Goal: Check status: Check status

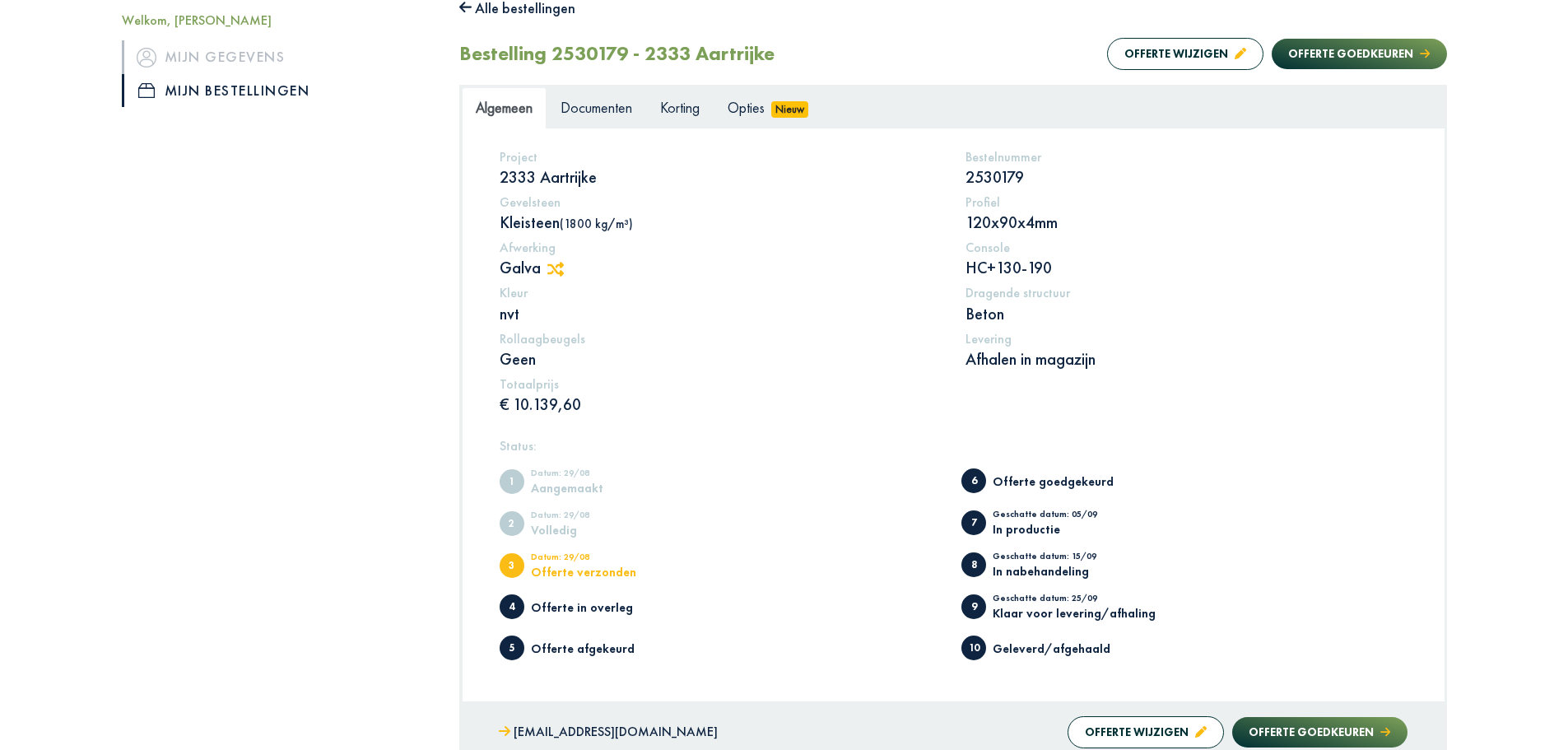
scroll to position [247, 0]
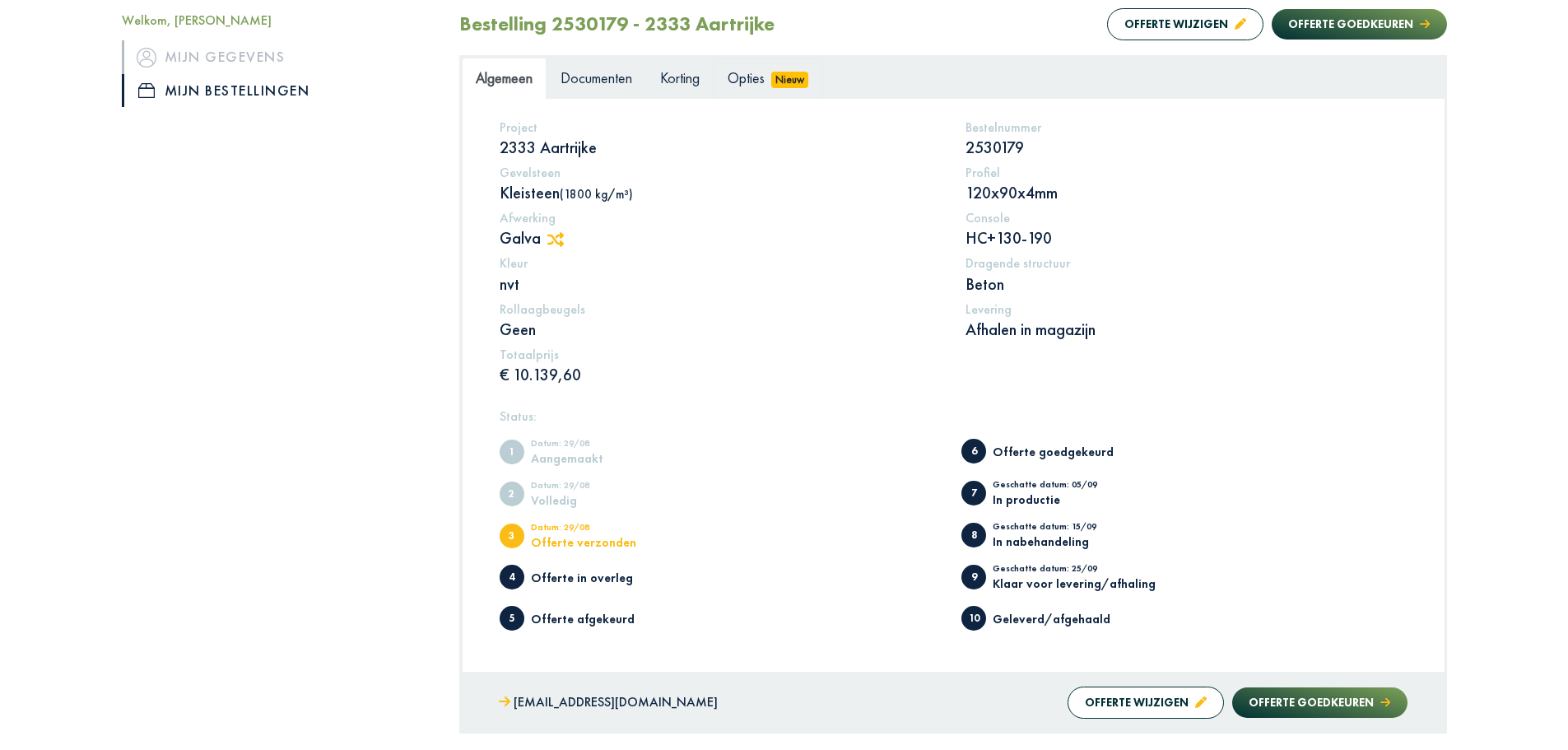
click at [798, 85] on span "Nieuw" at bounding box center [790, 79] width 37 height 16
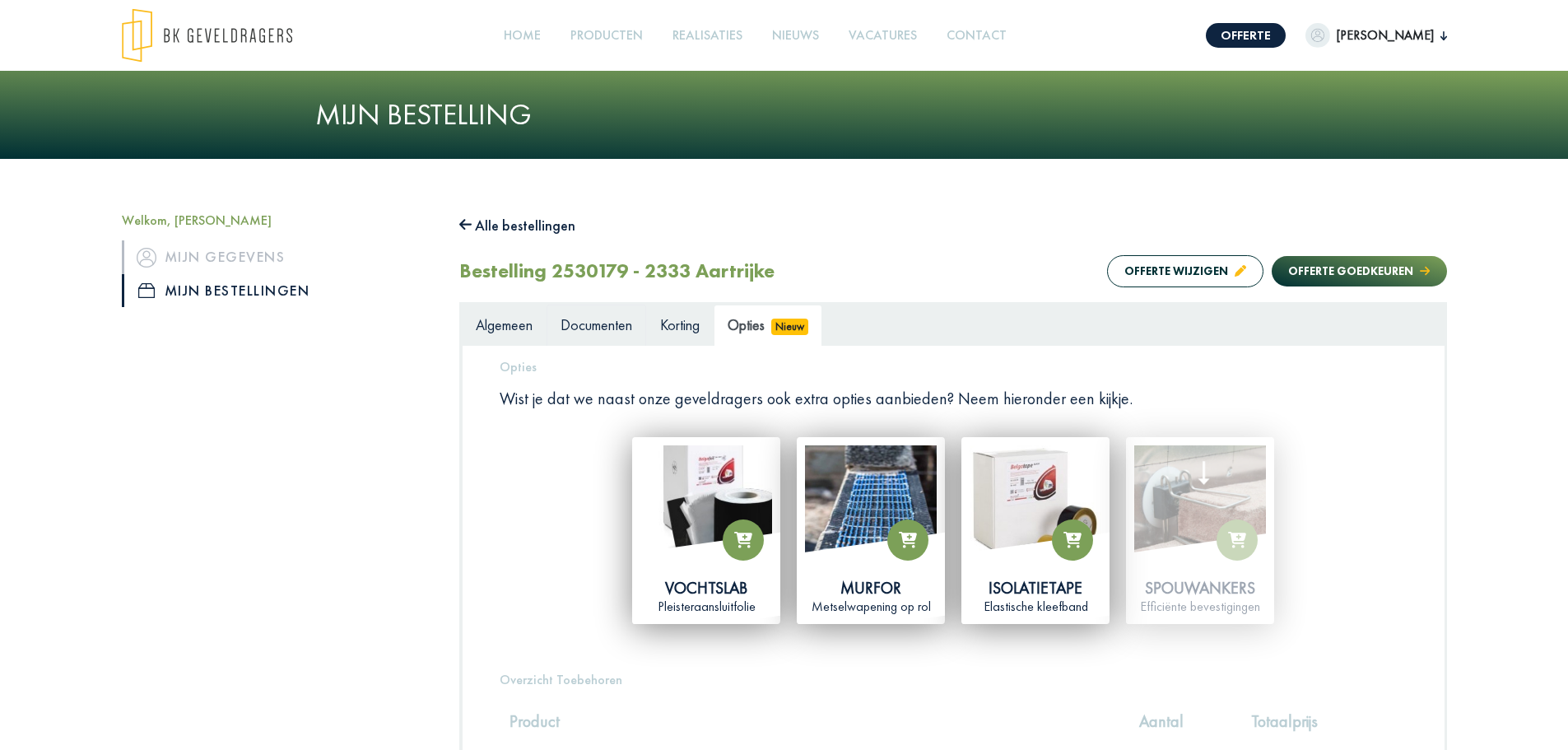
click at [581, 334] on span "Documenten" at bounding box center [597, 325] width 72 height 19
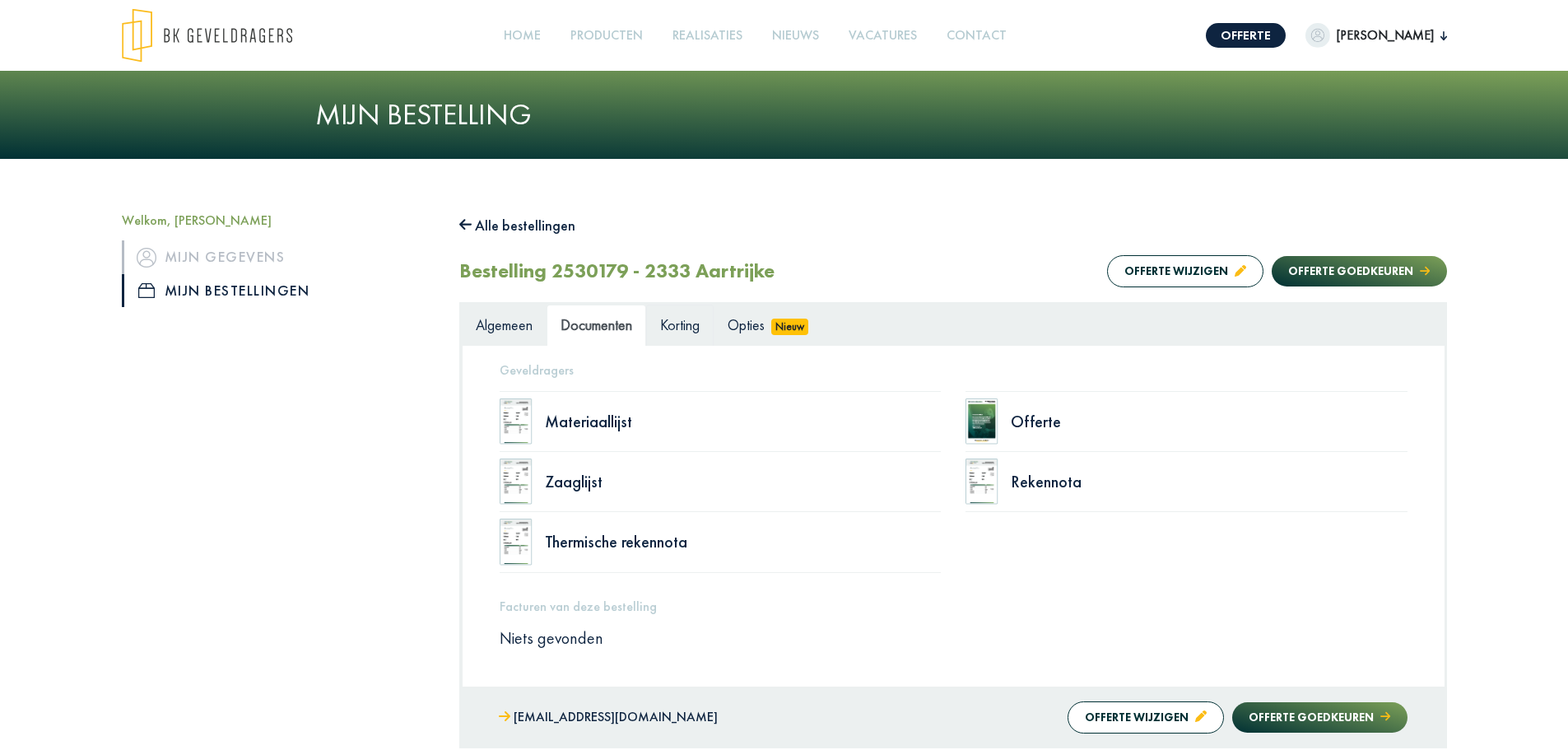
click at [666, 328] on span "Korting" at bounding box center [680, 325] width 39 height 19
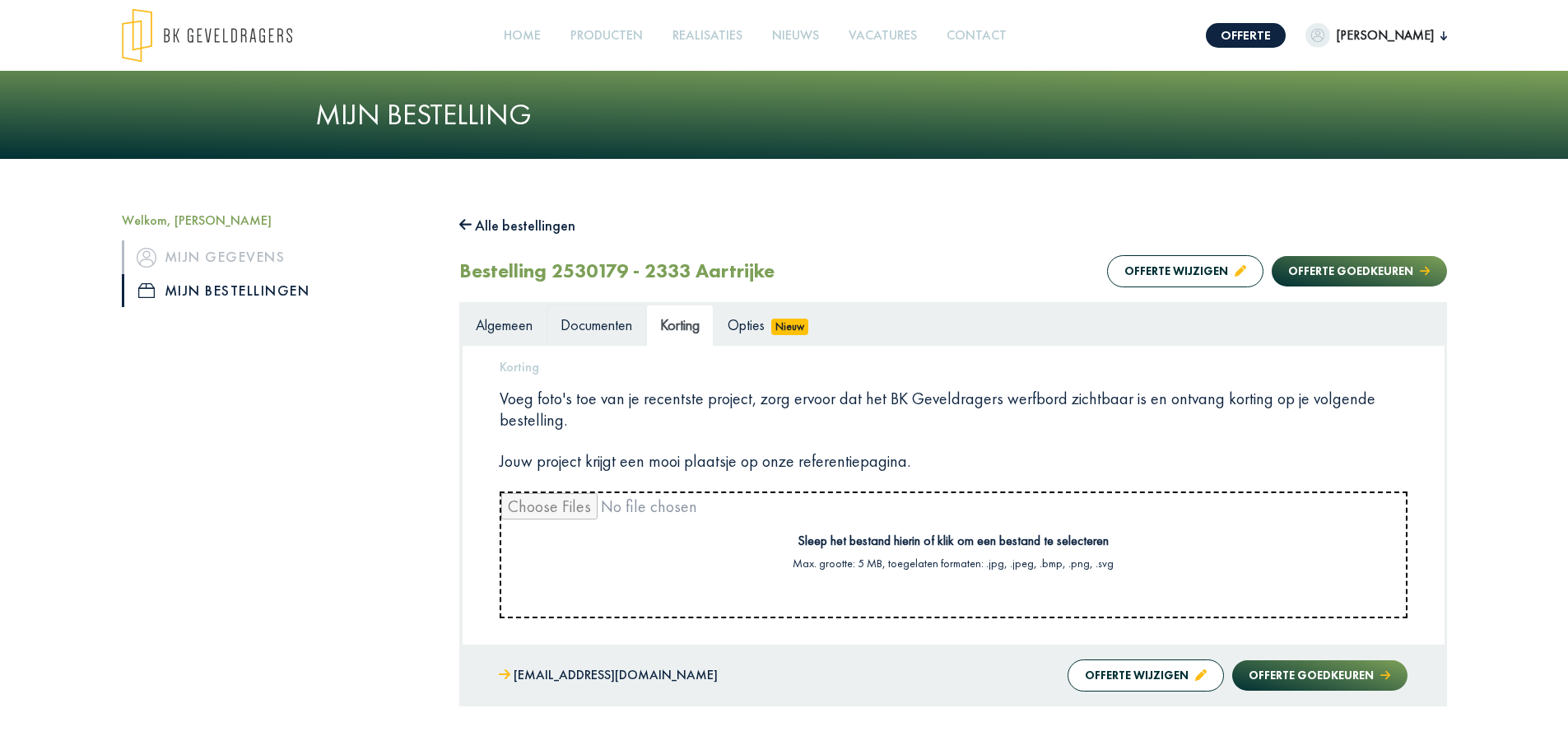
click at [598, 320] on span "Documenten" at bounding box center [597, 325] width 72 height 19
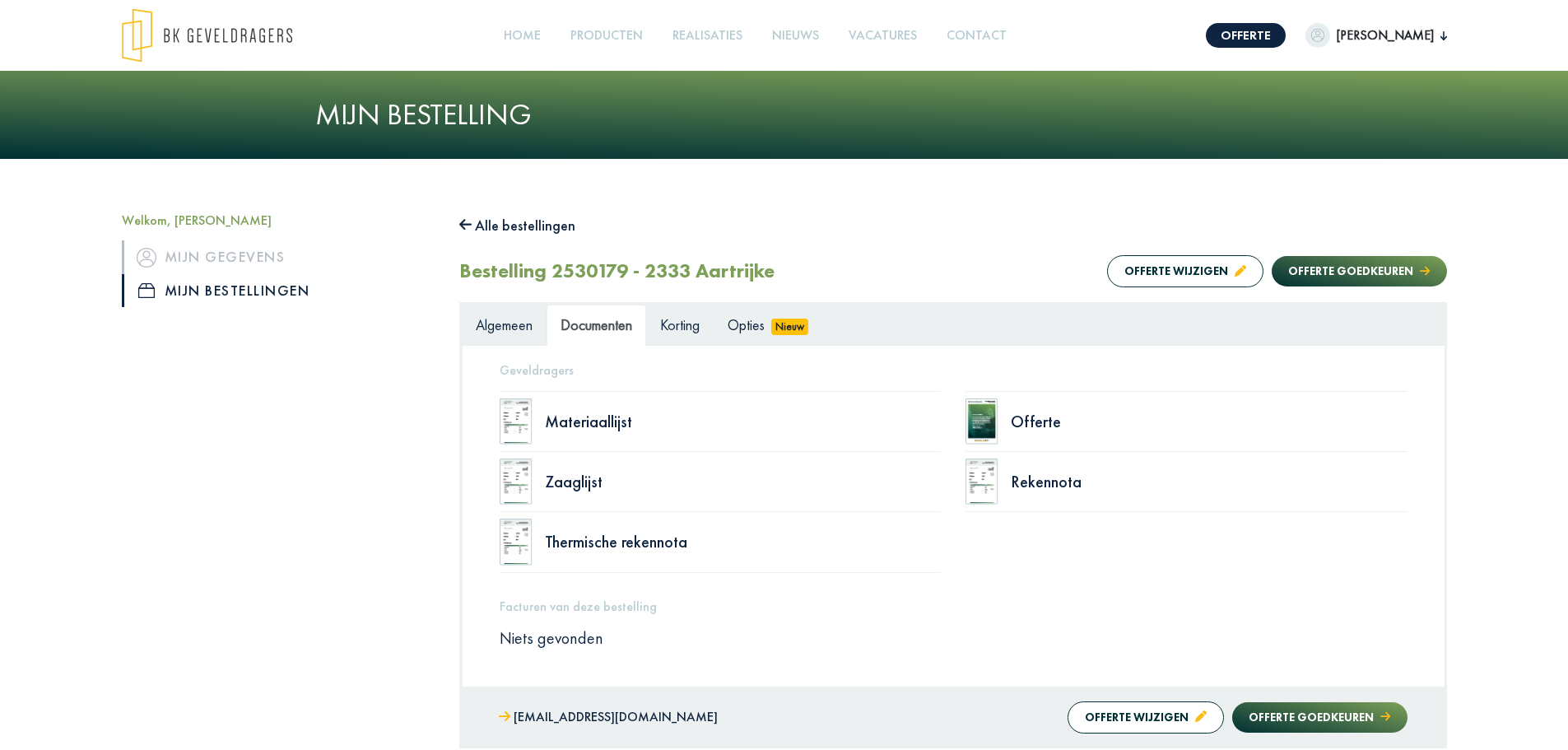
click at [531, 324] on span "Algemeen" at bounding box center [504, 325] width 57 height 19
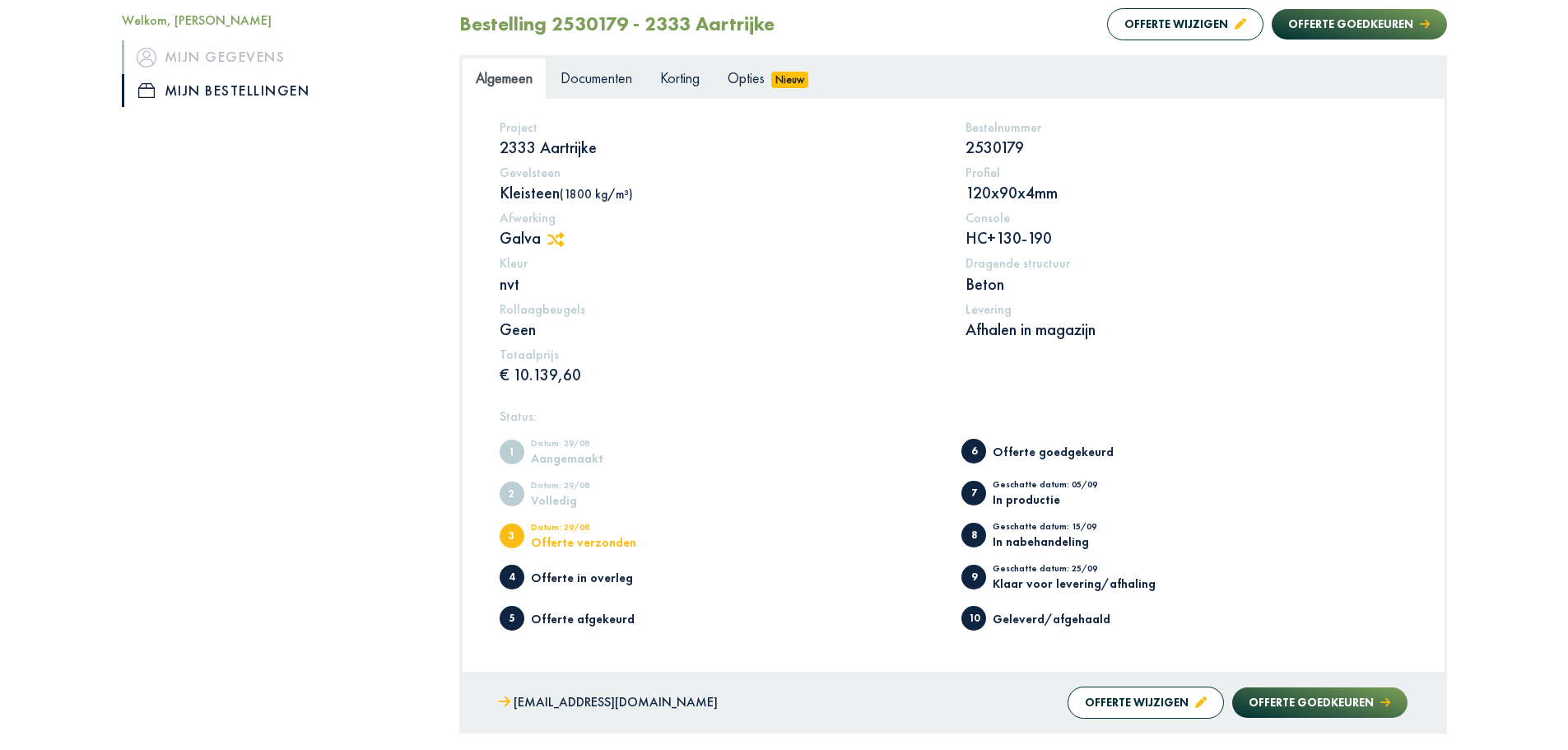
scroll to position [164, 0]
click at [615, 82] on span "Documenten" at bounding box center [597, 78] width 72 height 19
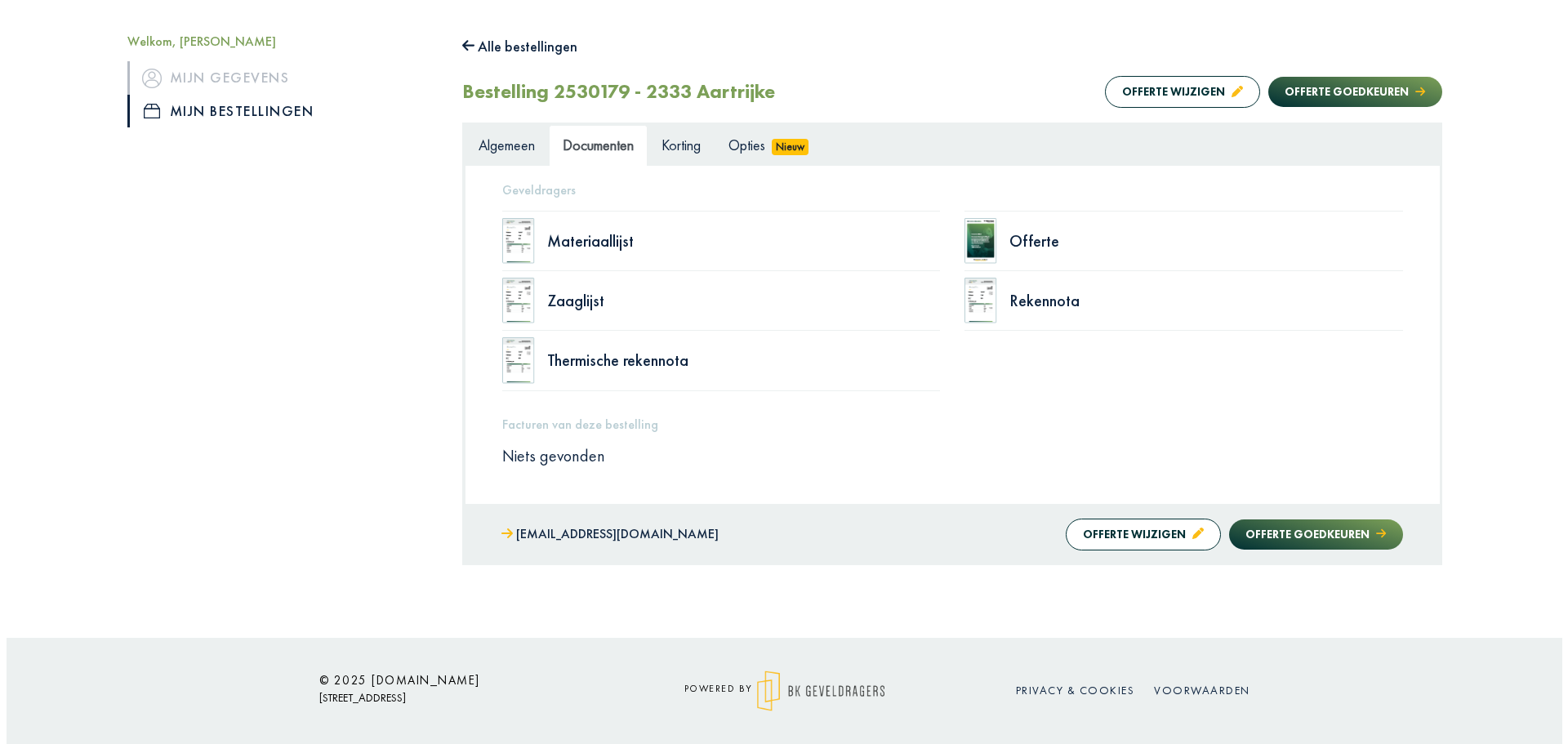
scroll to position [178, 0]
click at [1024, 236] on div "Offerte" at bounding box center [1199, 240] width 394 height 16
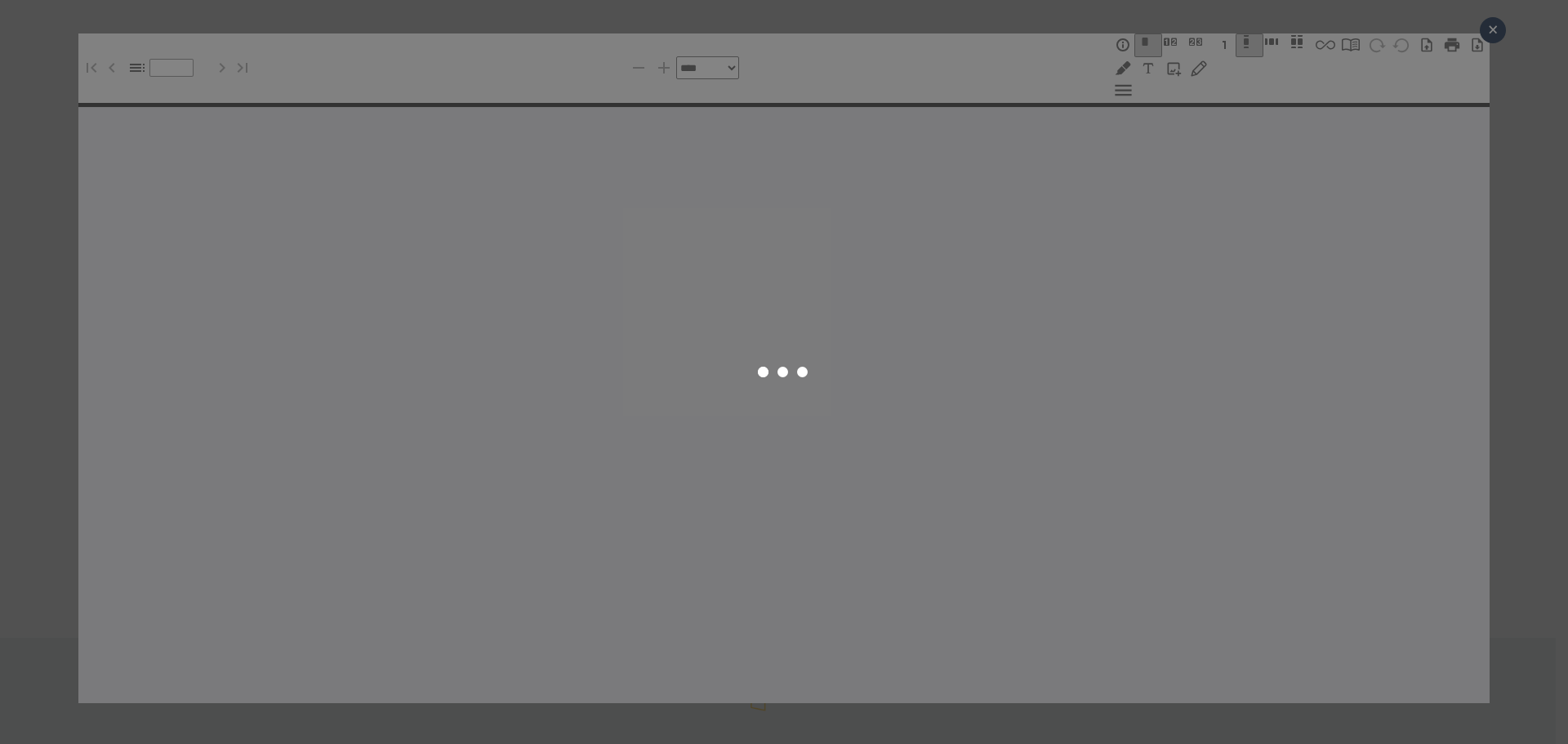
select select "******"
type input "*"
select select "****"
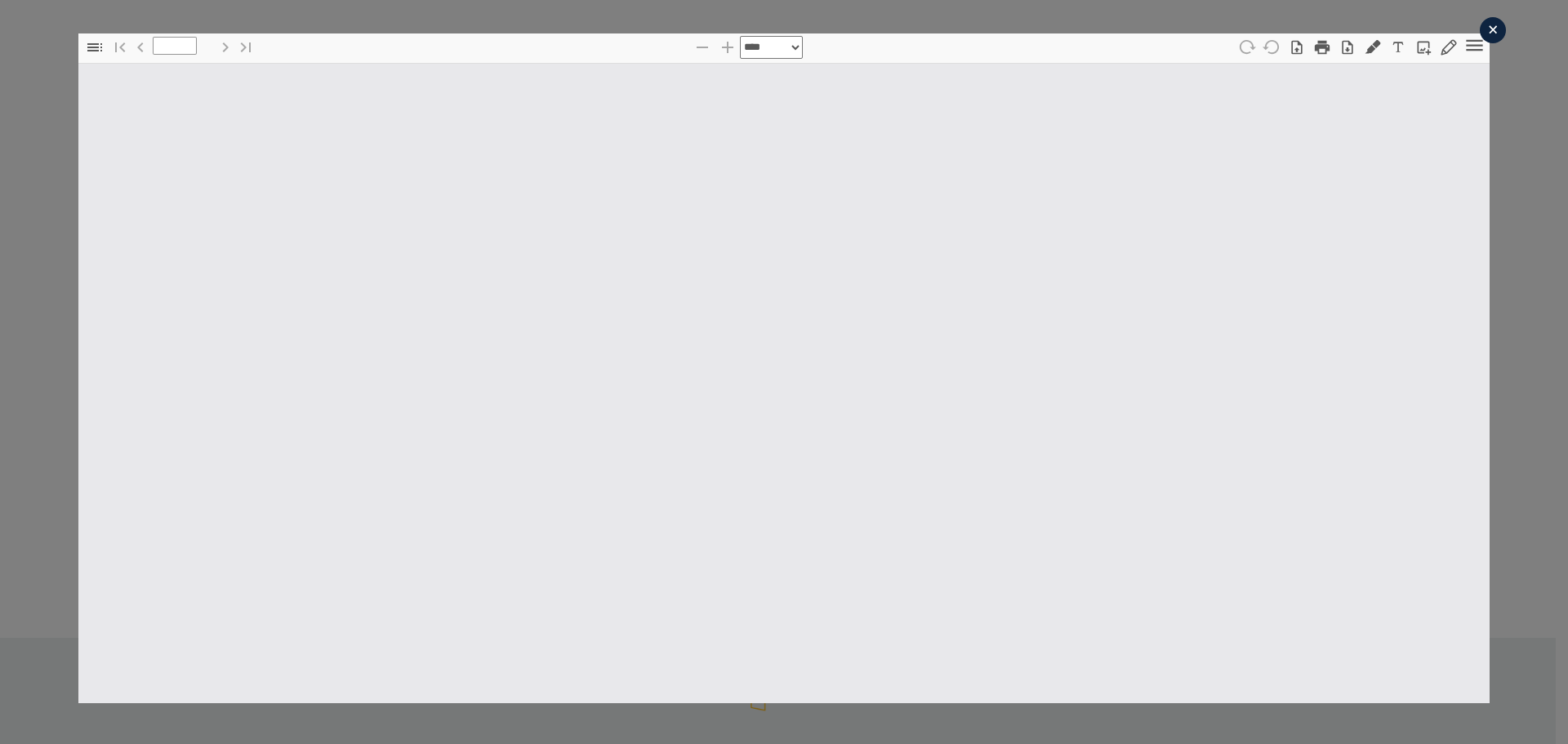
type input "*"
select select "****"
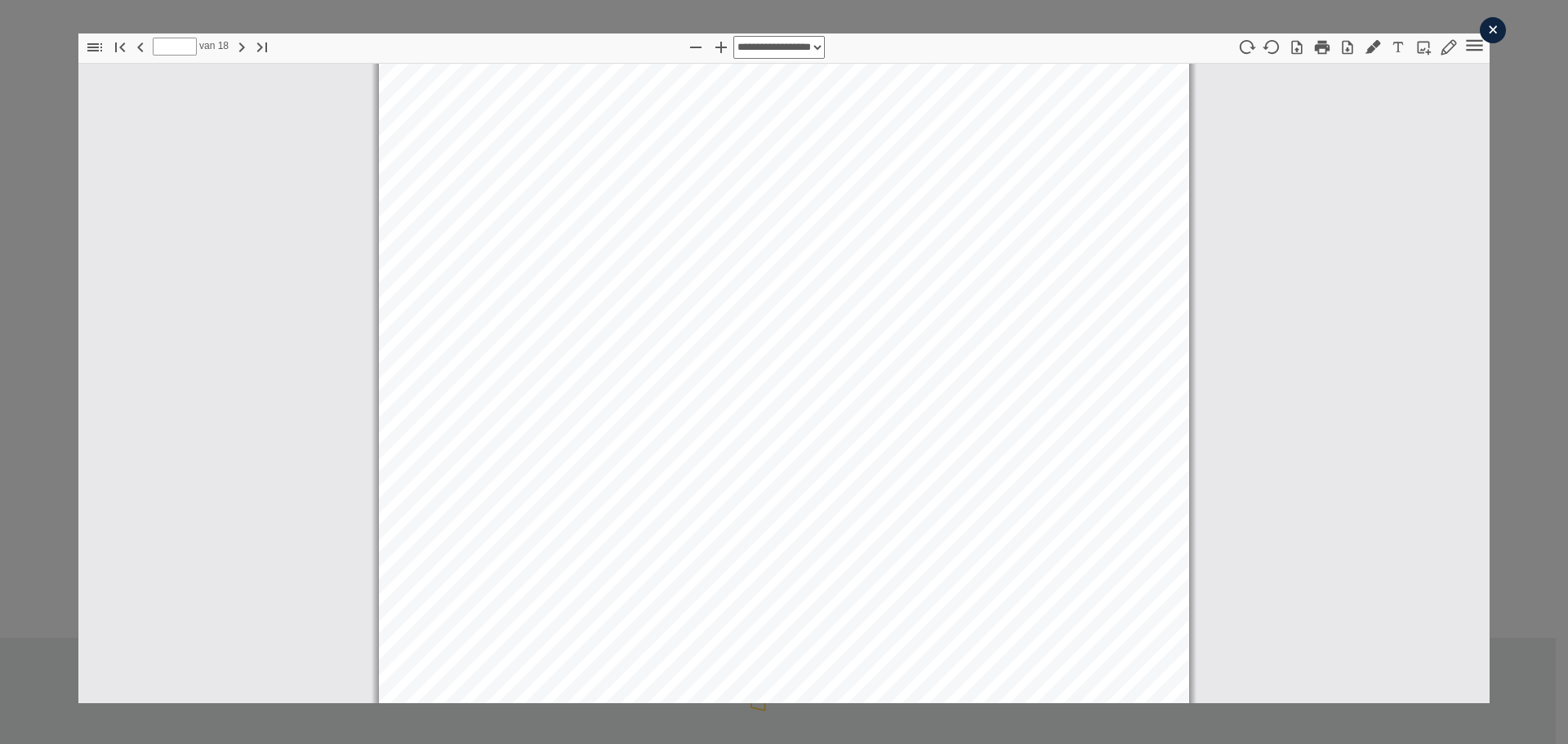
scroll to position [15427, 0]
type input "**"
click at [1482, 35] on div "×" at bounding box center [1493, 30] width 26 height 26
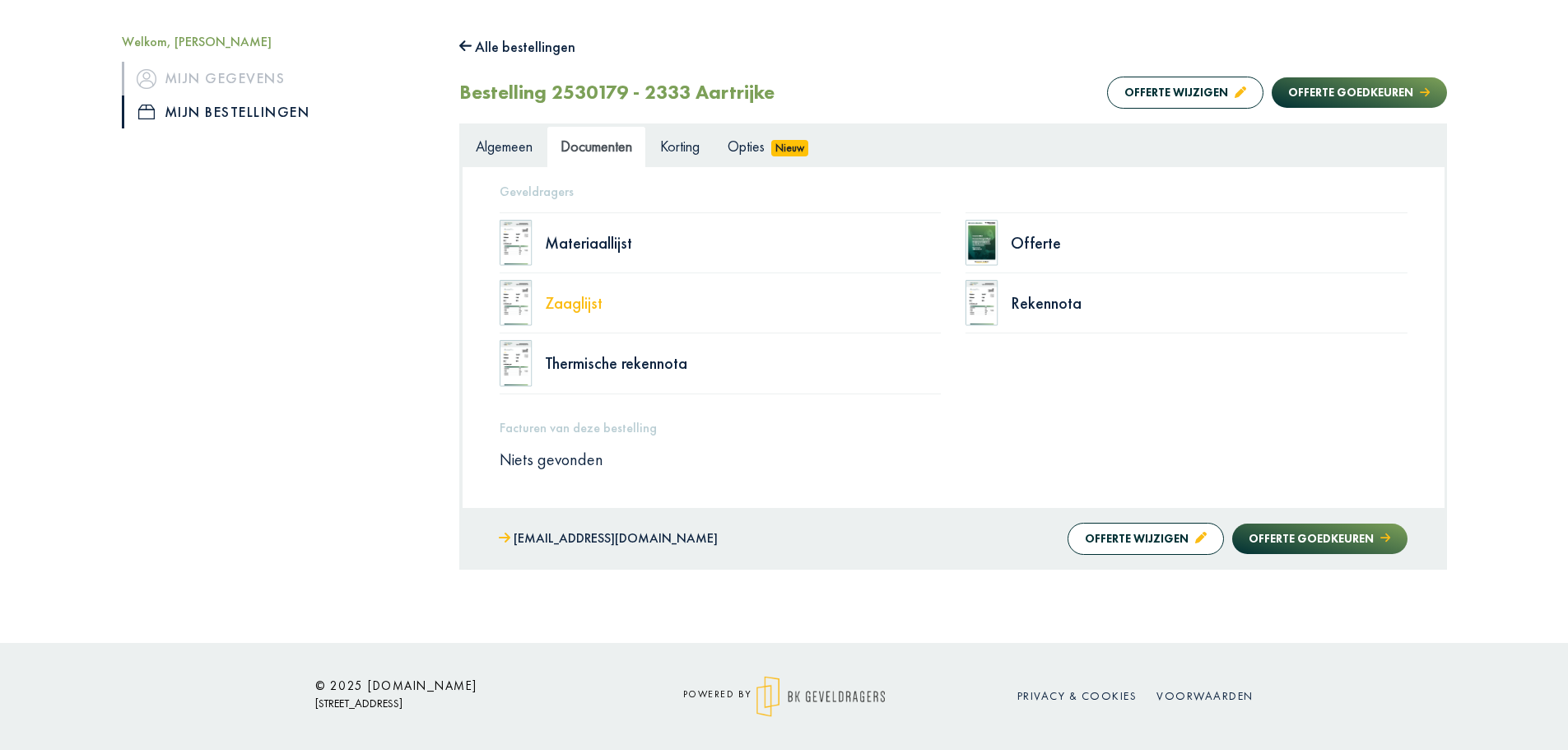
click at [552, 303] on div "Zaaglijst" at bounding box center [744, 303] width 397 height 16
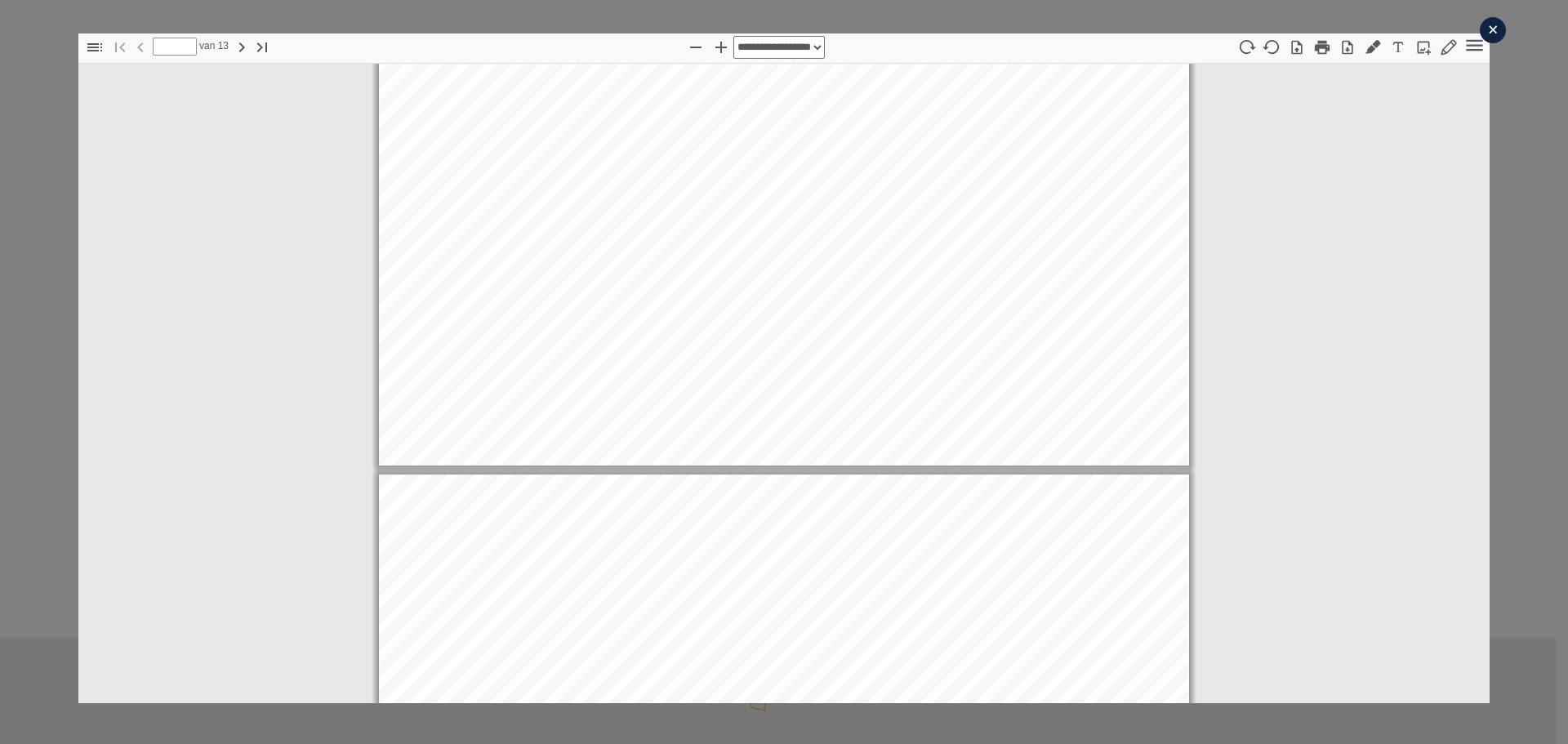
scroll to position [1496, 0]
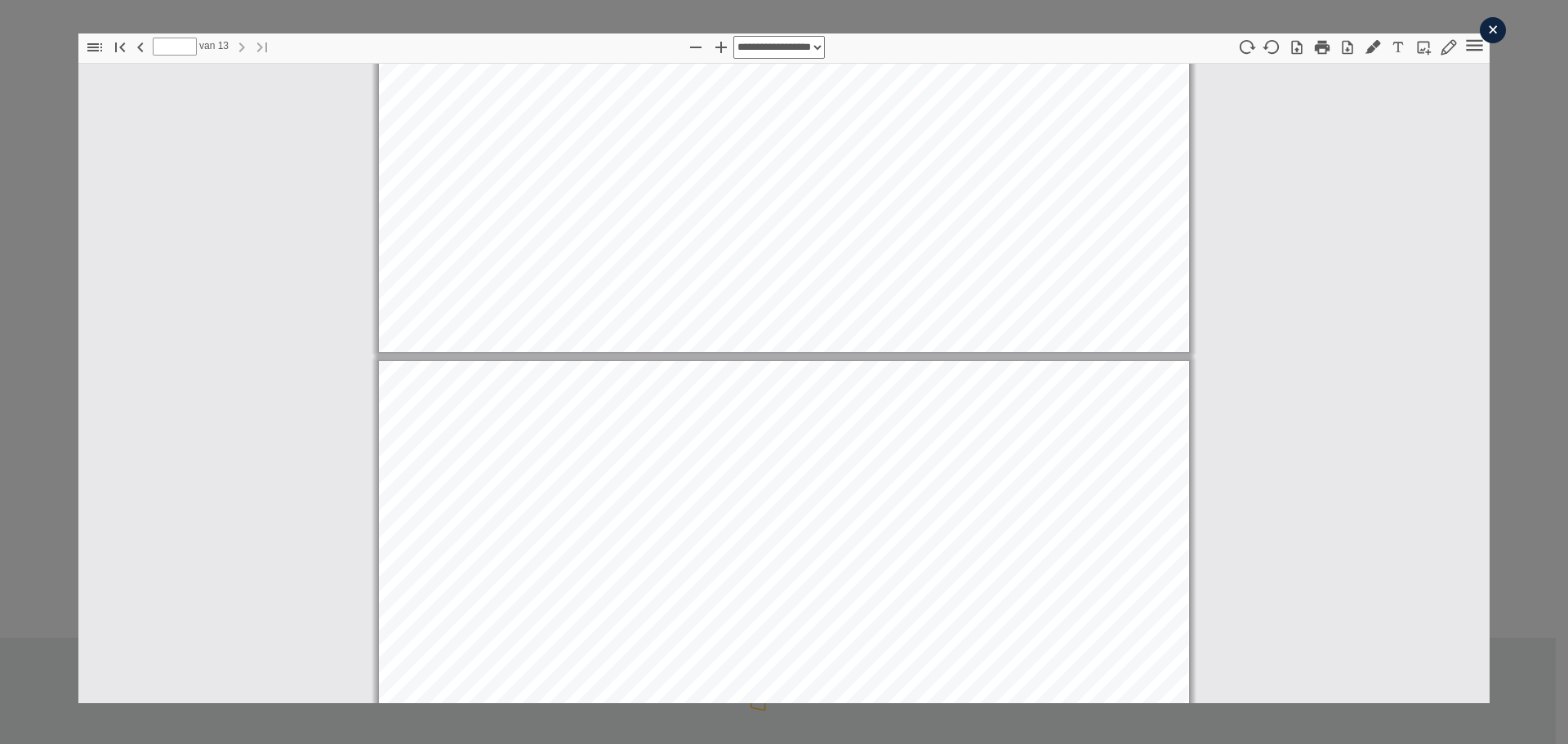
type input "*"
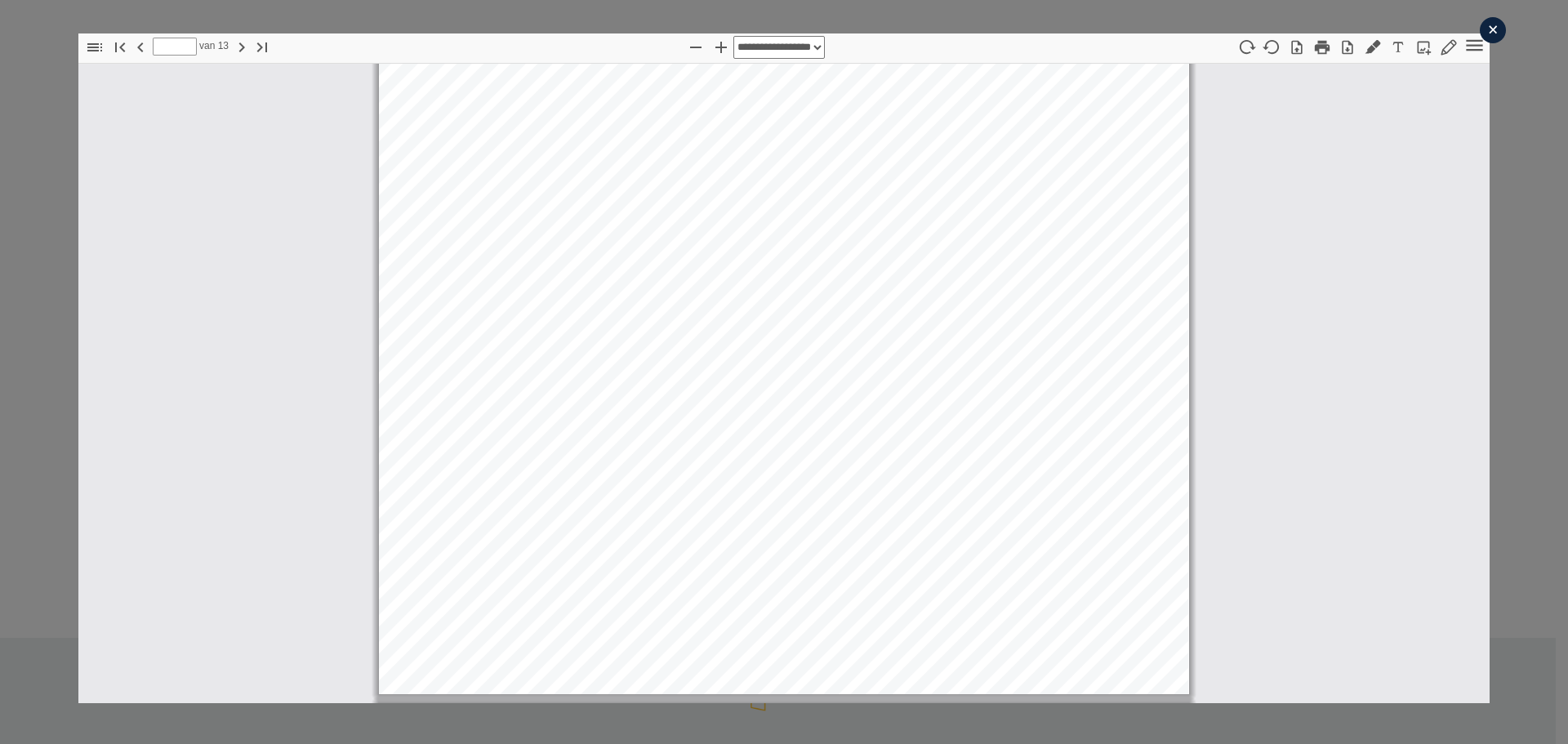
click at [1483, 38] on div "×" at bounding box center [1493, 30] width 26 height 26
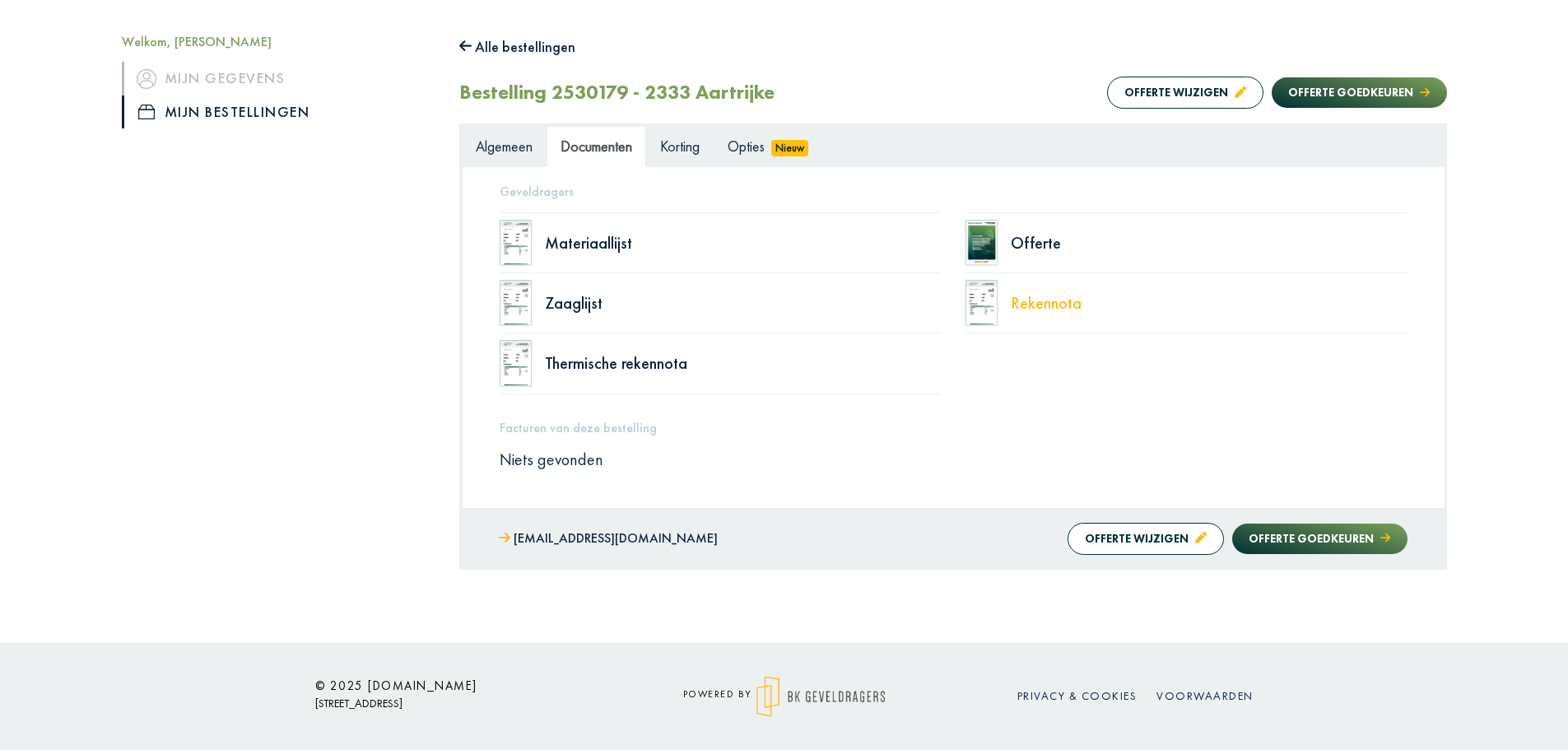
click at [1051, 310] on div "Rekennota" at bounding box center [1209, 303] width 397 height 16
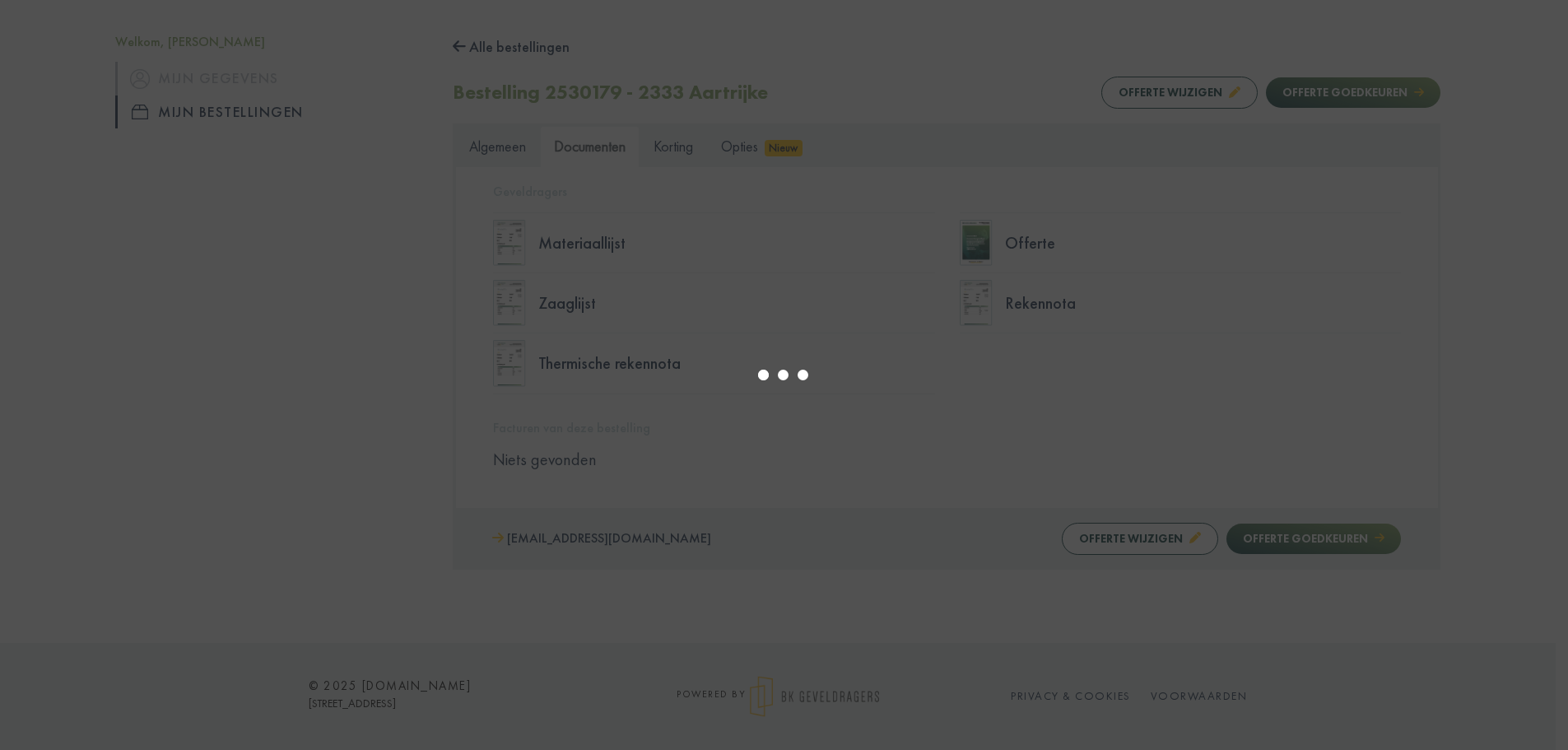
type input "*"
select select "****"
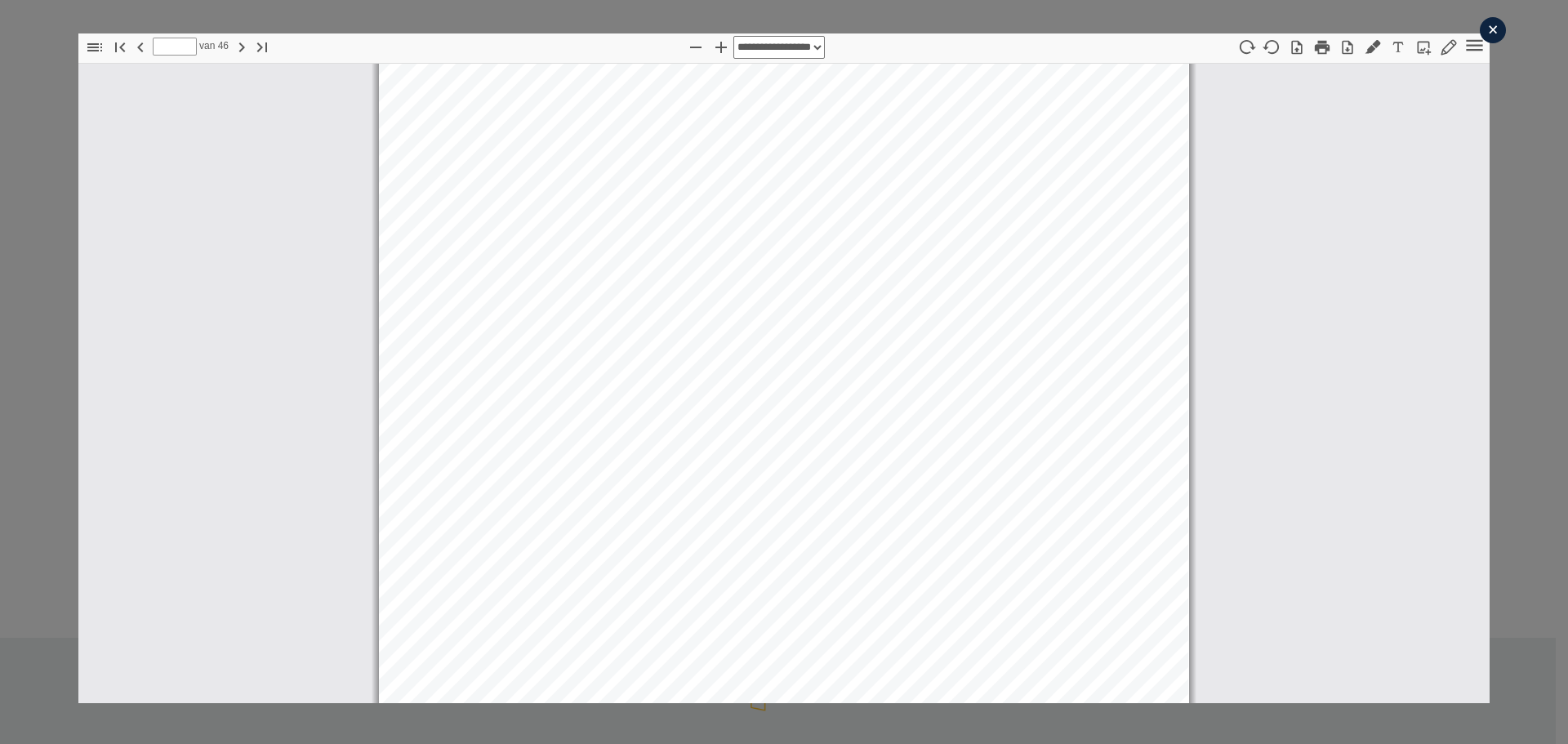
scroll to position [43943, 0]
type input "**"
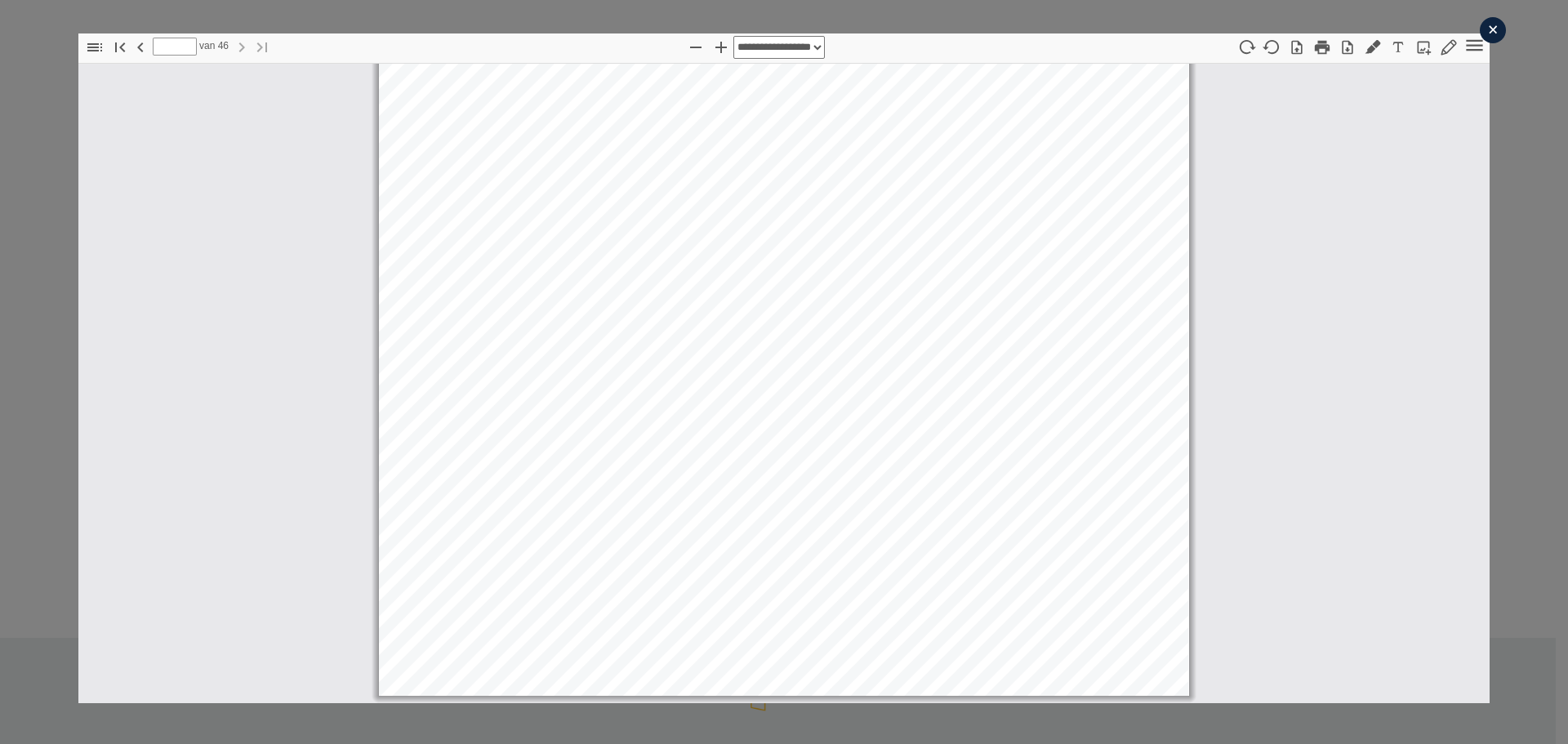
click at [1486, 31] on div "×" at bounding box center [1493, 30] width 26 height 26
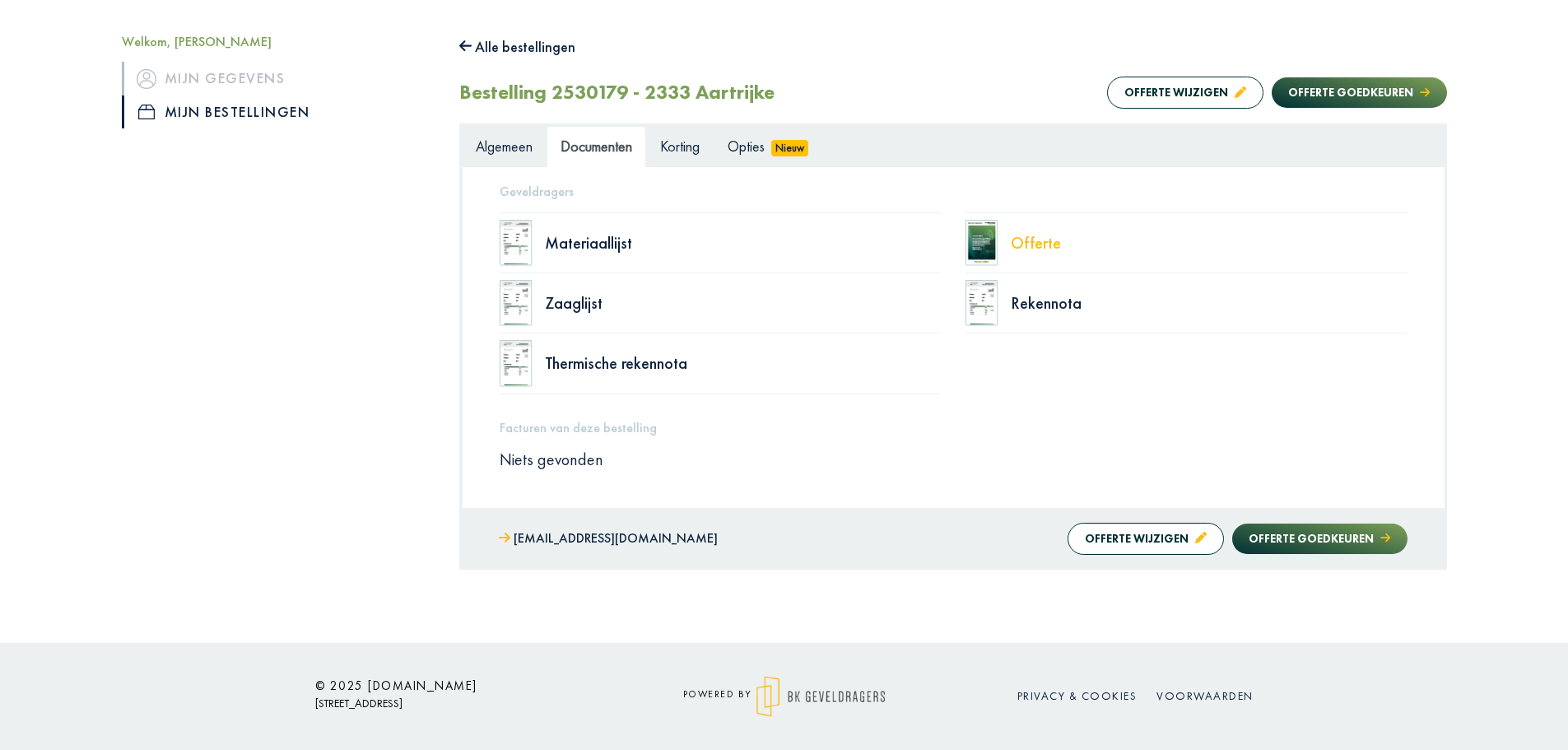
click at [1025, 240] on div "Offerte" at bounding box center [1209, 242] width 397 height 16
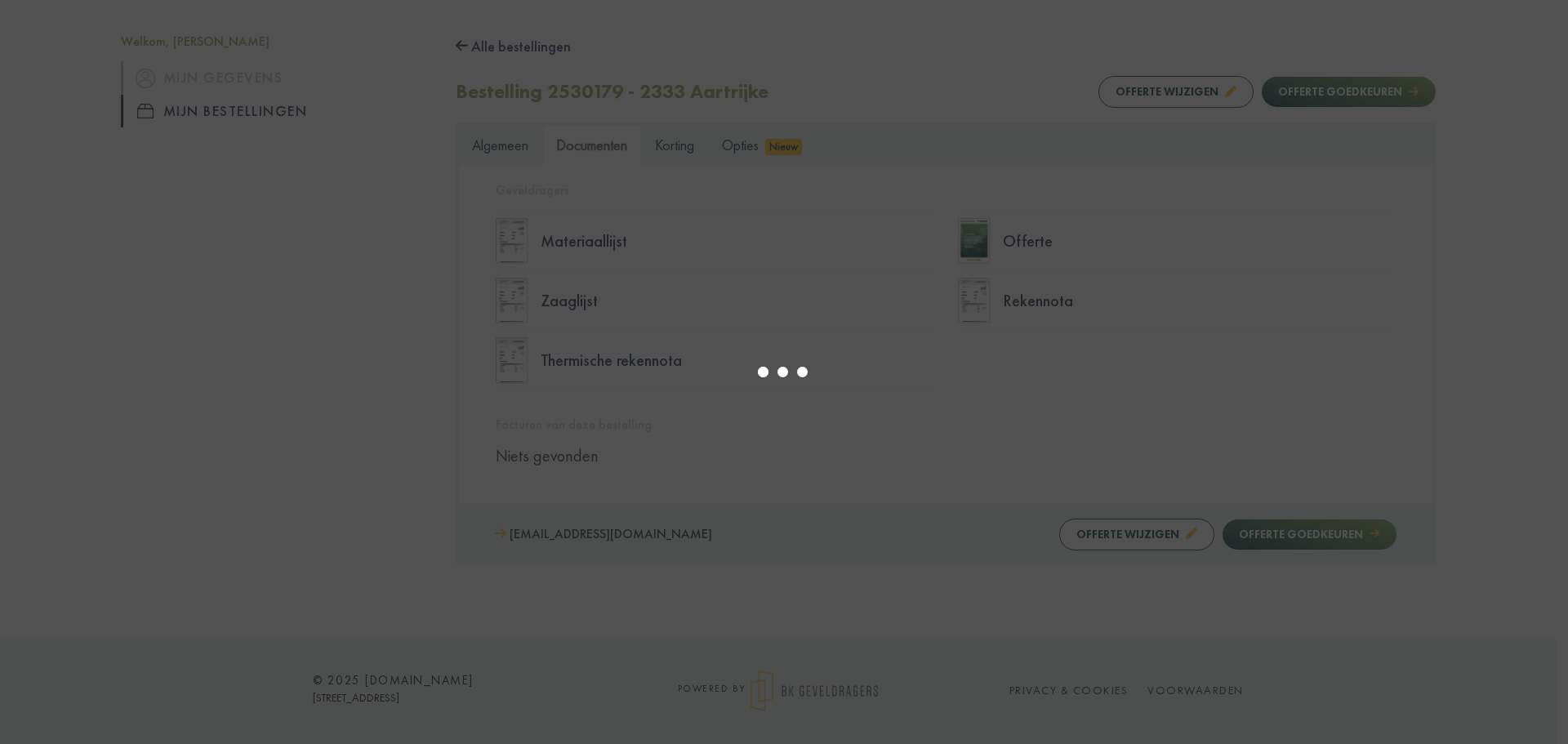
select select "****"
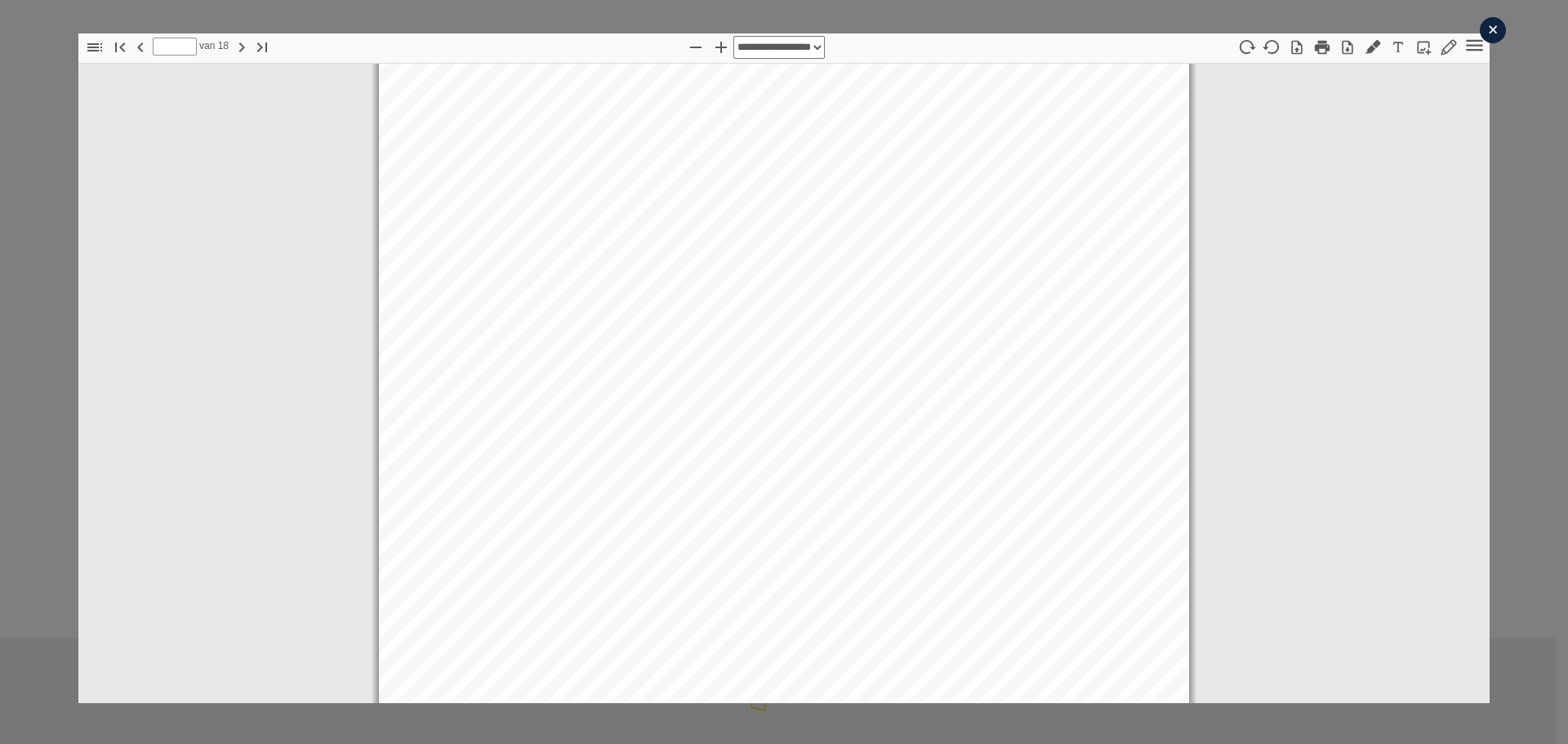
scroll to position [13176, 0]
type input "**"
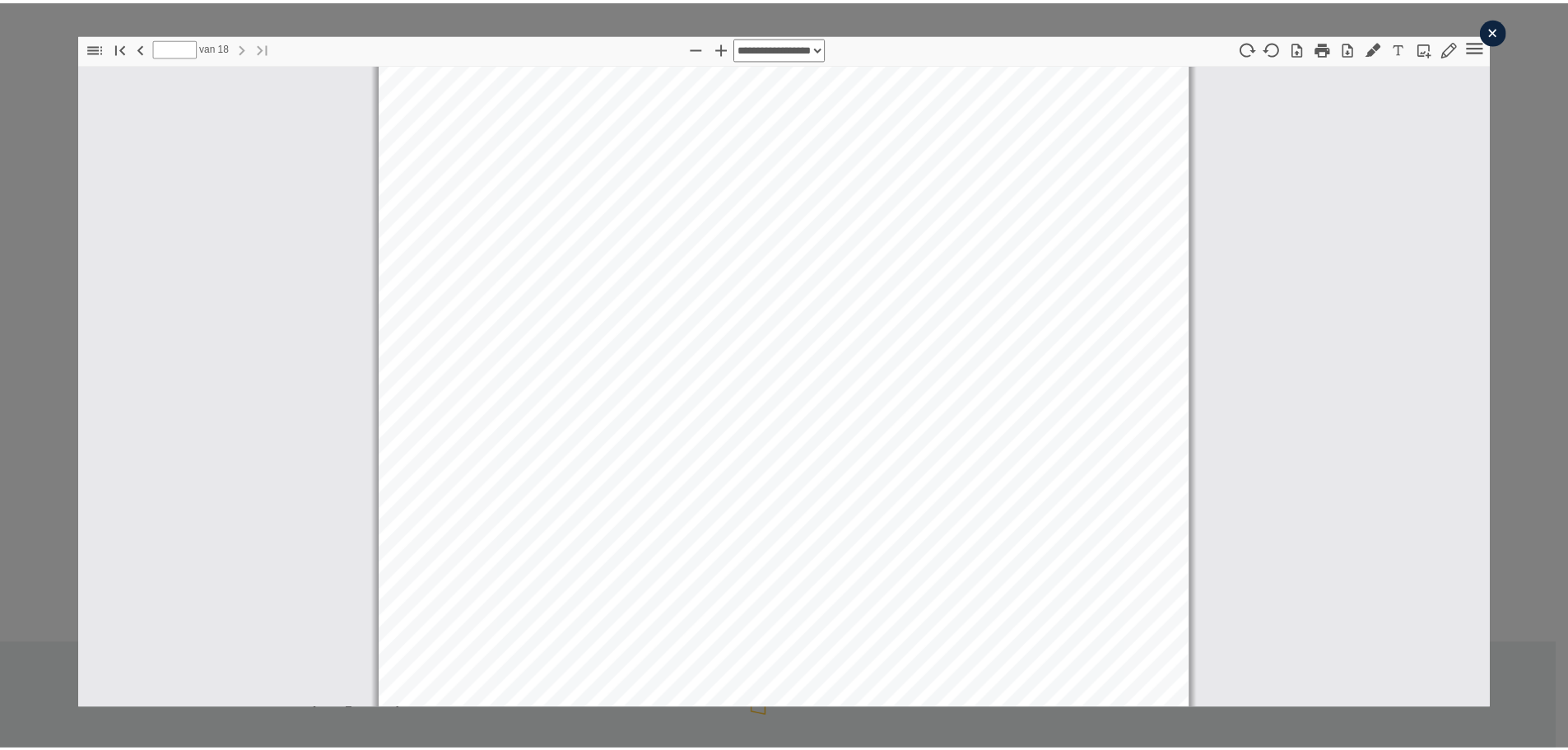
scroll to position [20318, 0]
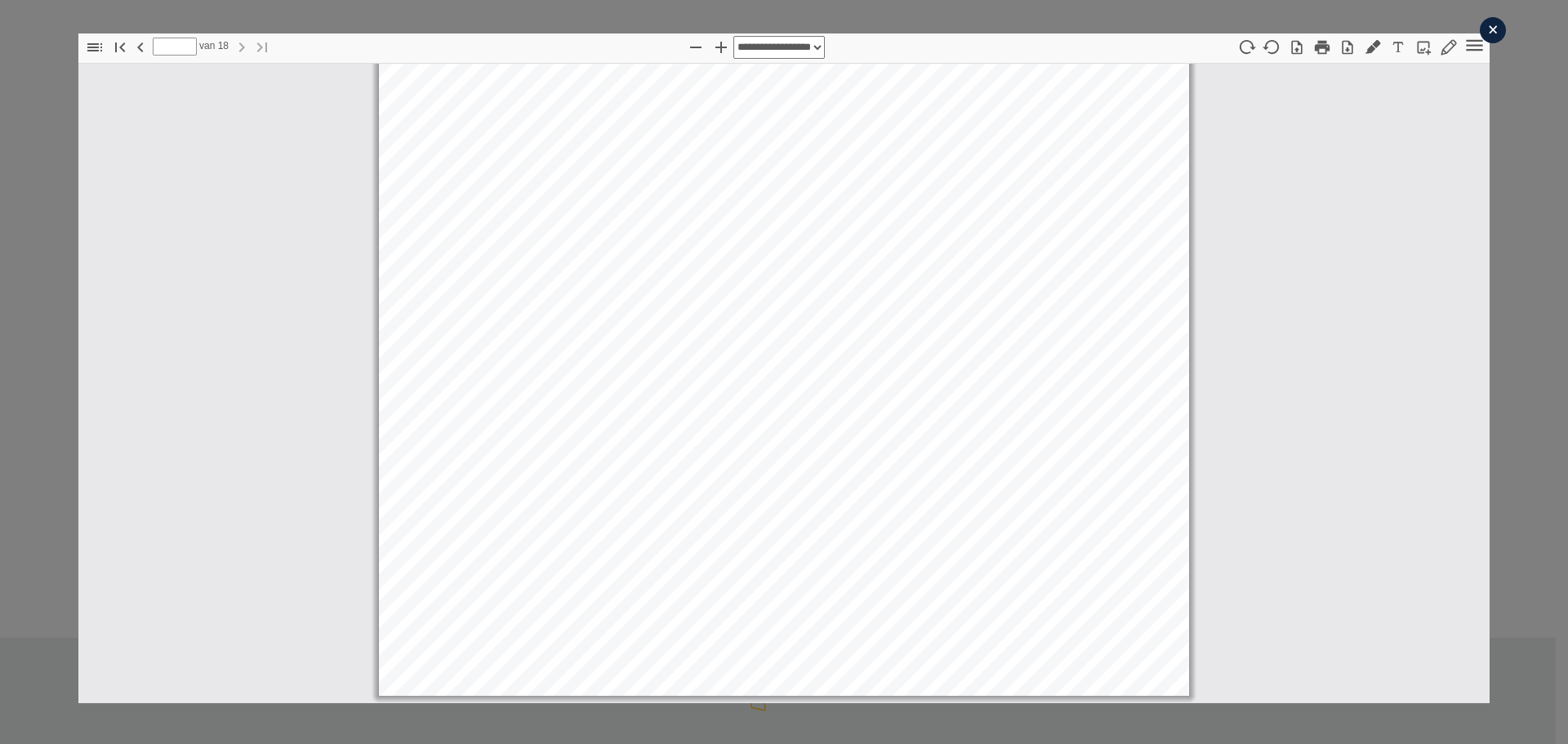
click at [1482, 35] on div "×" at bounding box center [1493, 30] width 26 height 26
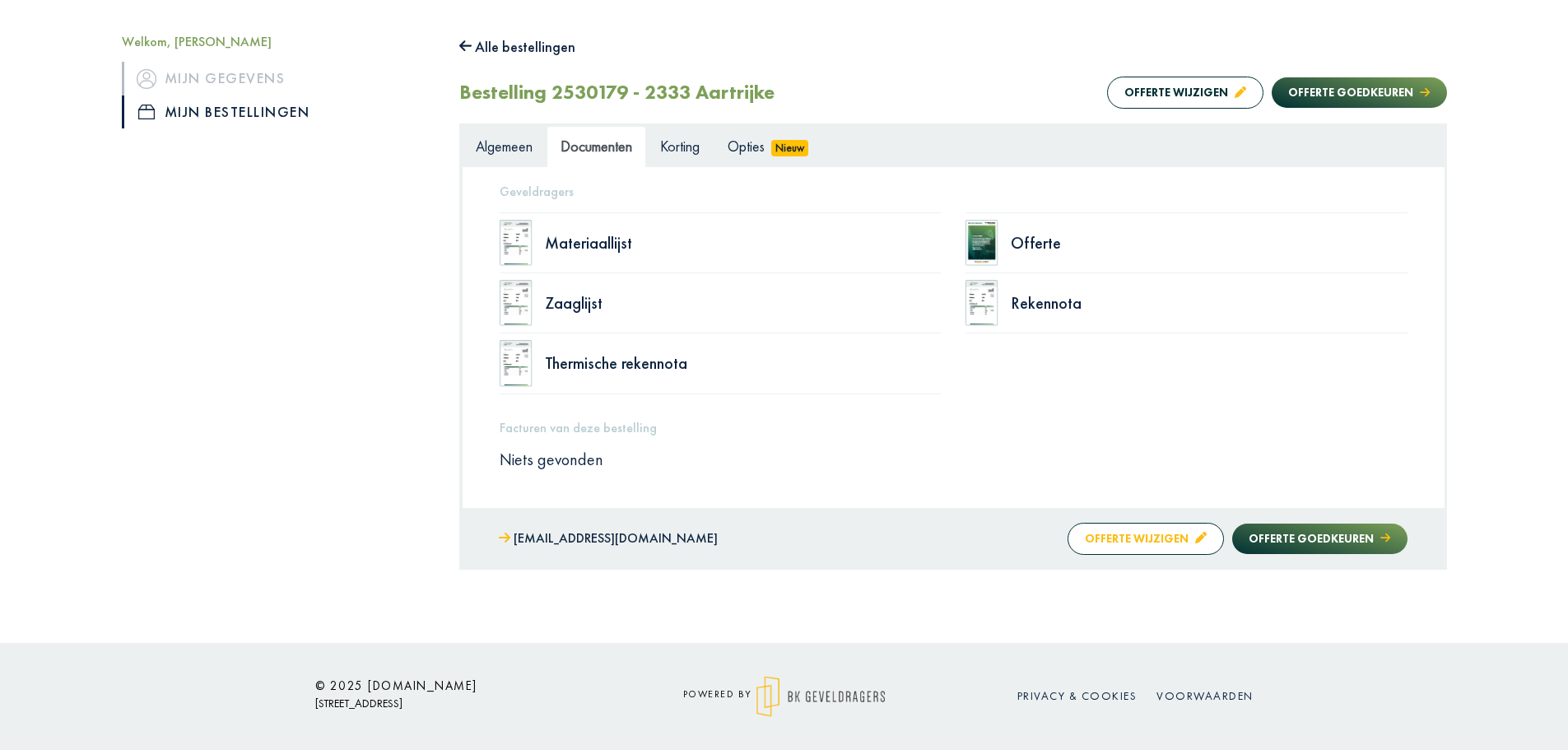
click at [1126, 533] on button "Offerte wijzigen" at bounding box center [1146, 539] width 157 height 32
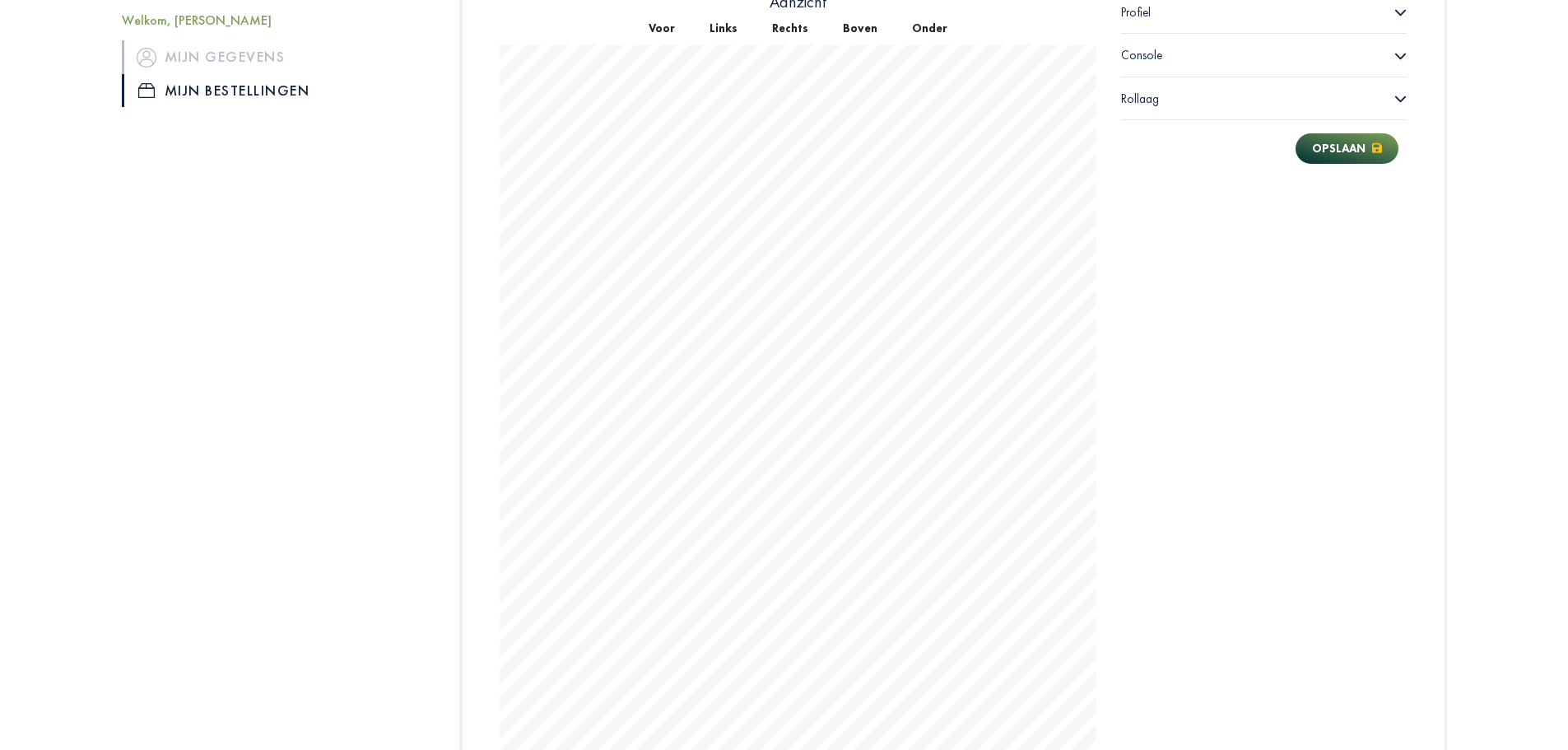
scroll to position [752, 0]
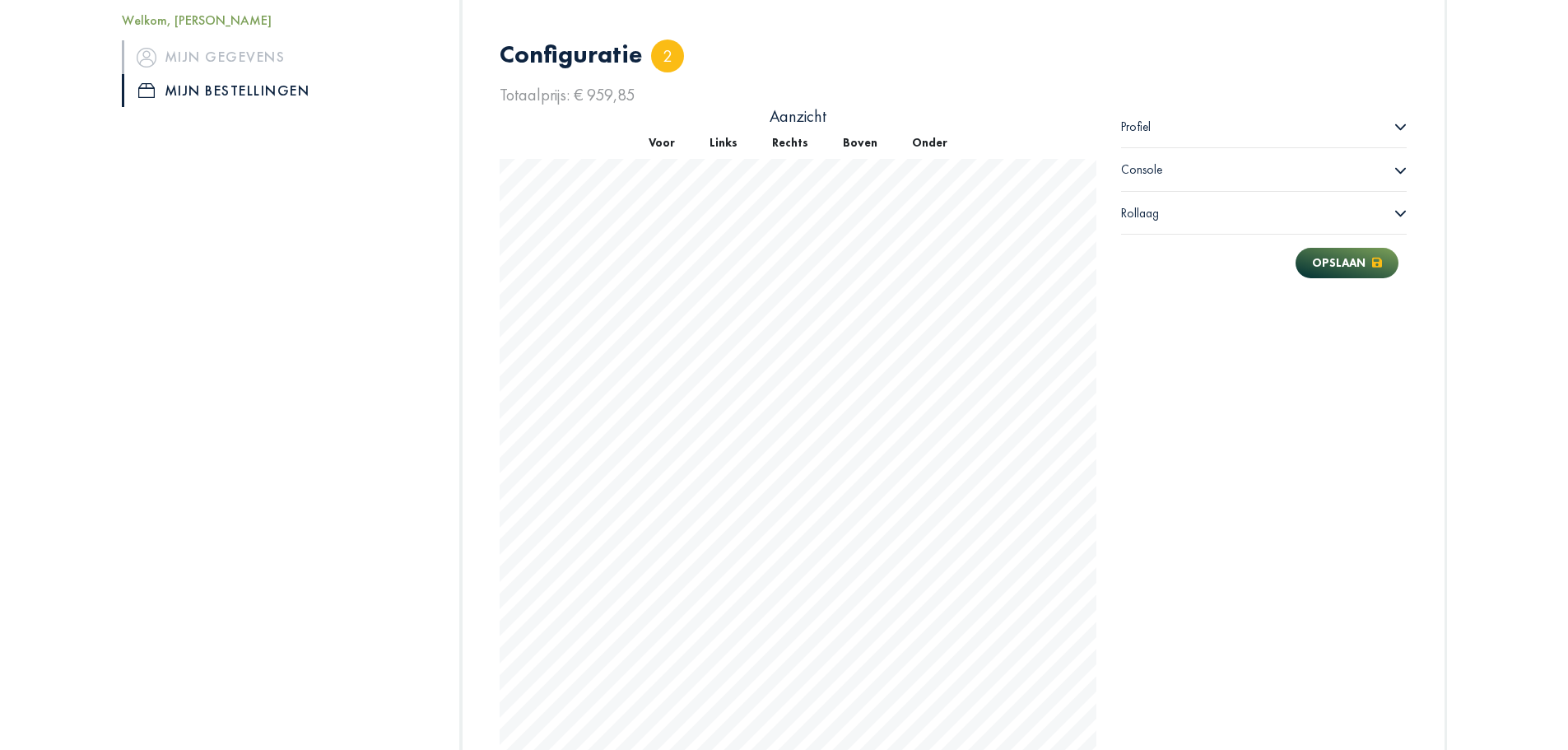
click at [1156, 132] on div "Profiel" at bounding box center [1265, 127] width 286 height 43
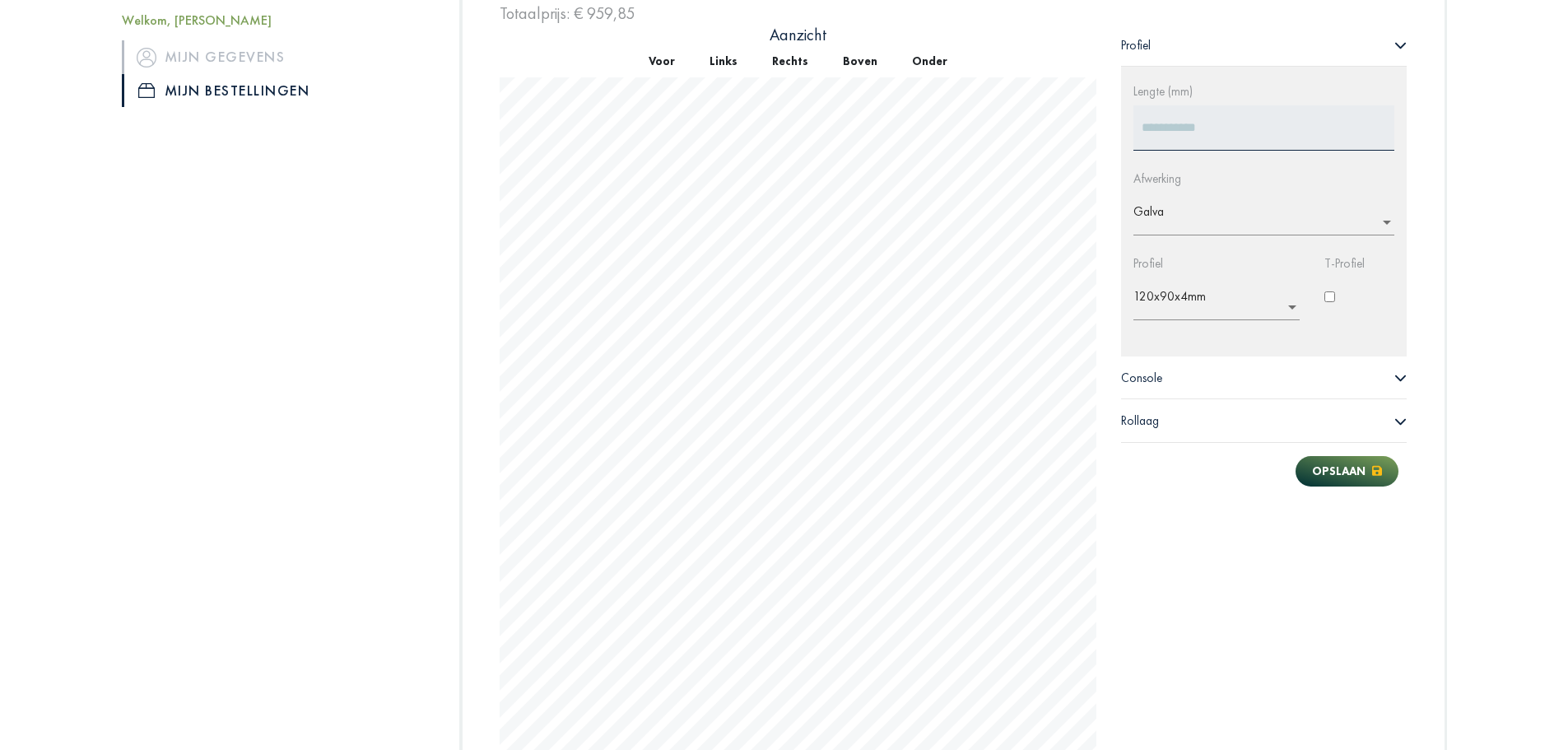
scroll to position [834, 0]
click at [1206, 378] on div "Console" at bounding box center [1265, 377] width 286 height 43
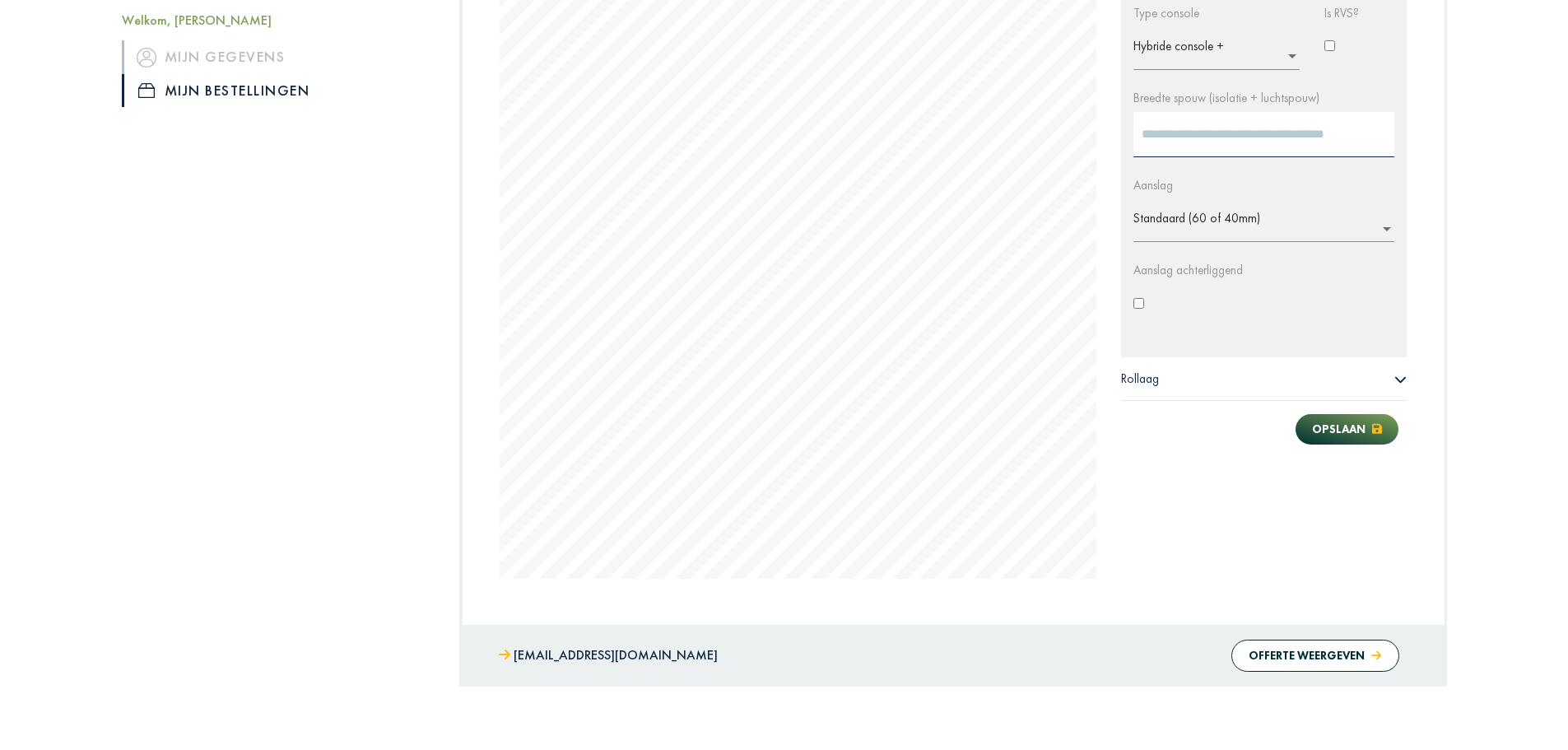
scroll to position [1246, 0]
click at [1301, 378] on div "Rollaag" at bounding box center [1265, 377] width 286 height 43
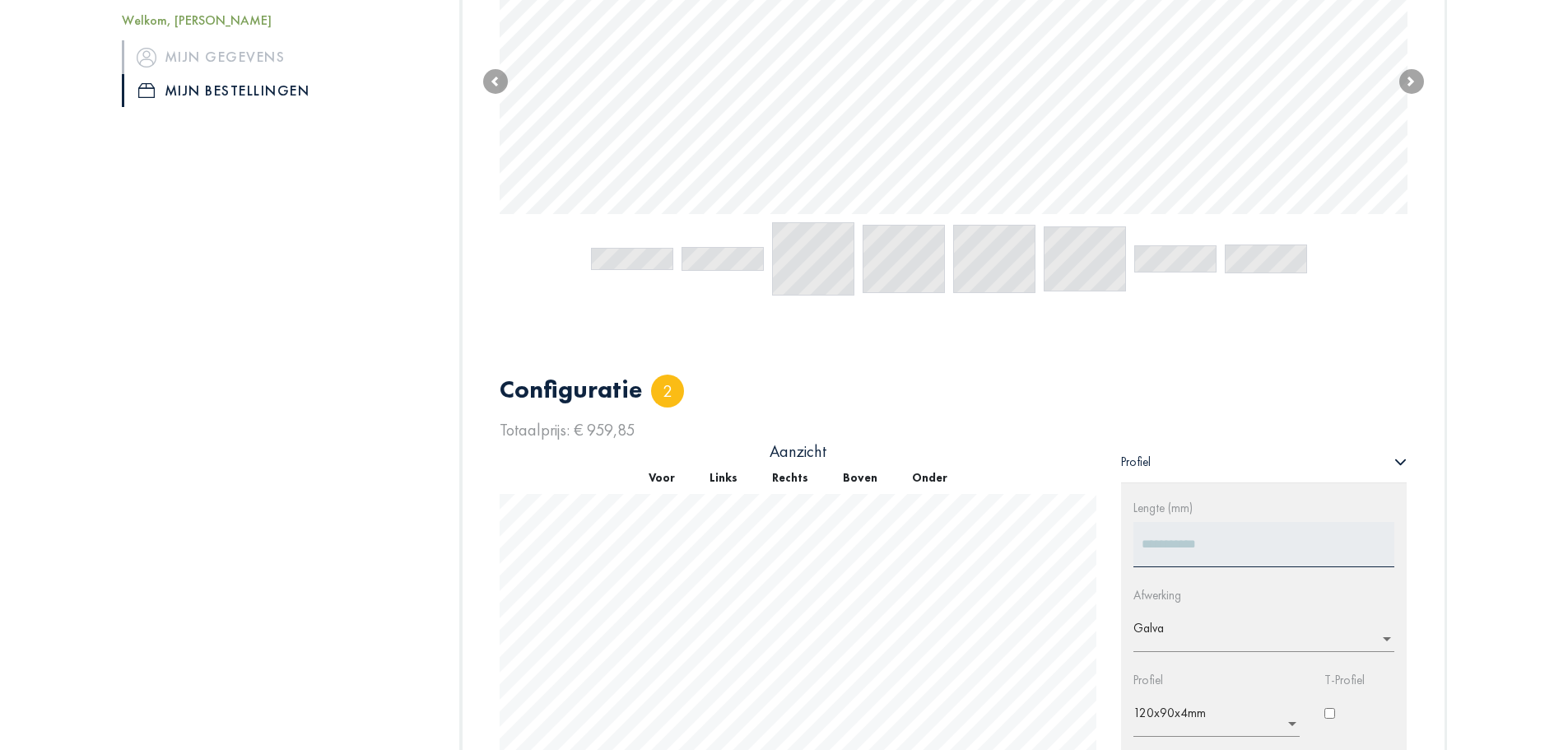
scroll to position [87, 0]
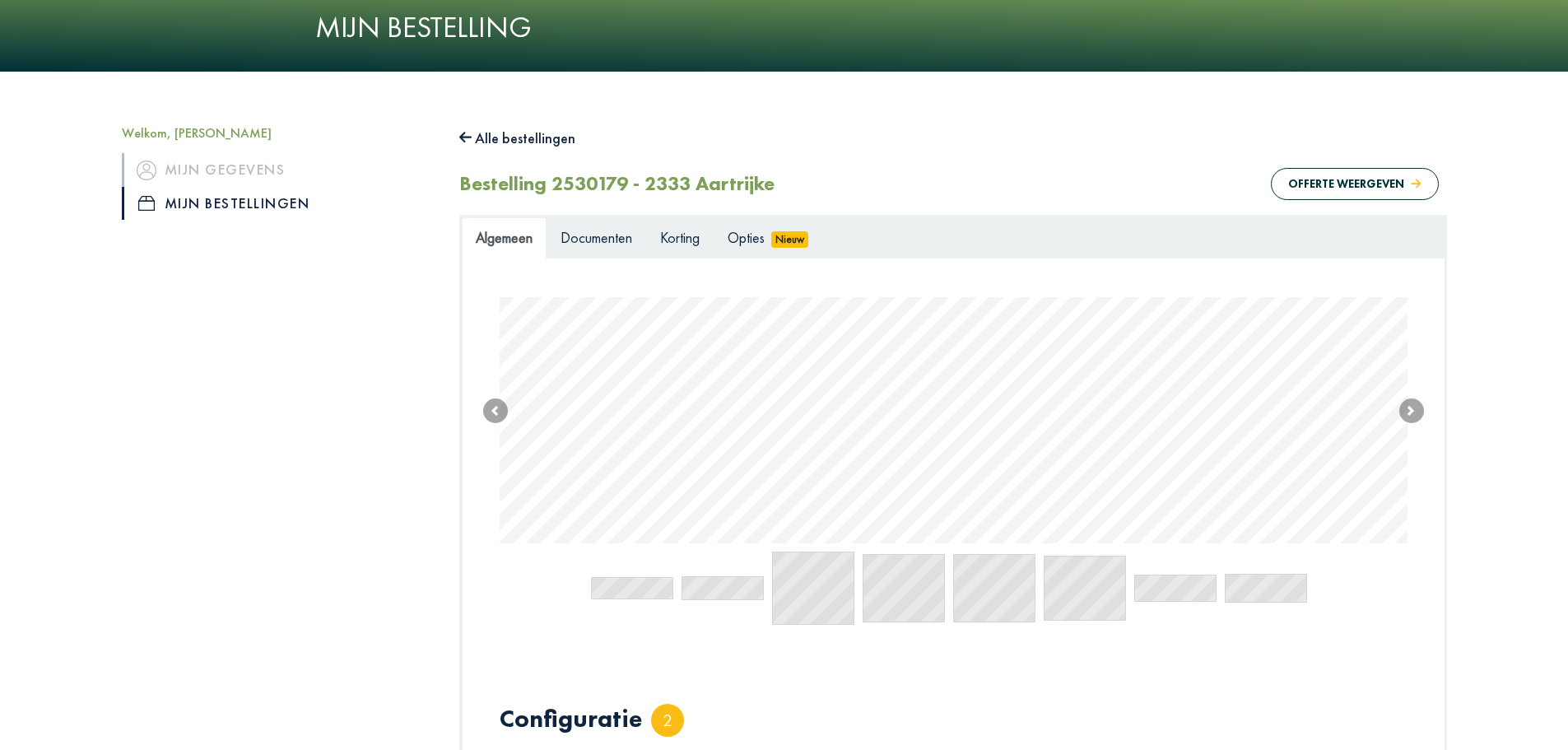
click at [460, 134] on icon at bounding box center [465, 137] width 13 height 14
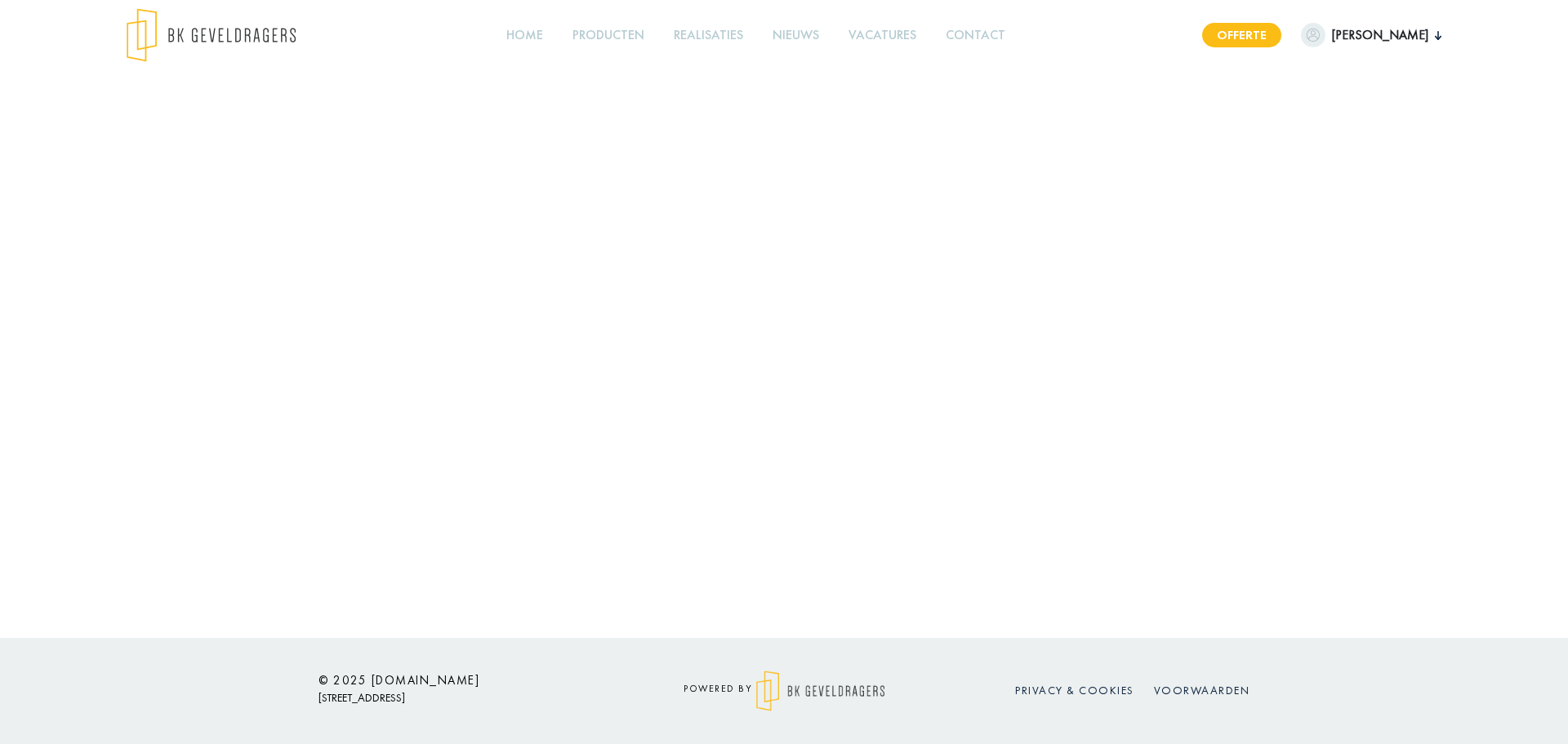
click at [1275, 25] on link "Offerte" at bounding box center [1242, 35] width 79 height 25
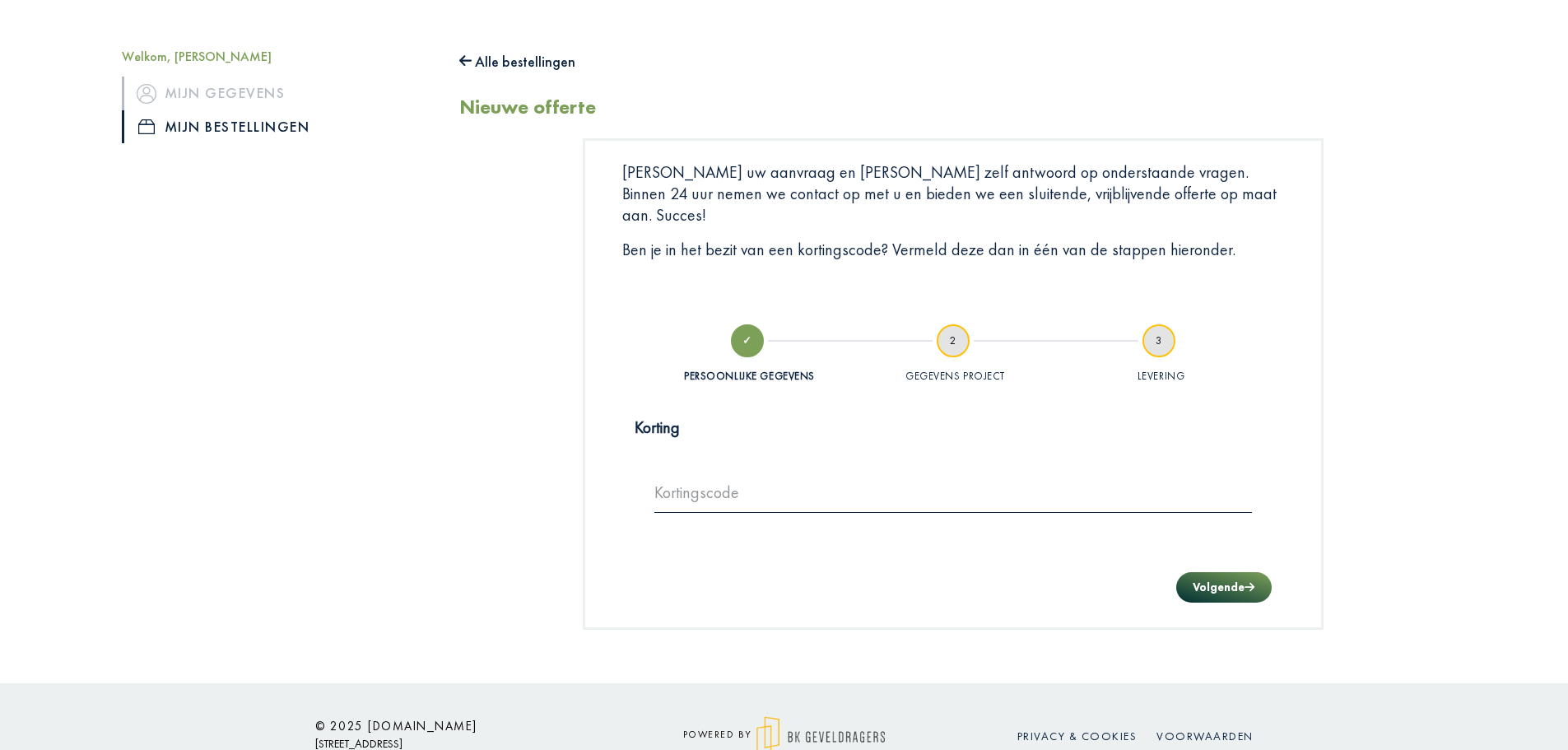
scroll to position [164, 0]
click at [231, 90] on link "Mijn gegevens" at bounding box center [278, 92] width 313 height 33
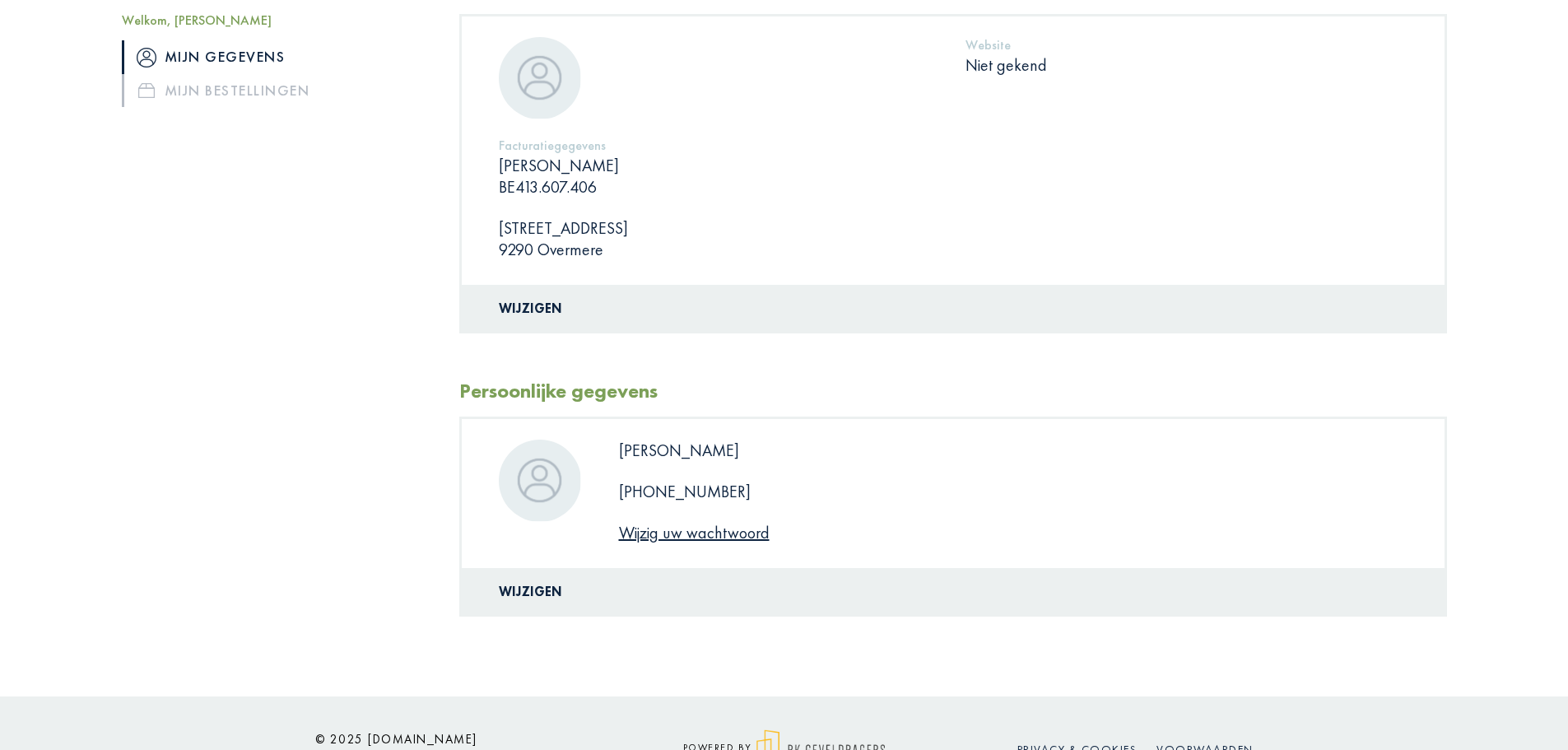
scroll to position [206, 0]
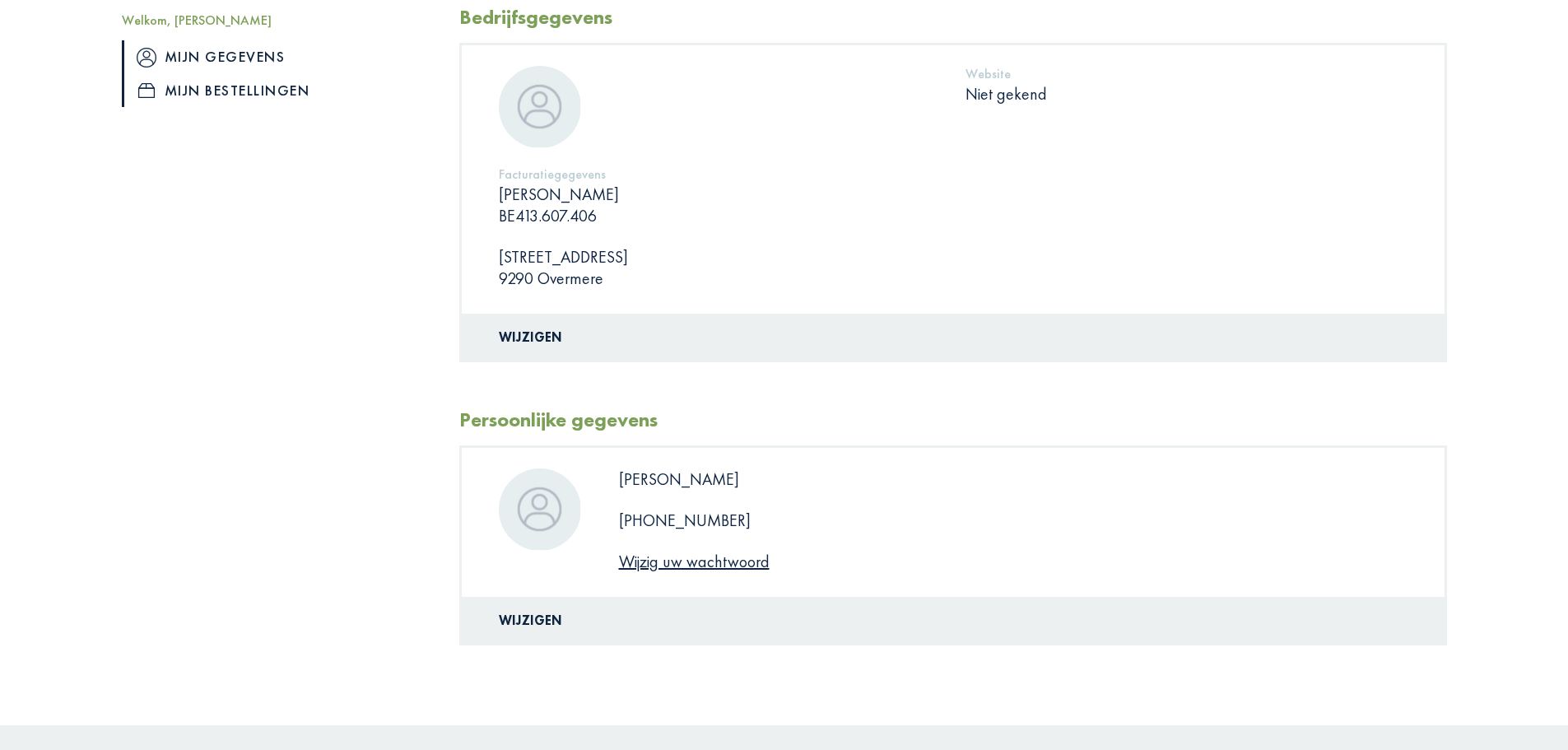
click at [230, 90] on link "Mijn bestellingen" at bounding box center [278, 90] width 313 height 33
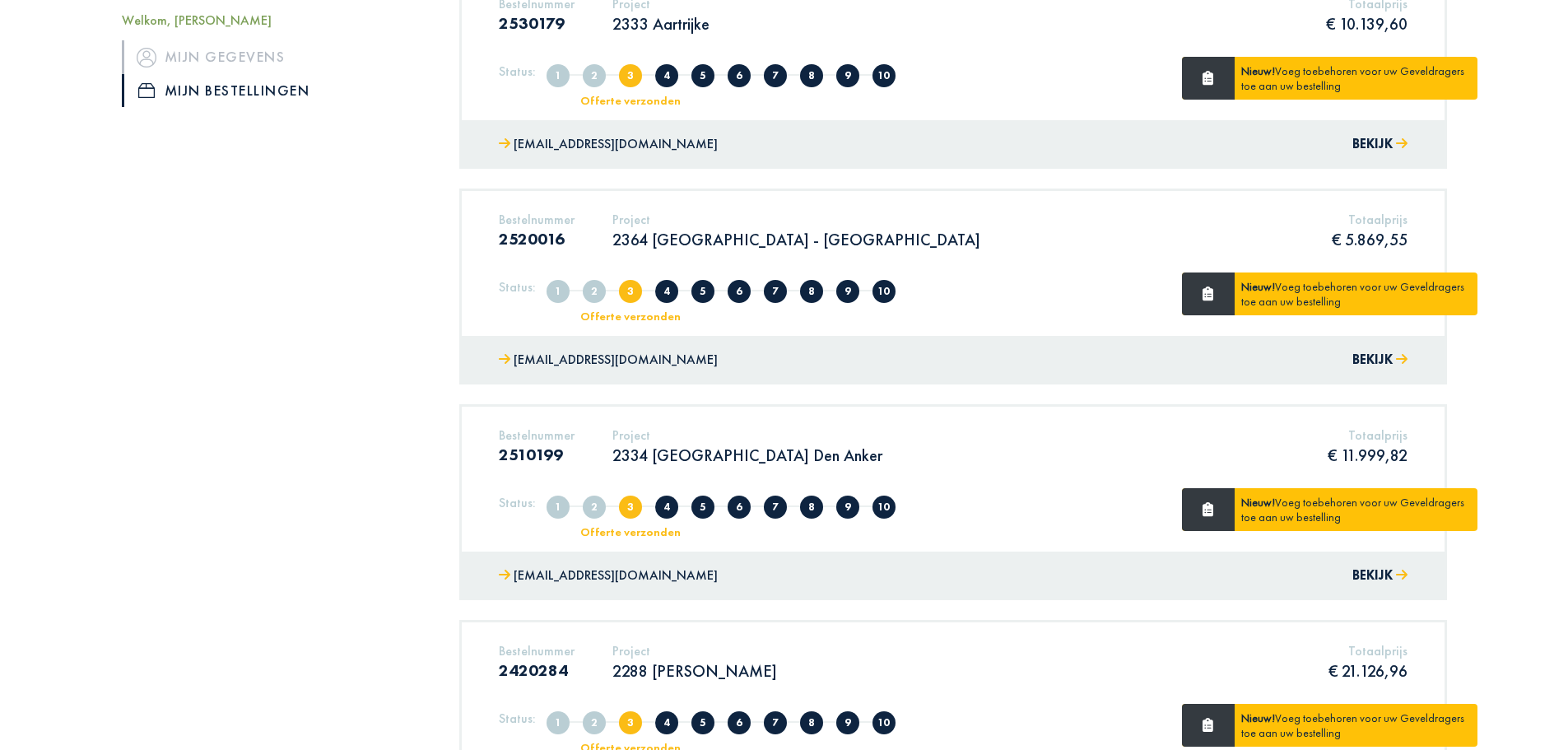
scroll to position [412, 0]
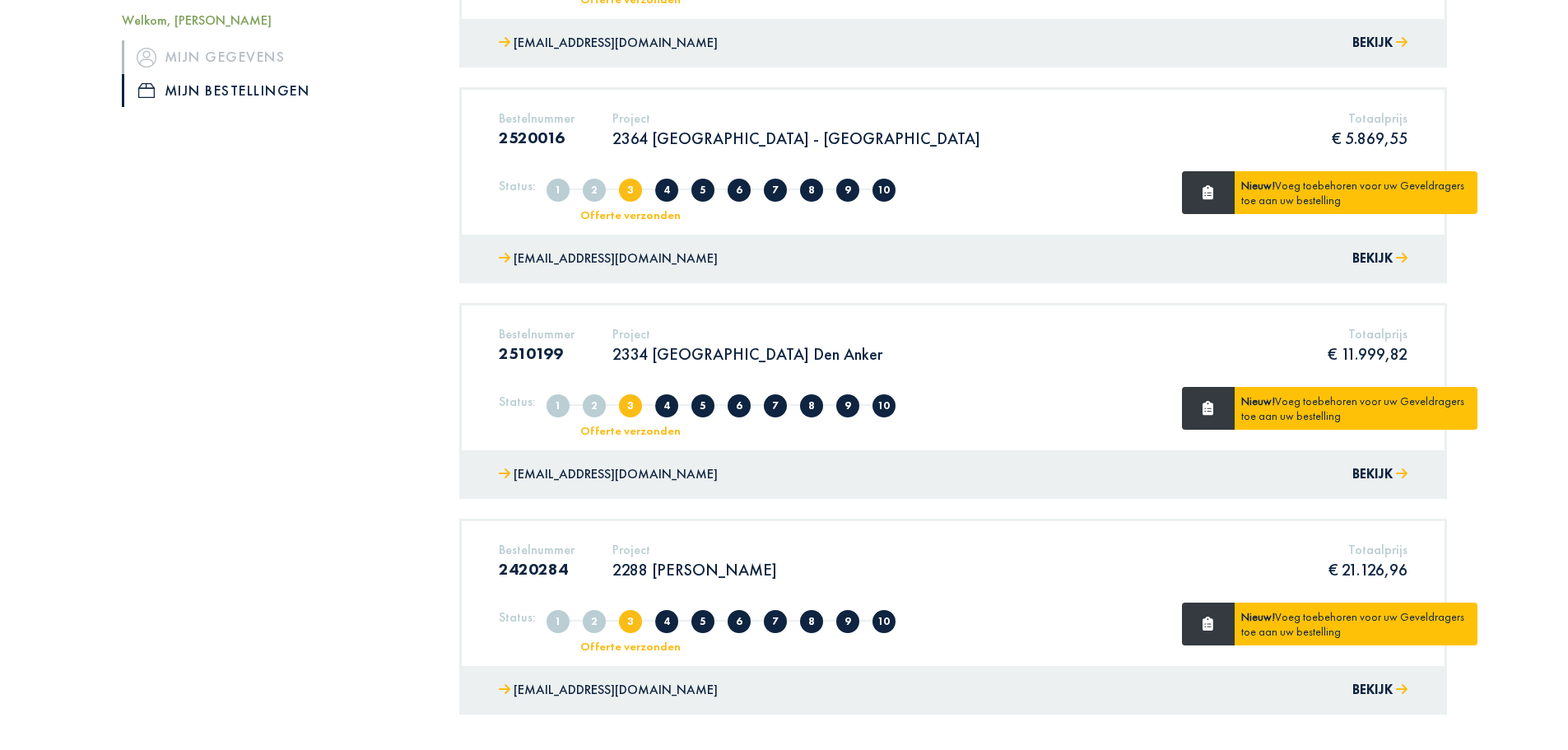
click at [1143, 274] on div "[EMAIL_ADDRESS][DOMAIN_NAME] Bekijk" at bounding box center [953, 258] width 983 height 49
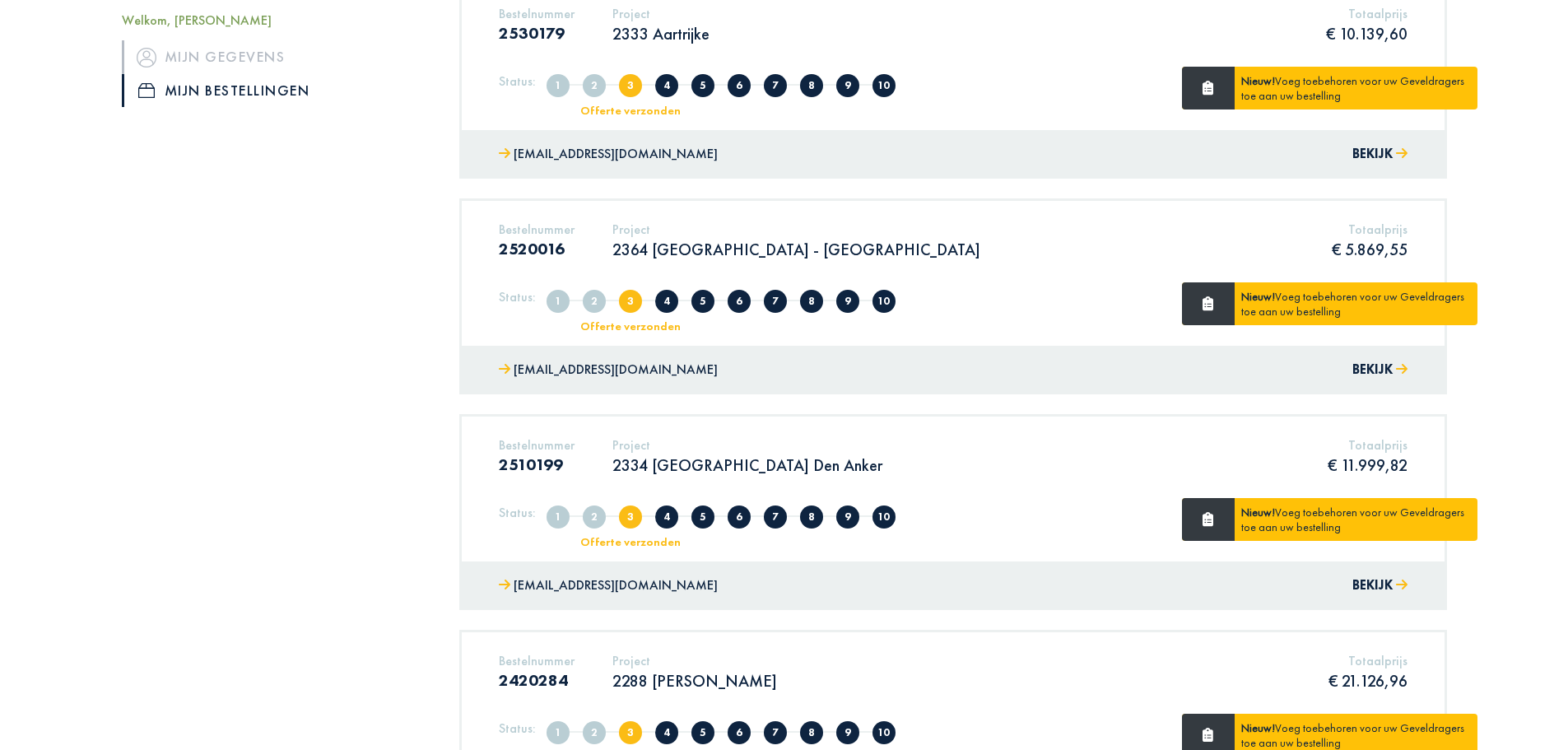
scroll to position [0, 0]
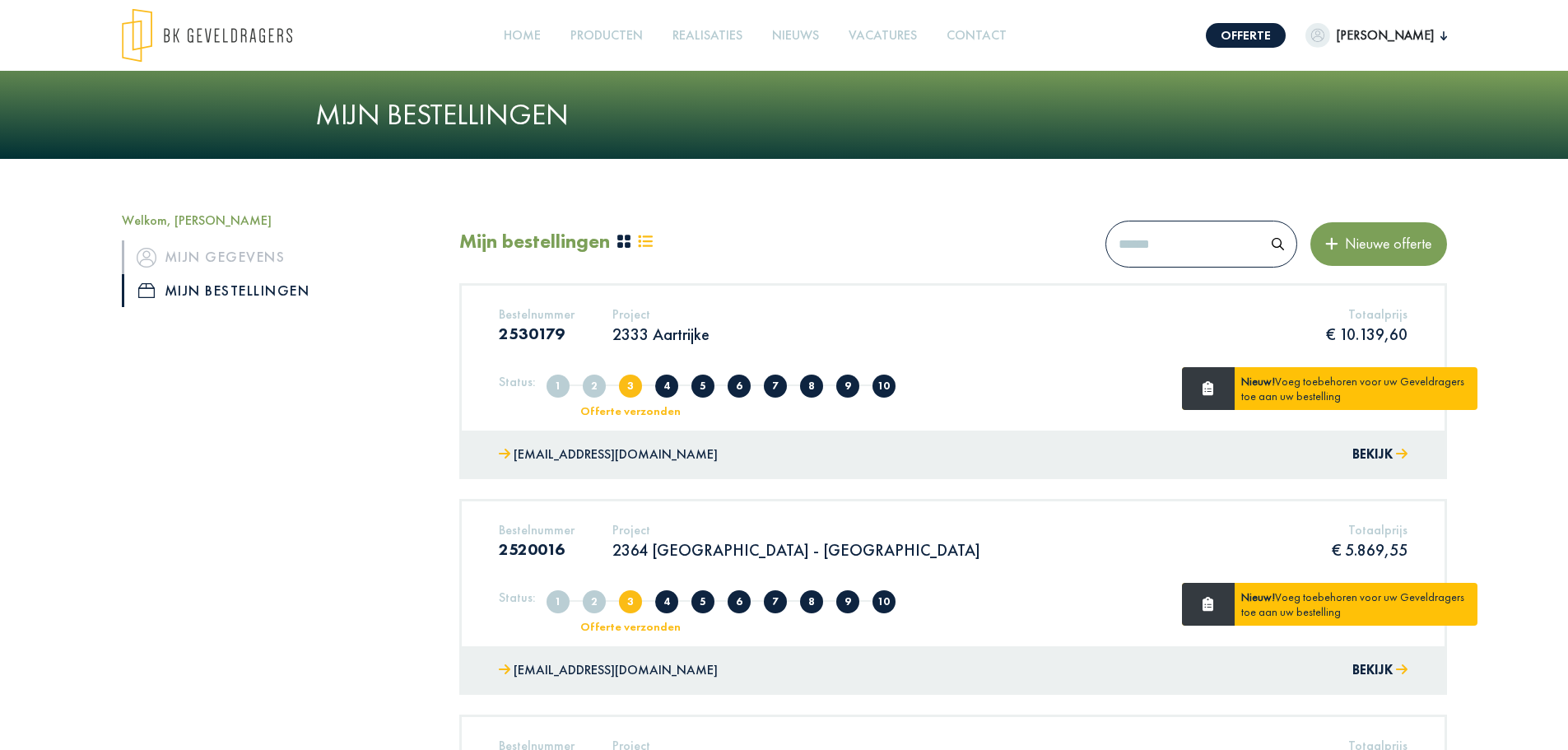
click at [1089, 341] on div "Bestelnummer 2530179 Project 2333 Aartrijke Totaalprijs € 10.139,60" at bounding box center [954, 331] width 934 height 50
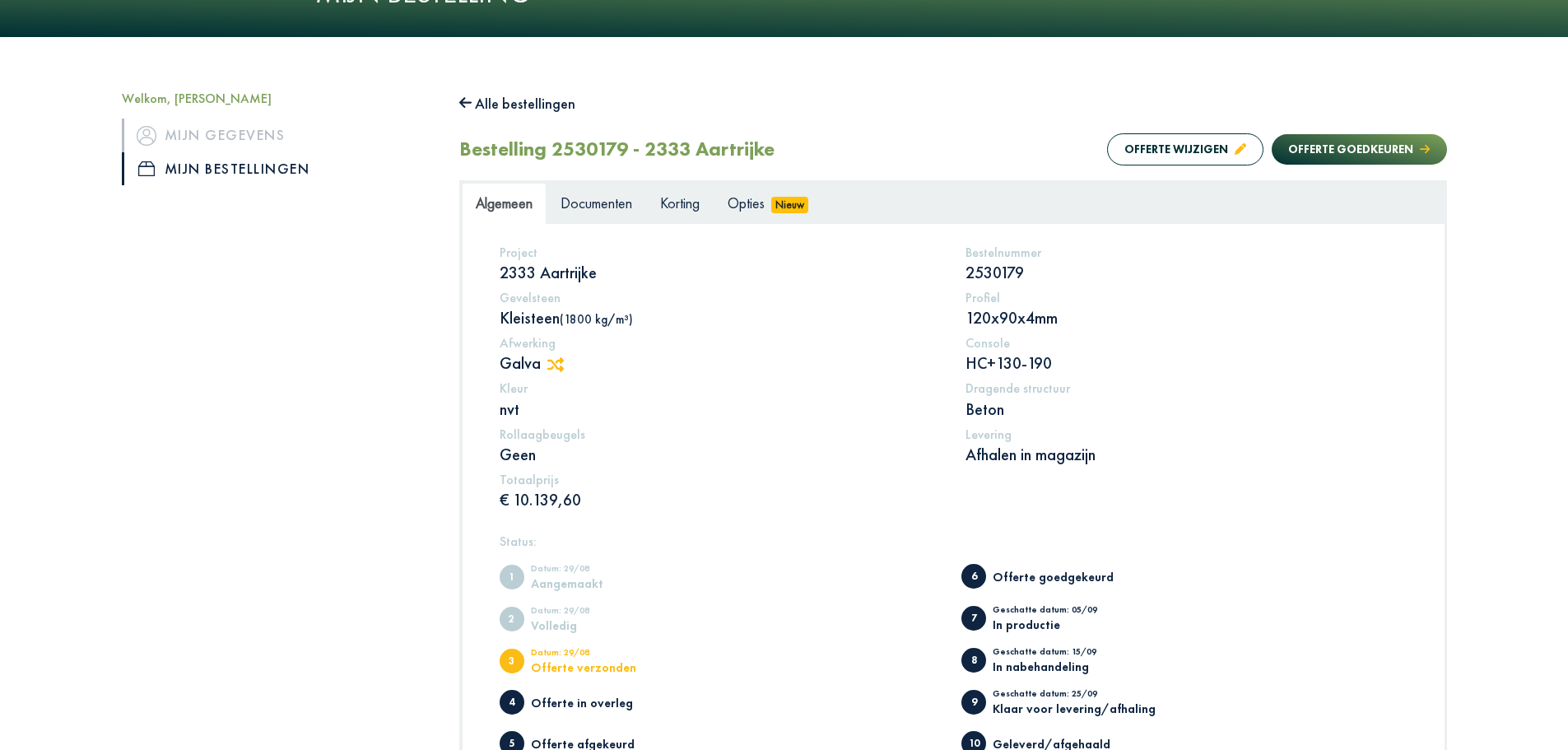
scroll to position [83, 0]
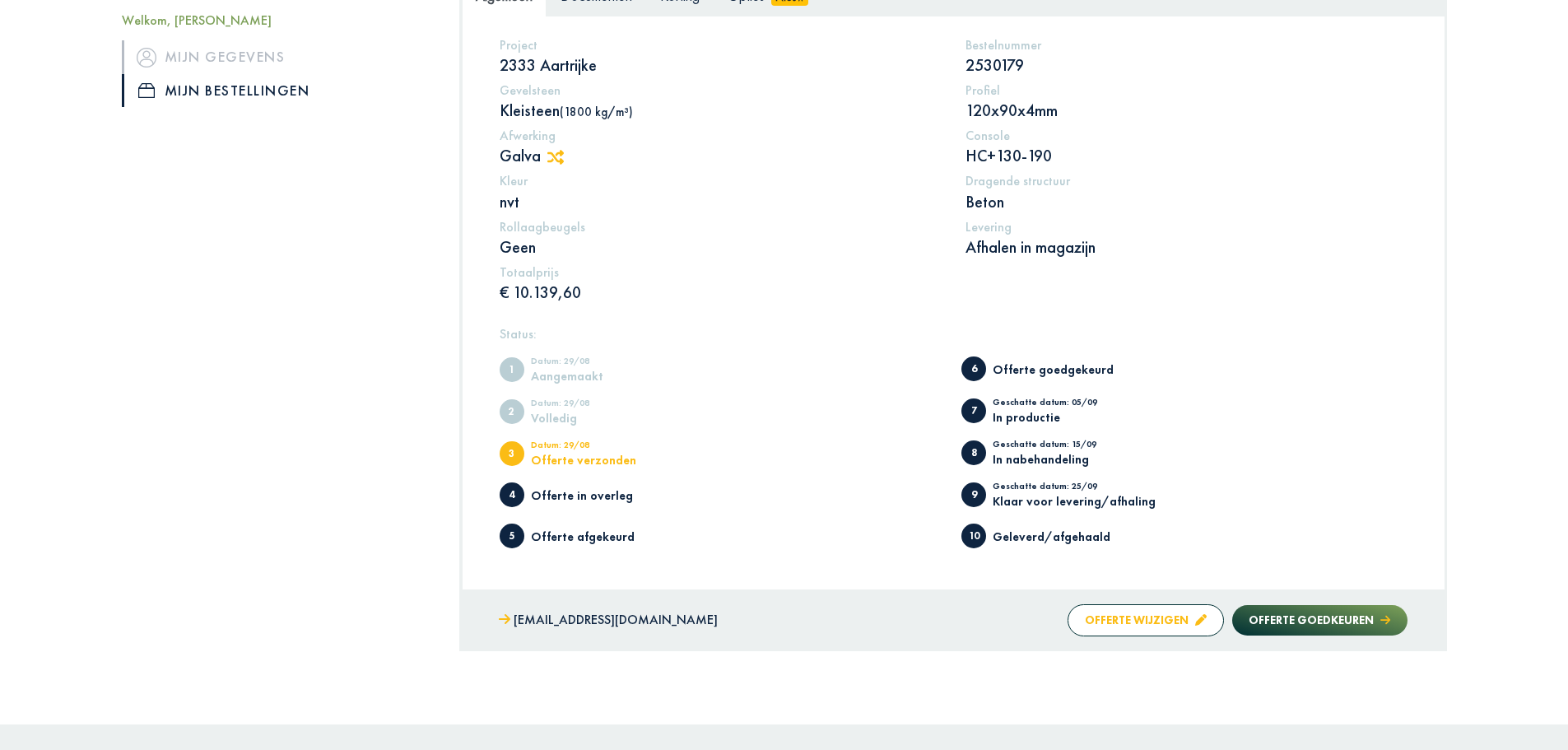
click at [1121, 628] on button "Offerte wijzigen" at bounding box center [1146, 620] width 157 height 32
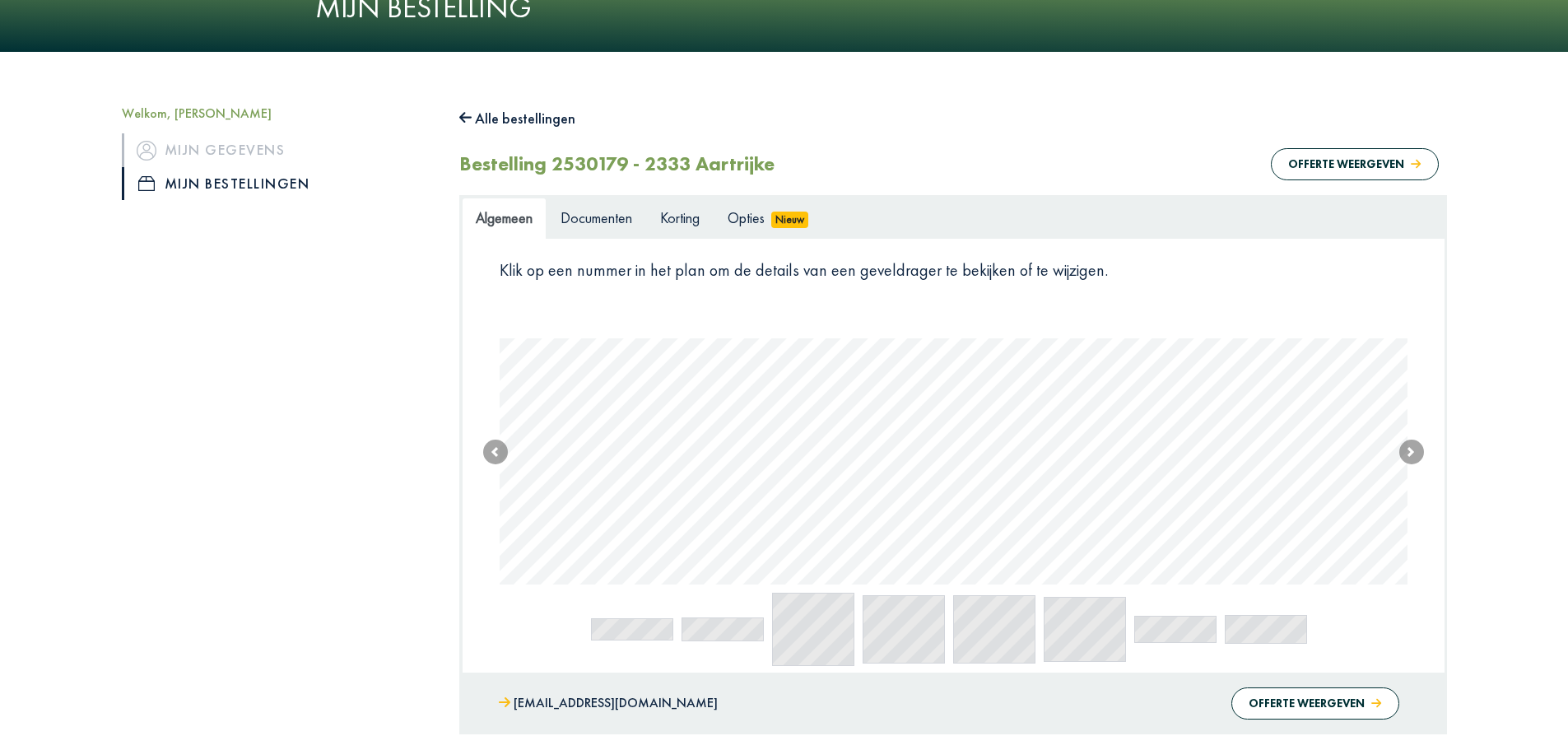
scroll to position [189, 0]
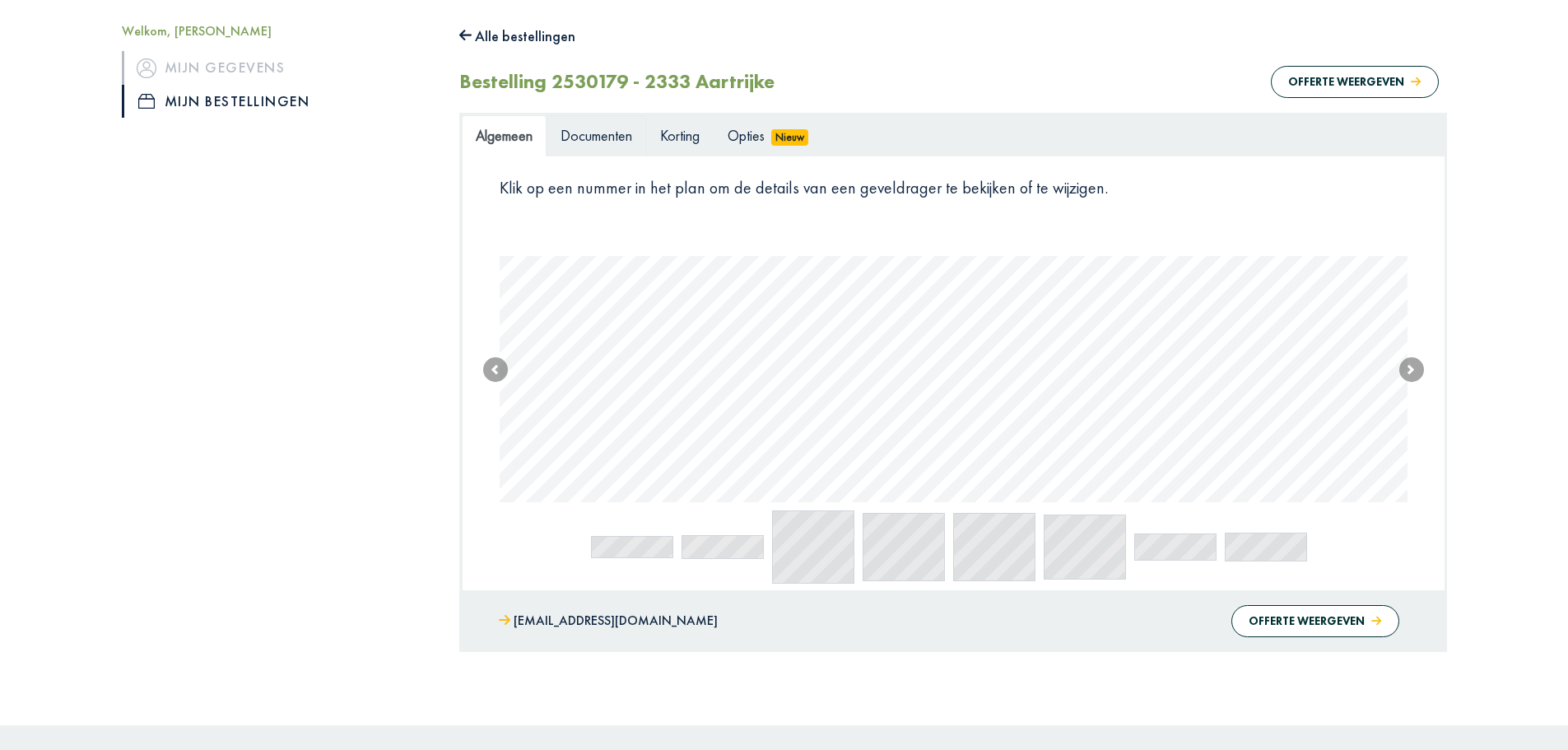
click at [597, 133] on span "Documenten" at bounding box center [597, 136] width 72 height 19
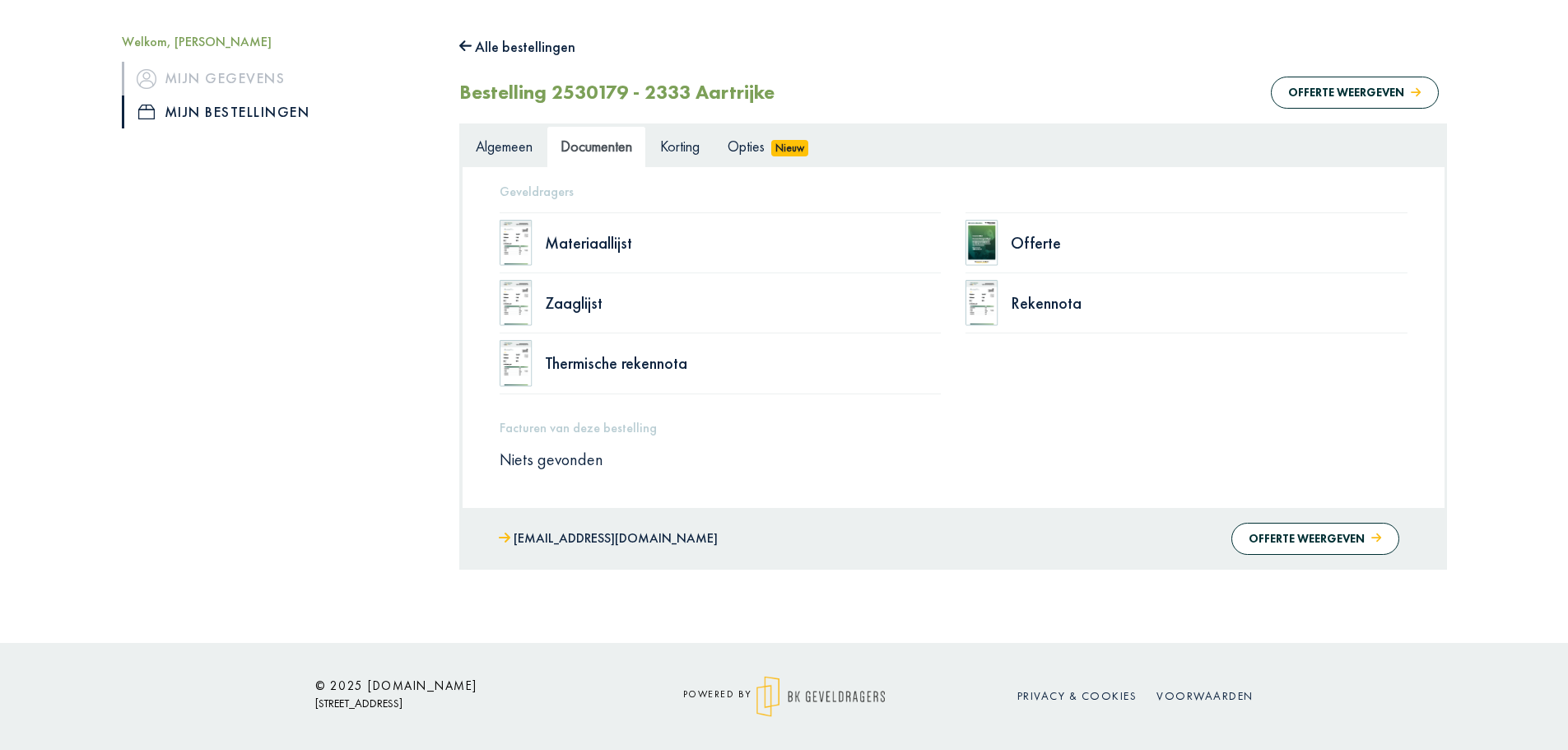
scroll to position [179, 0]
click at [522, 147] on span "Algemeen" at bounding box center [504, 146] width 57 height 19
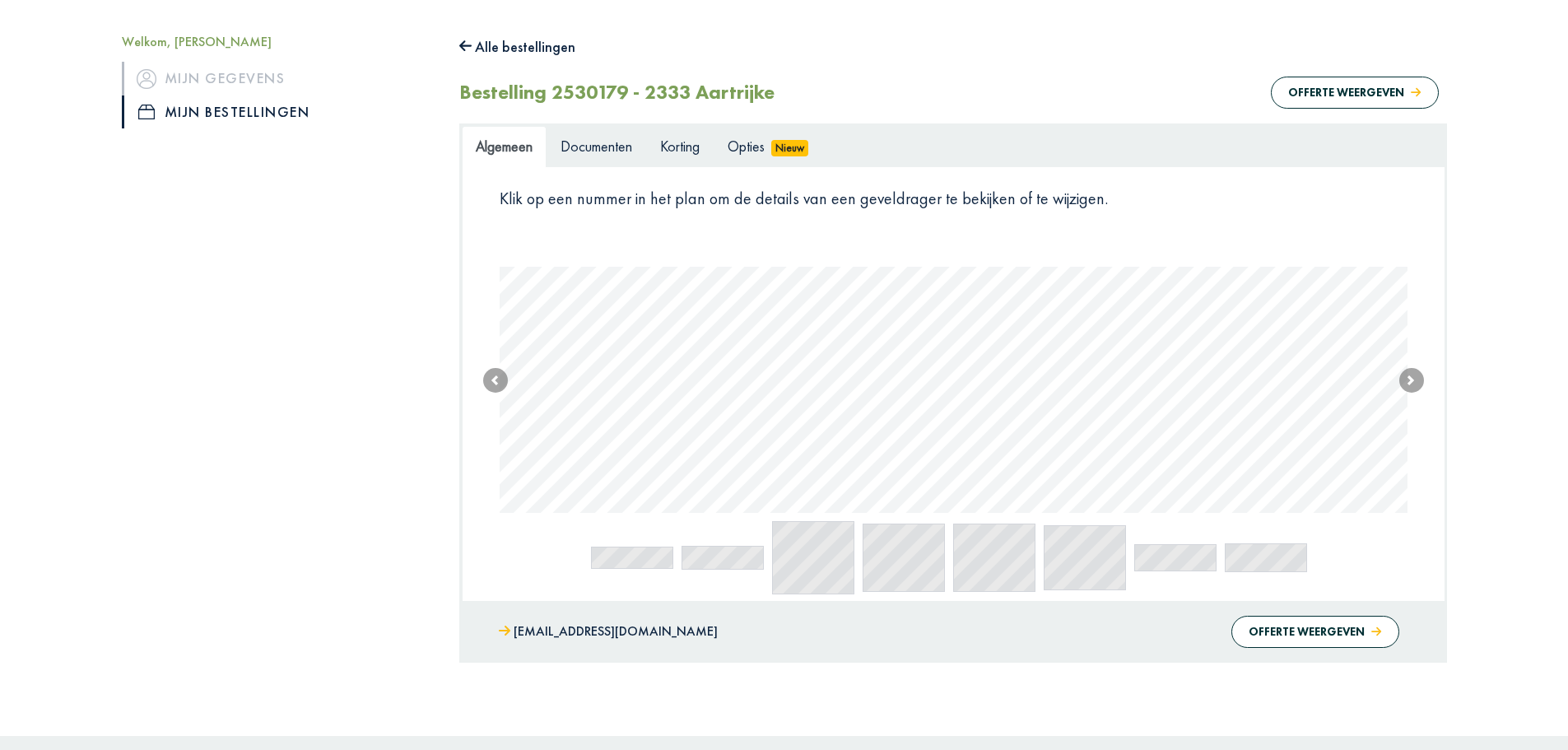
click at [989, 101] on div "Bestelling 2530179 - 2333 Aartrijke Offerte weergeven" at bounding box center [953, 92] width 988 height 37
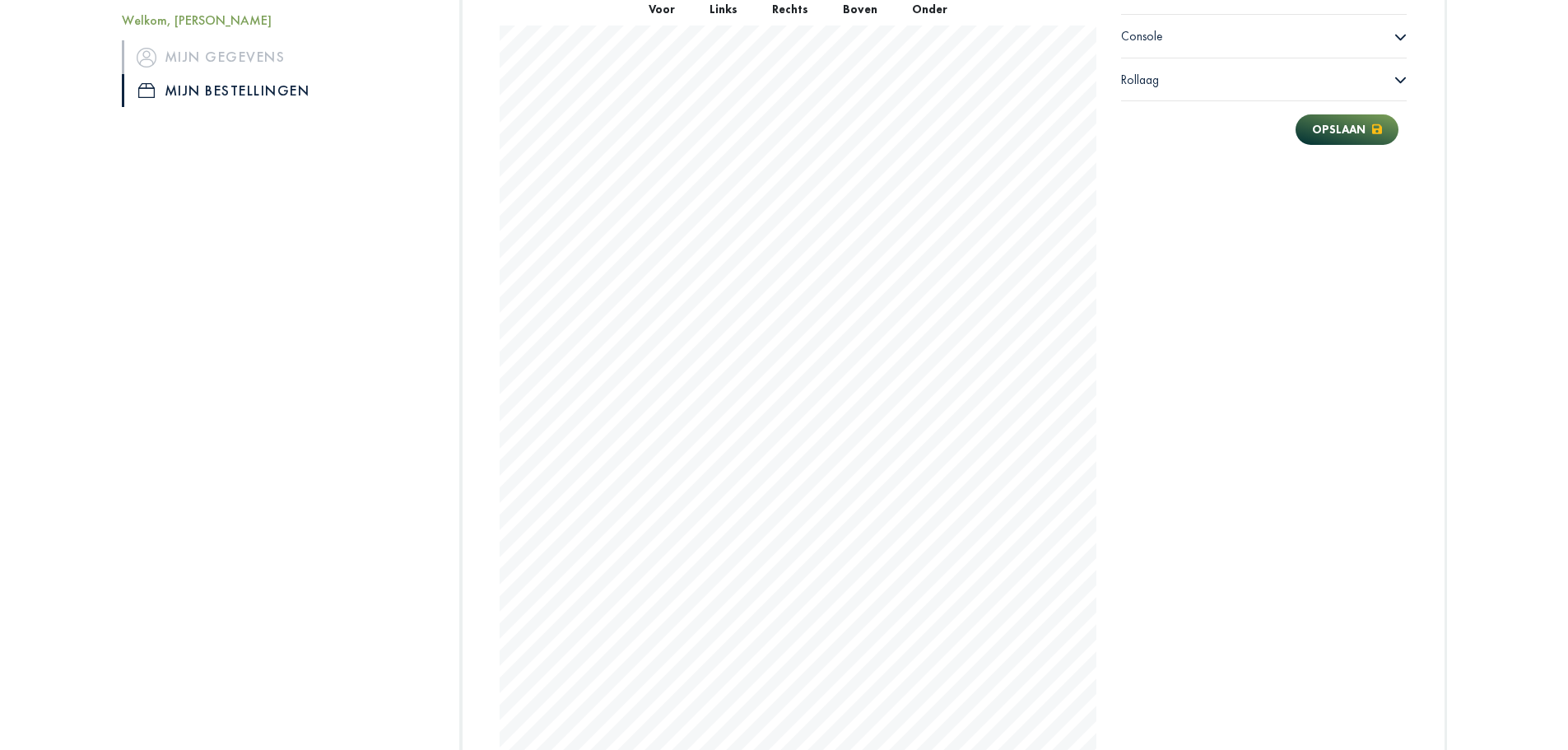
scroll to position [916, 0]
drag, startPoint x: 1139, startPoint y: 235, endPoint x: 1133, endPoint y: 279, distance: 44.4
click at [1133, 279] on div "Profiel Lengte (mm) **** Afwerking × Galva Profiel × 120x90x4mm T-Profiel Conso…" at bounding box center [1264, 423] width 311 height 966
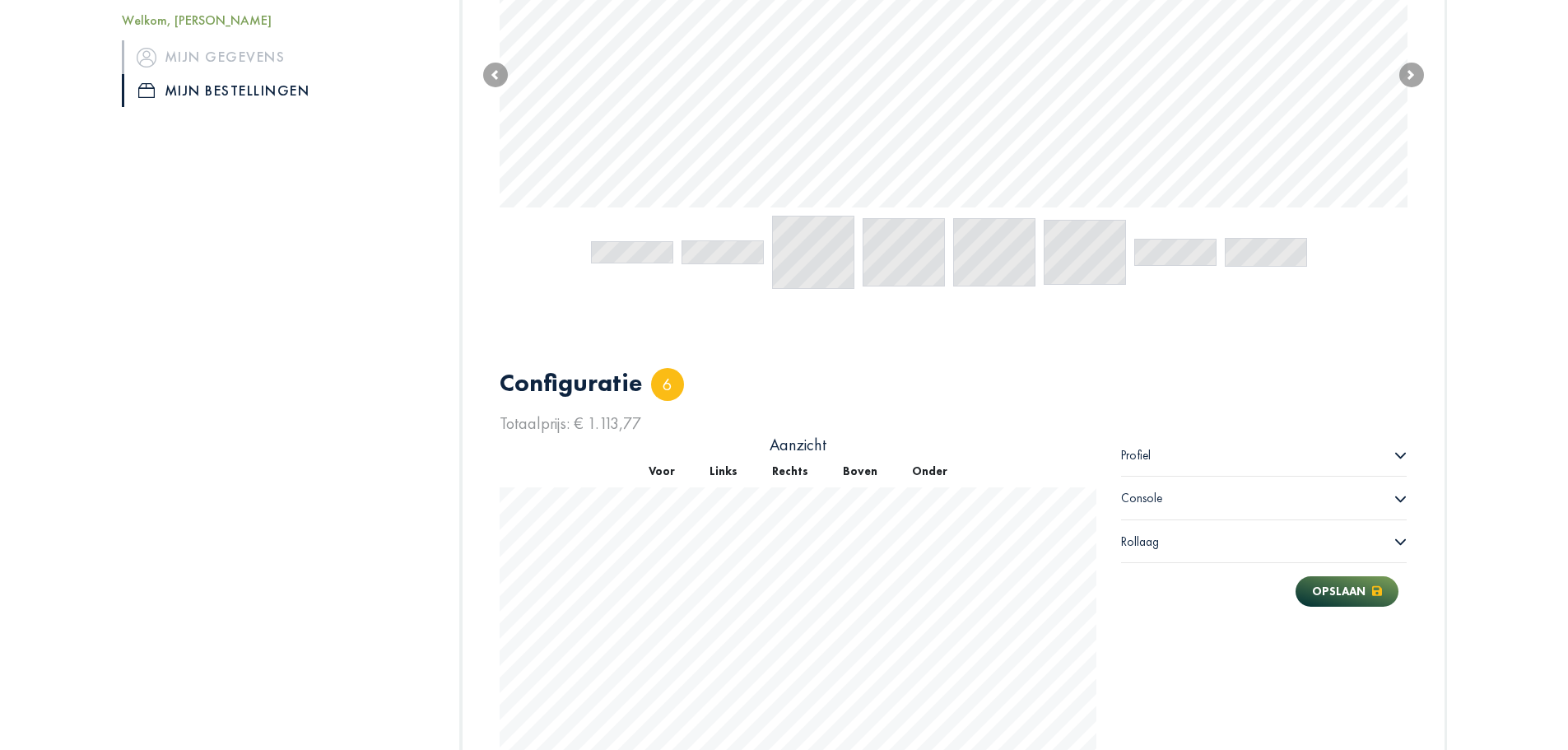
scroll to position [423, 0]
click at [667, 473] on button "Voor" at bounding box center [661, 472] width 61 height 32
click at [729, 473] on button "Links" at bounding box center [723, 472] width 62 height 32
click at [927, 473] on button "Onder" at bounding box center [930, 472] width 70 height 32
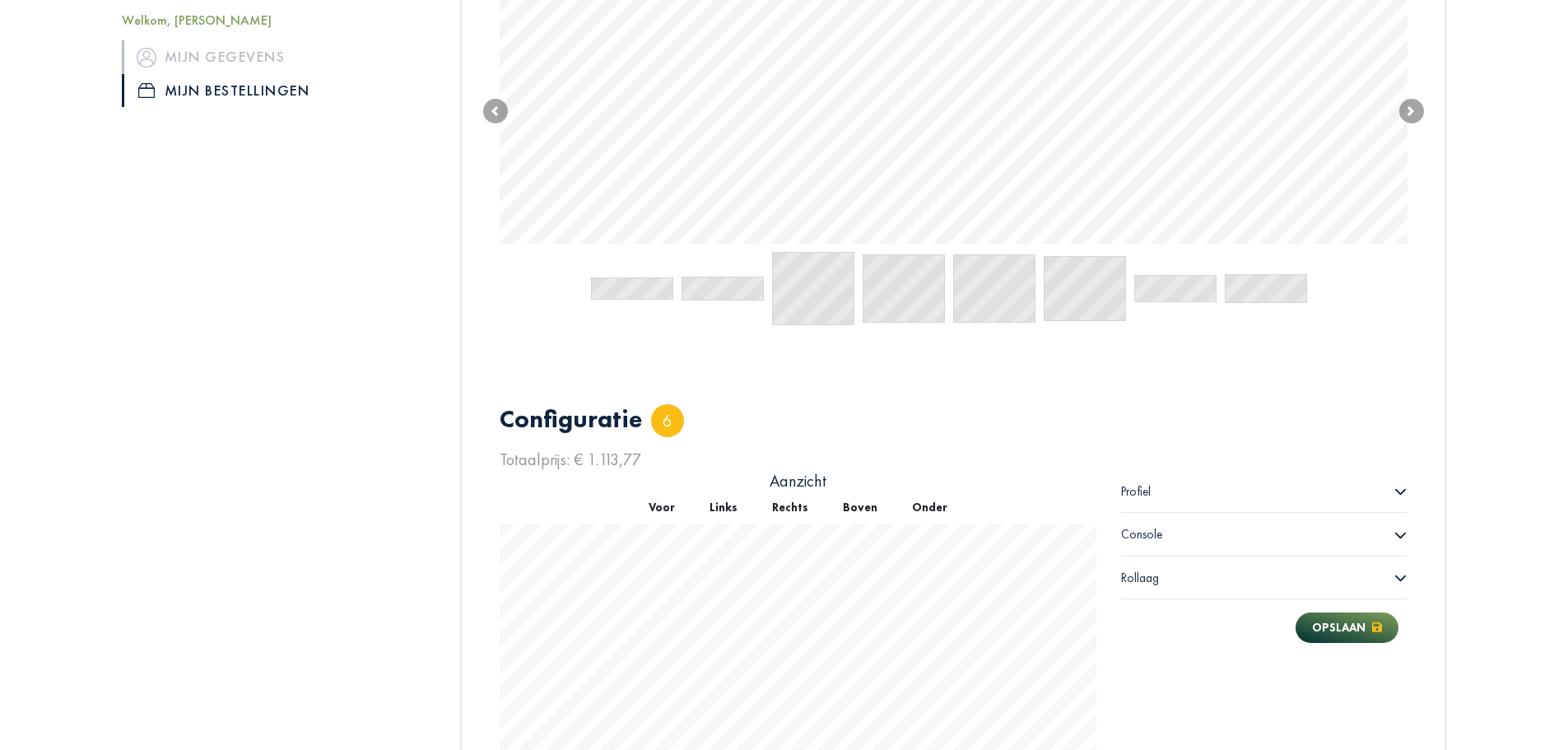
scroll to position [417, 0]
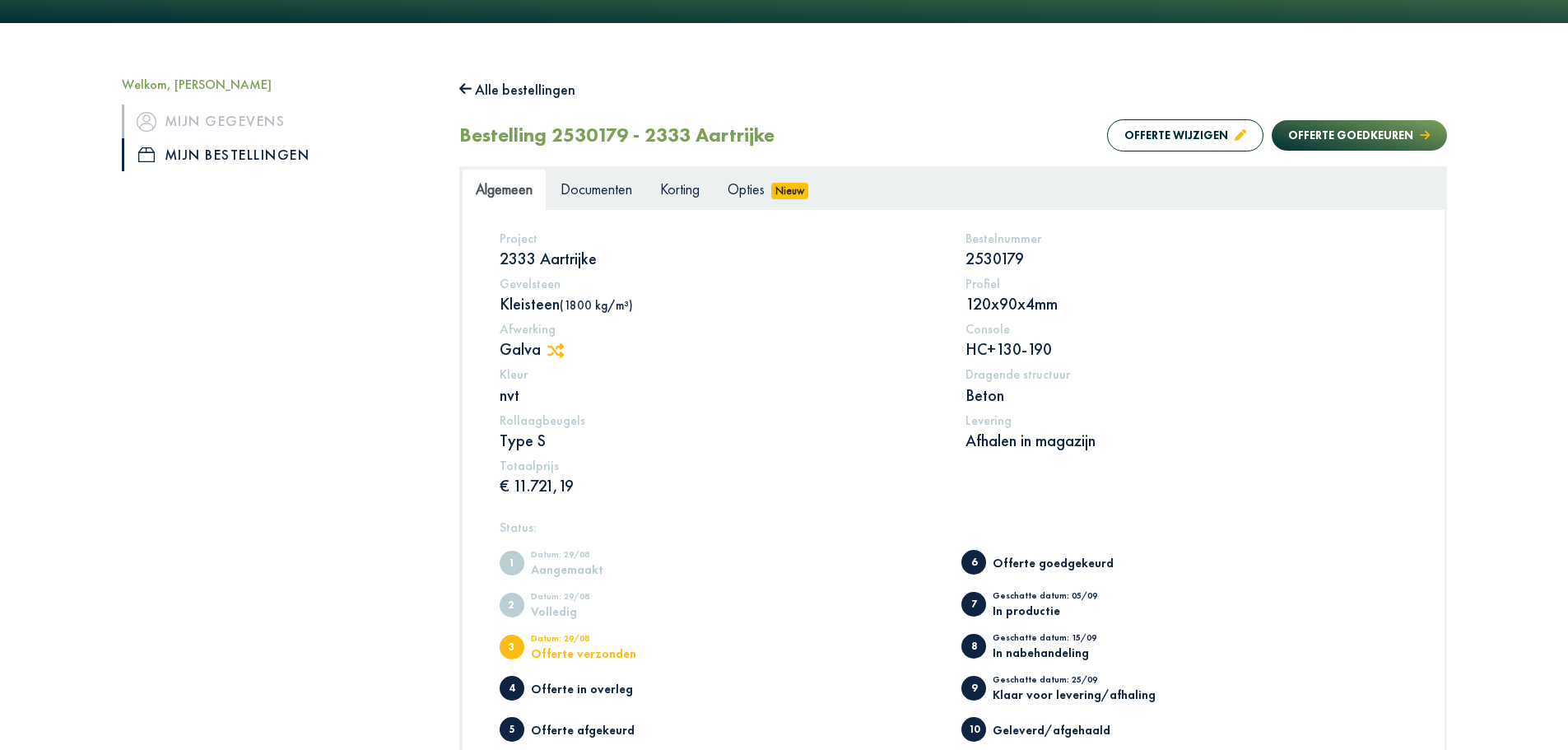
scroll to position [164, 0]
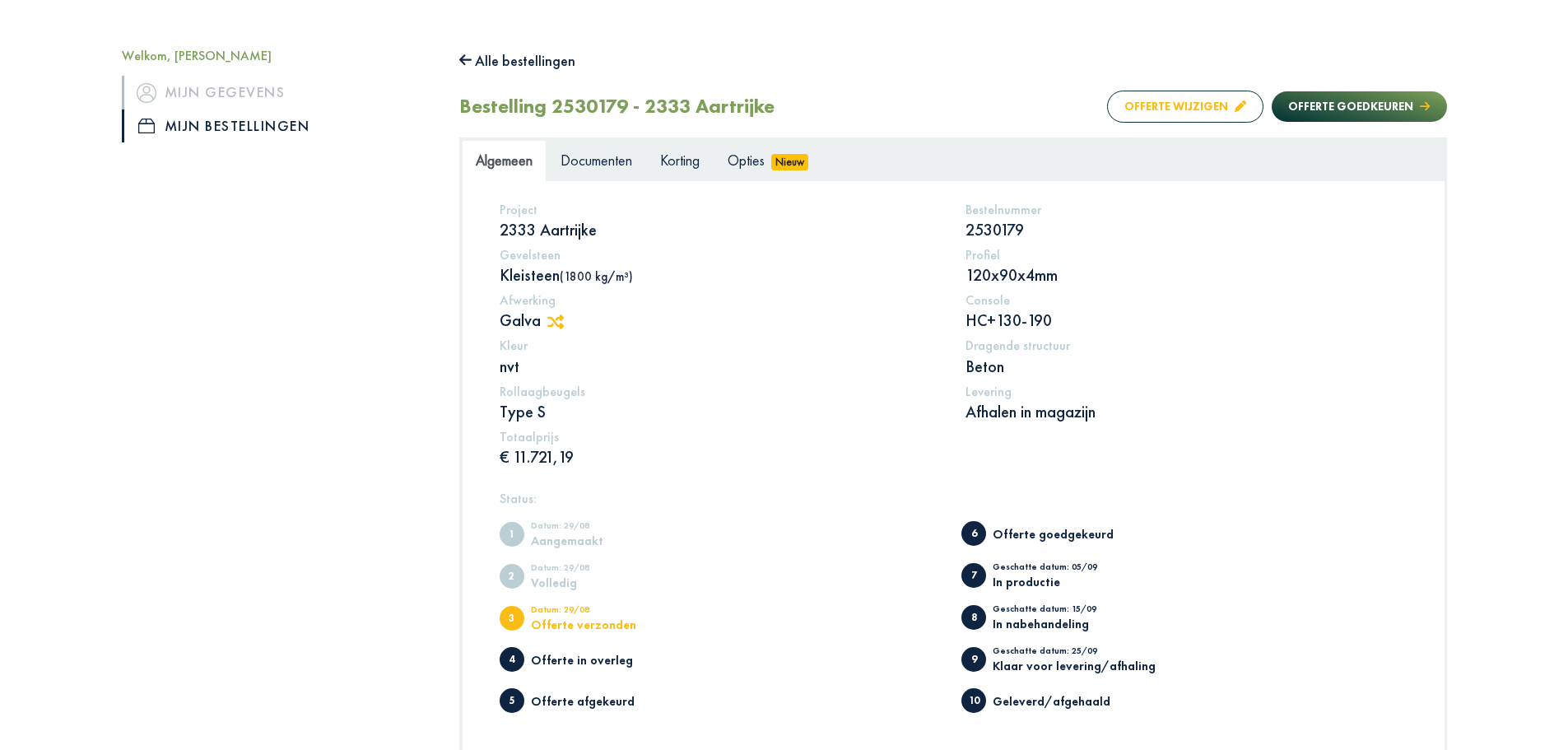
click at [1186, 111] on button "Offerte wijzigen" at bounding box center [1185, 107] width 157 height 32
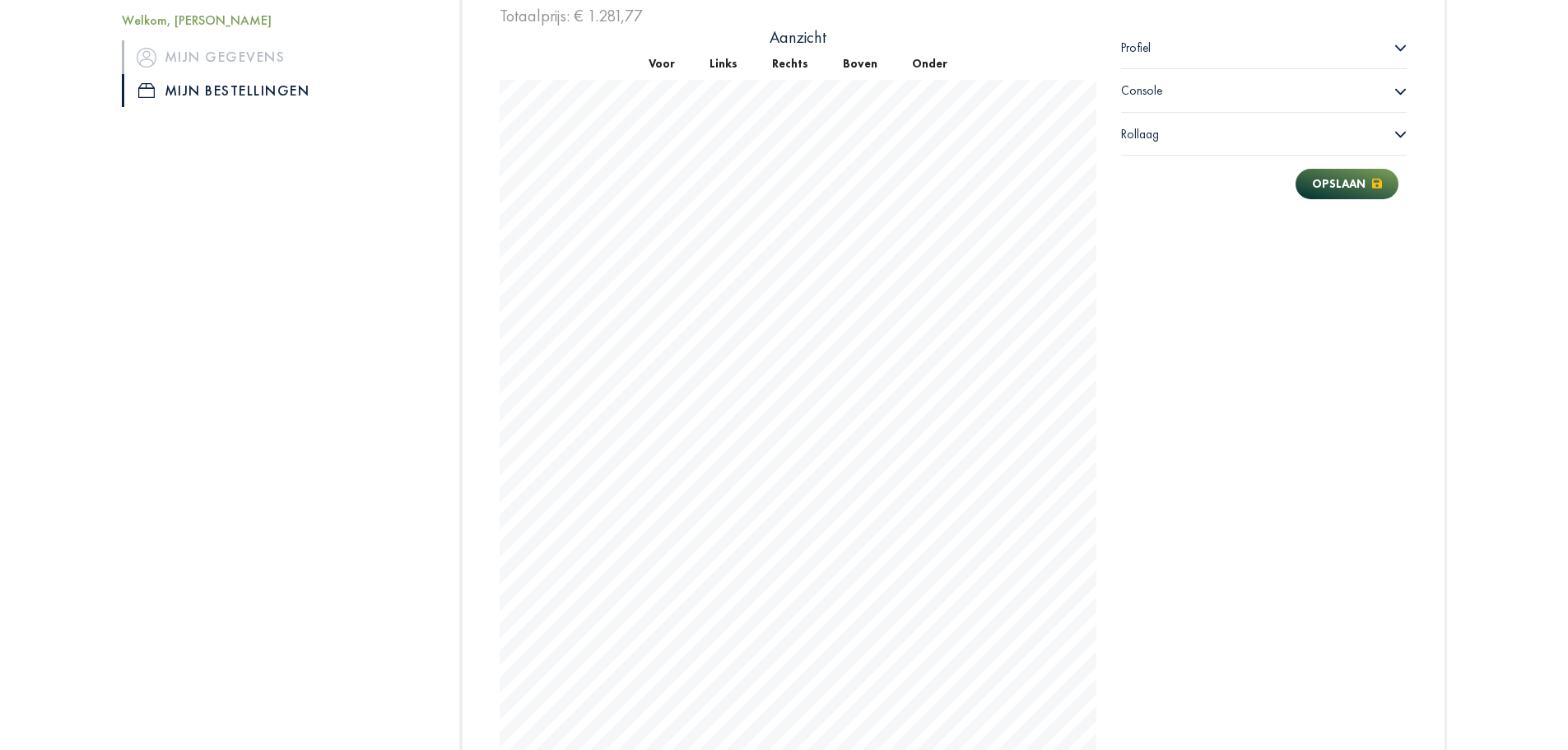
scroll to position [664, 0]
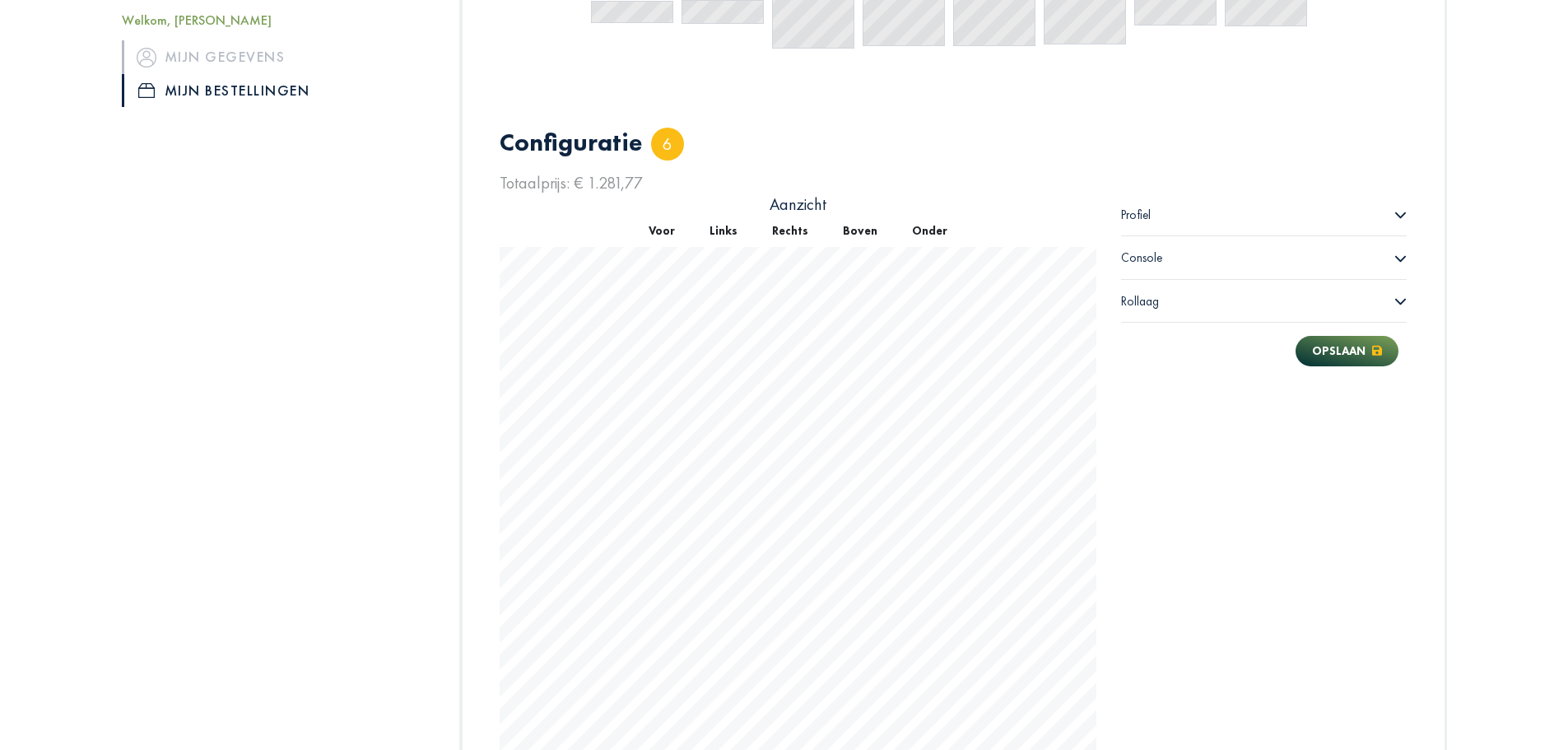
click at [1173, 213] on div "Profiel" at bounding box center [1265, 215] width 286 height 43
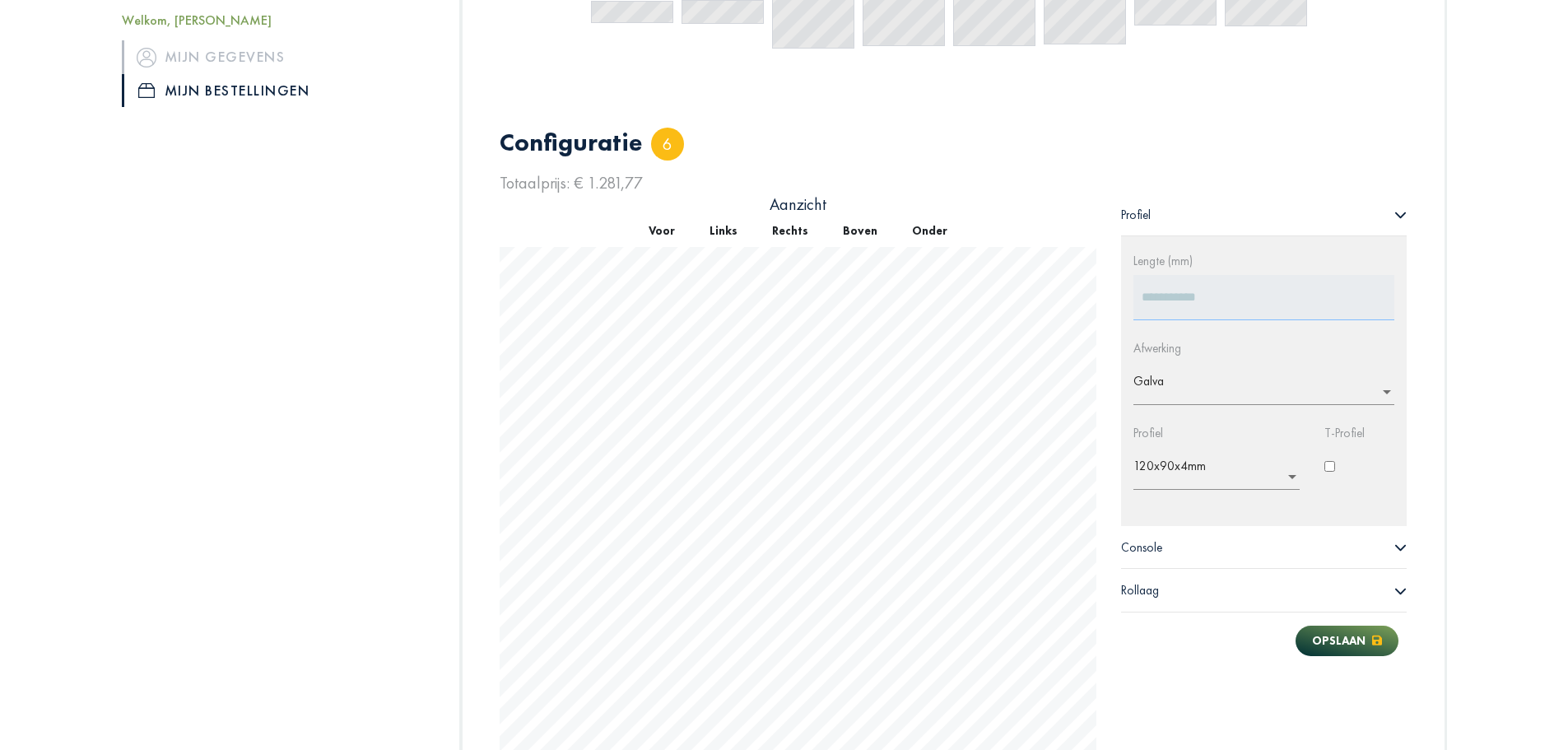
click at [1062, 292] on div "Configuratie 6 Totaalprijs: € 1.281,77 Aanzicht Voor Links Rechts Boven Onder I…" at bounding box center [954, 607] width 933 height 1038
click at [1475, 345] on div "Welkom, Sara Rezaei Mijn gegevens Mijn bestellingen Alle bestellingen Bestellin…" at bounding box center [784, 381] width 1383 height 1664
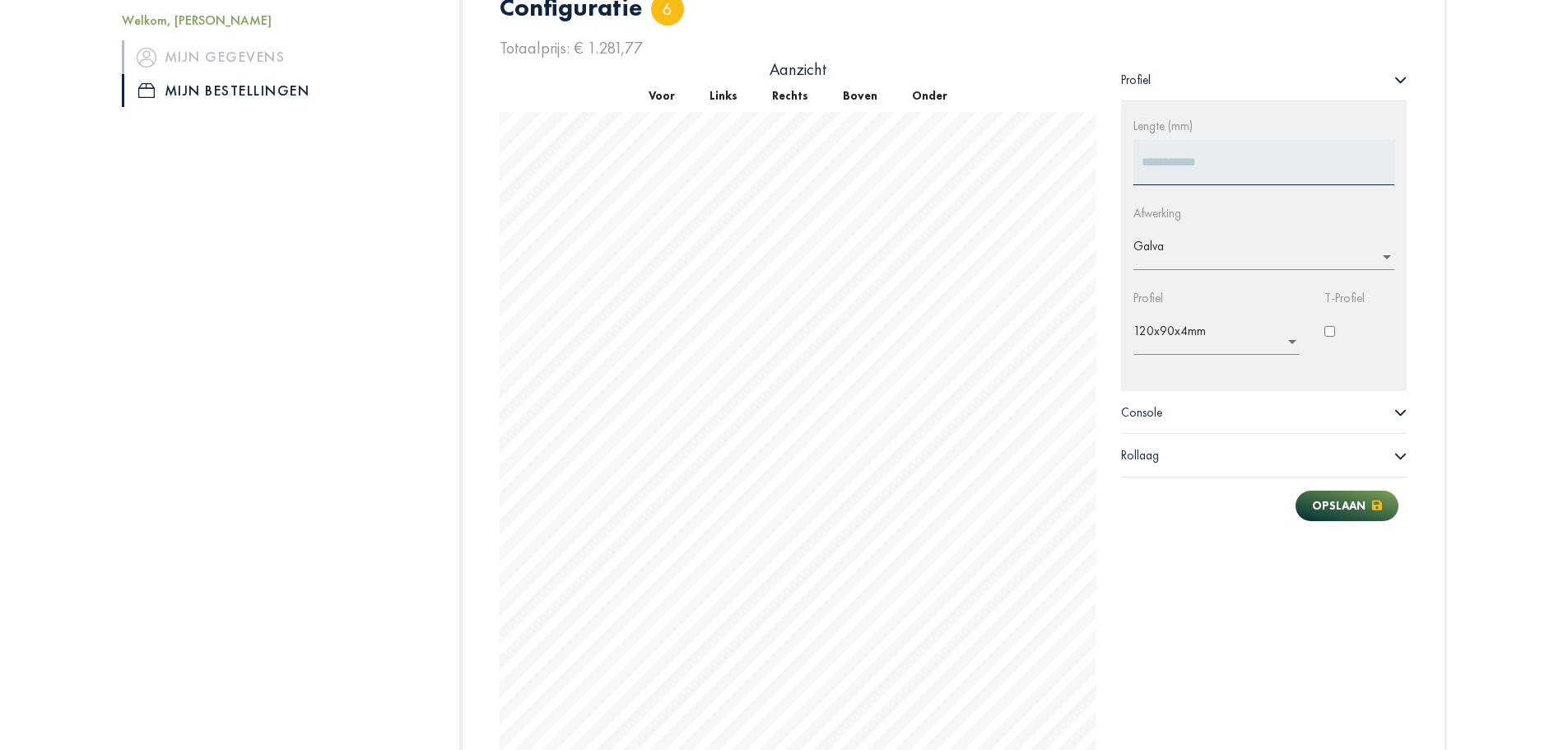
scroll to position [828, 0]
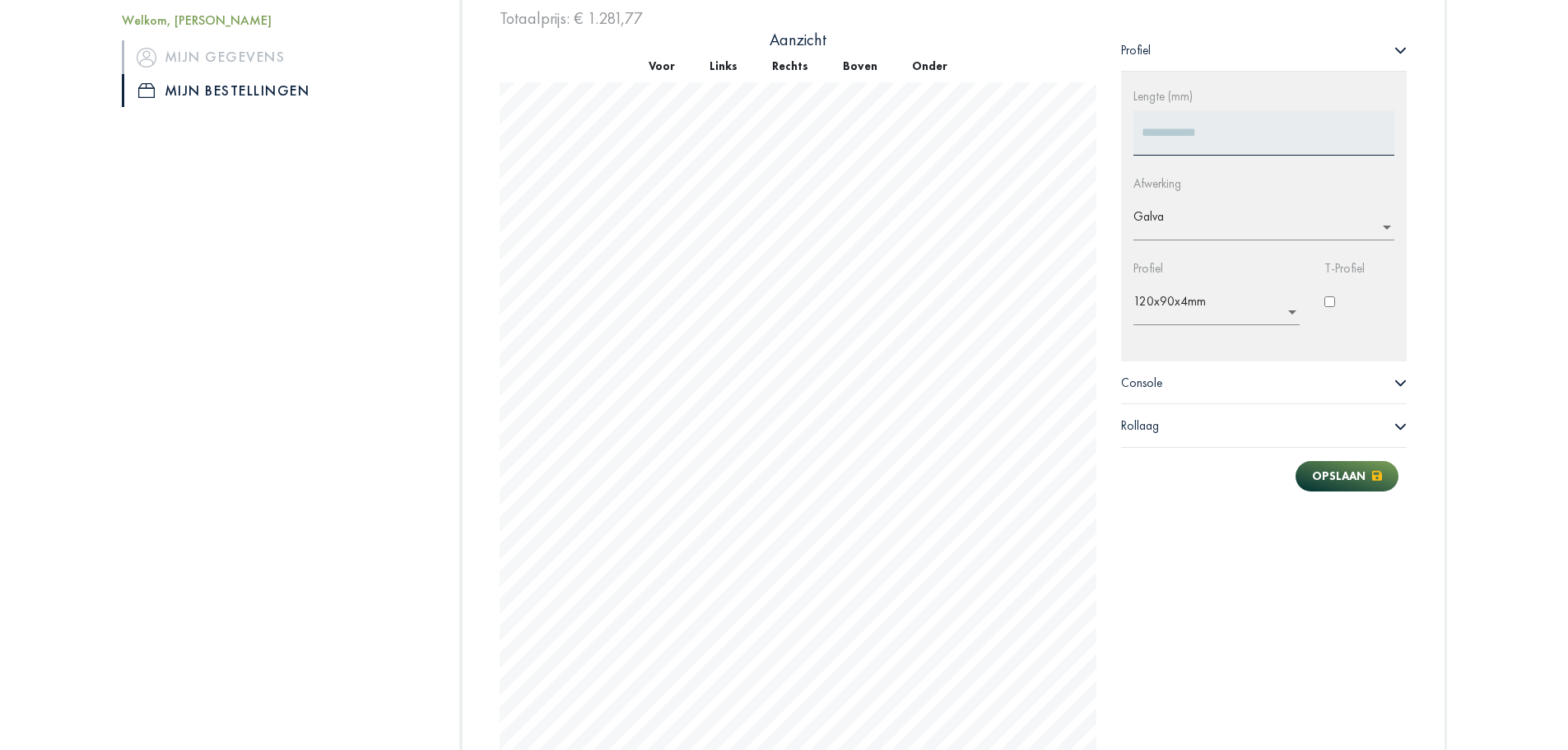
click at [1187, 386] on div "Console" at bounding box center [1265, 383] width 286 height 43
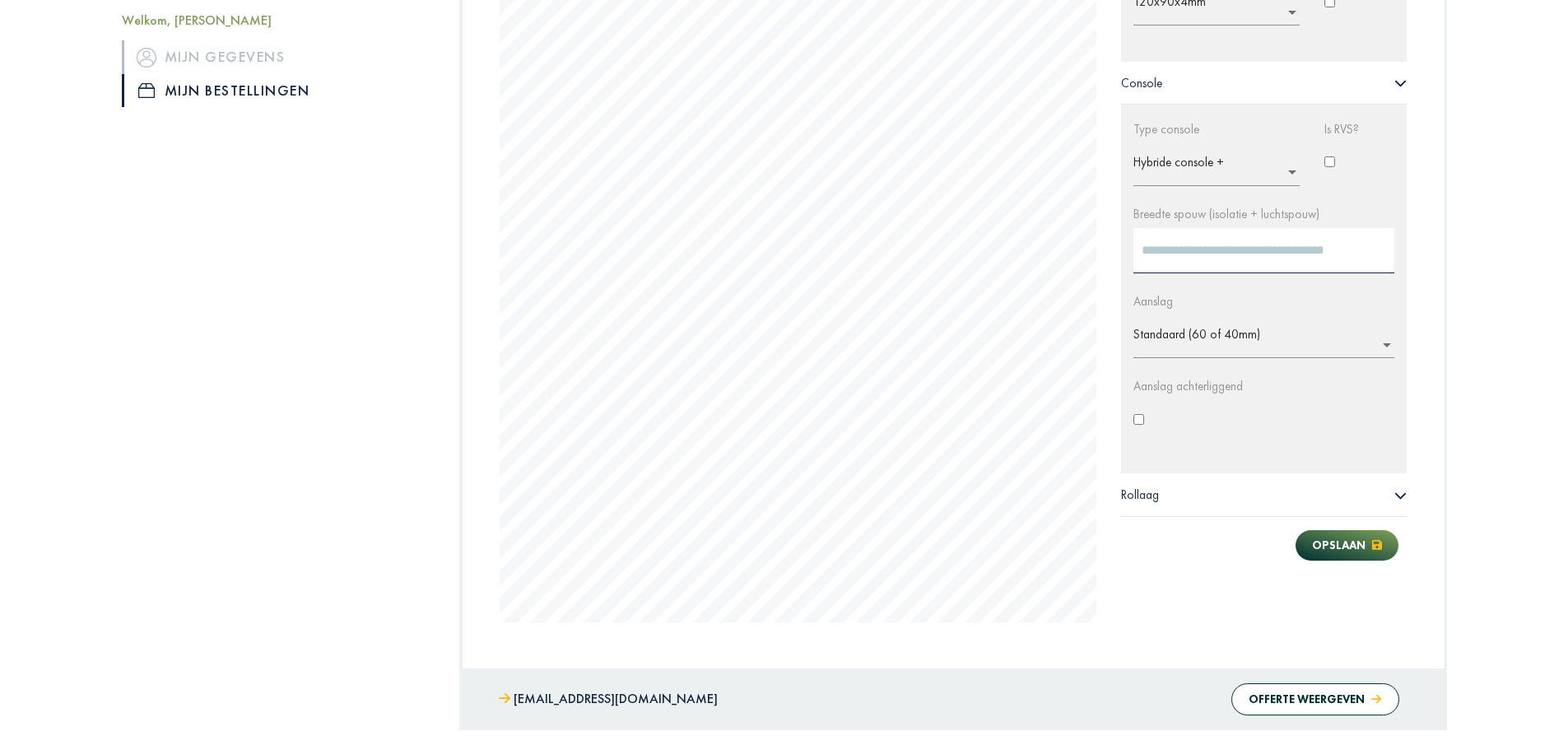
scroll to position [1157, 0]
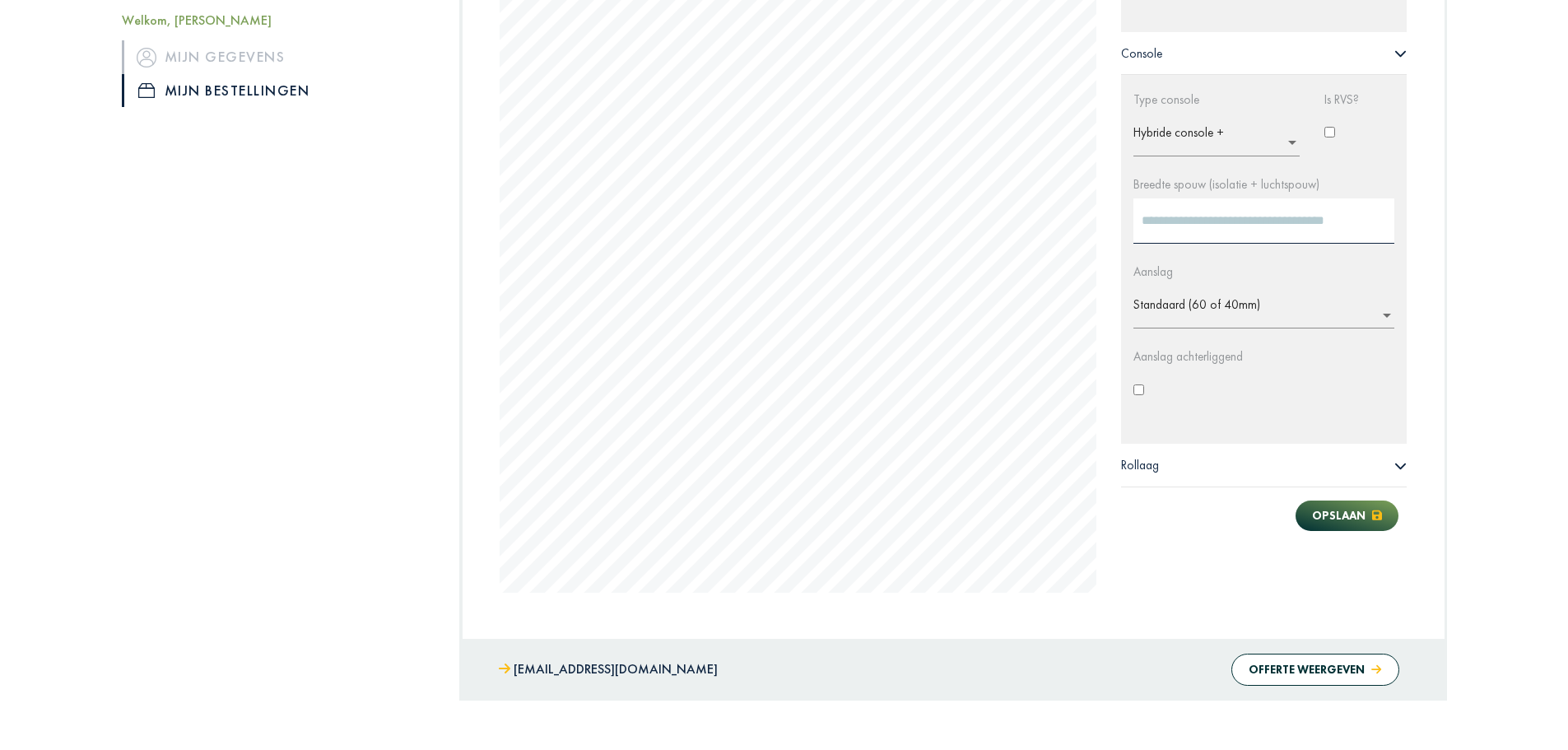
click at [1169, 465] on div "Rollaag" at bounding box center [1265, 465] width 286 height 43
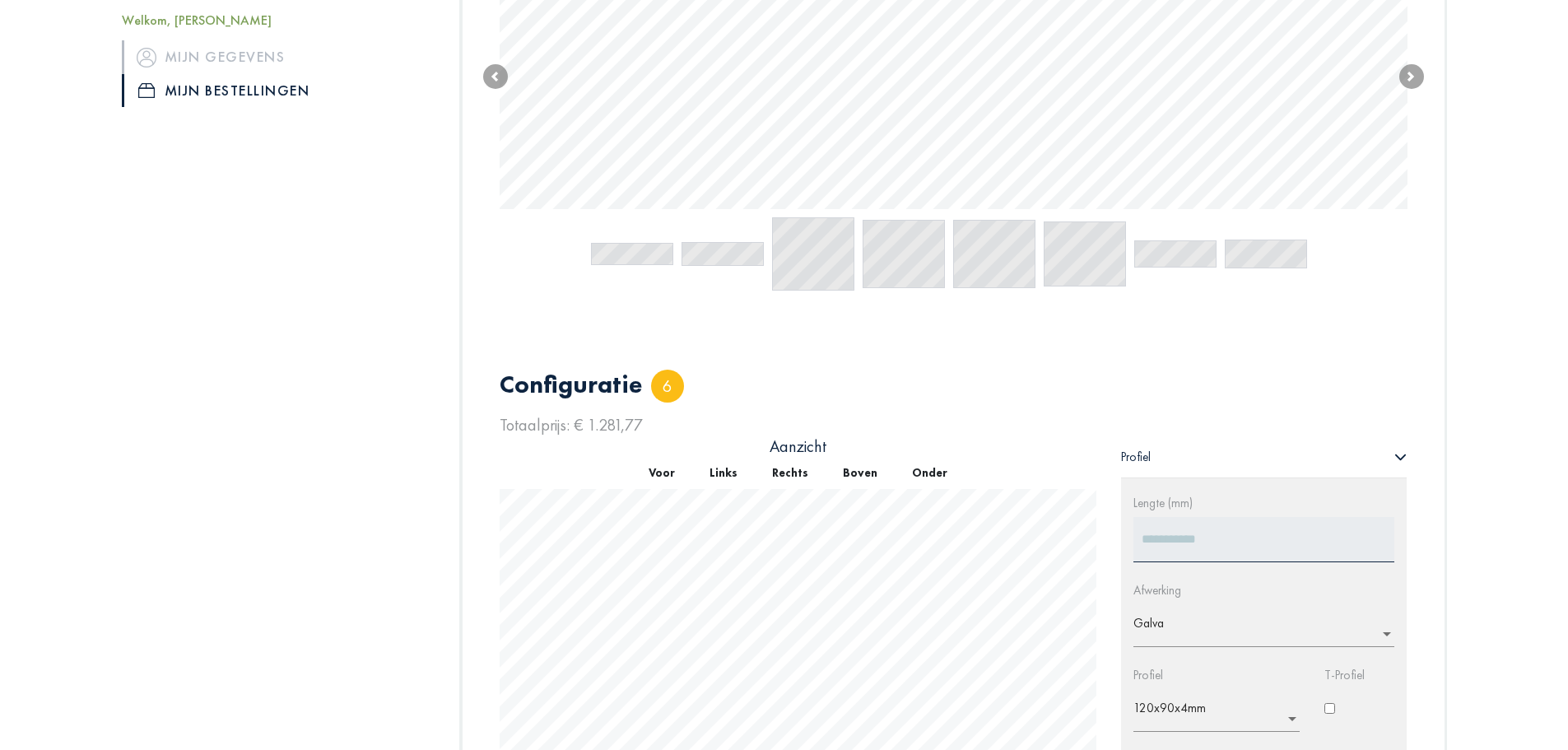
scroll to position [252, 0]
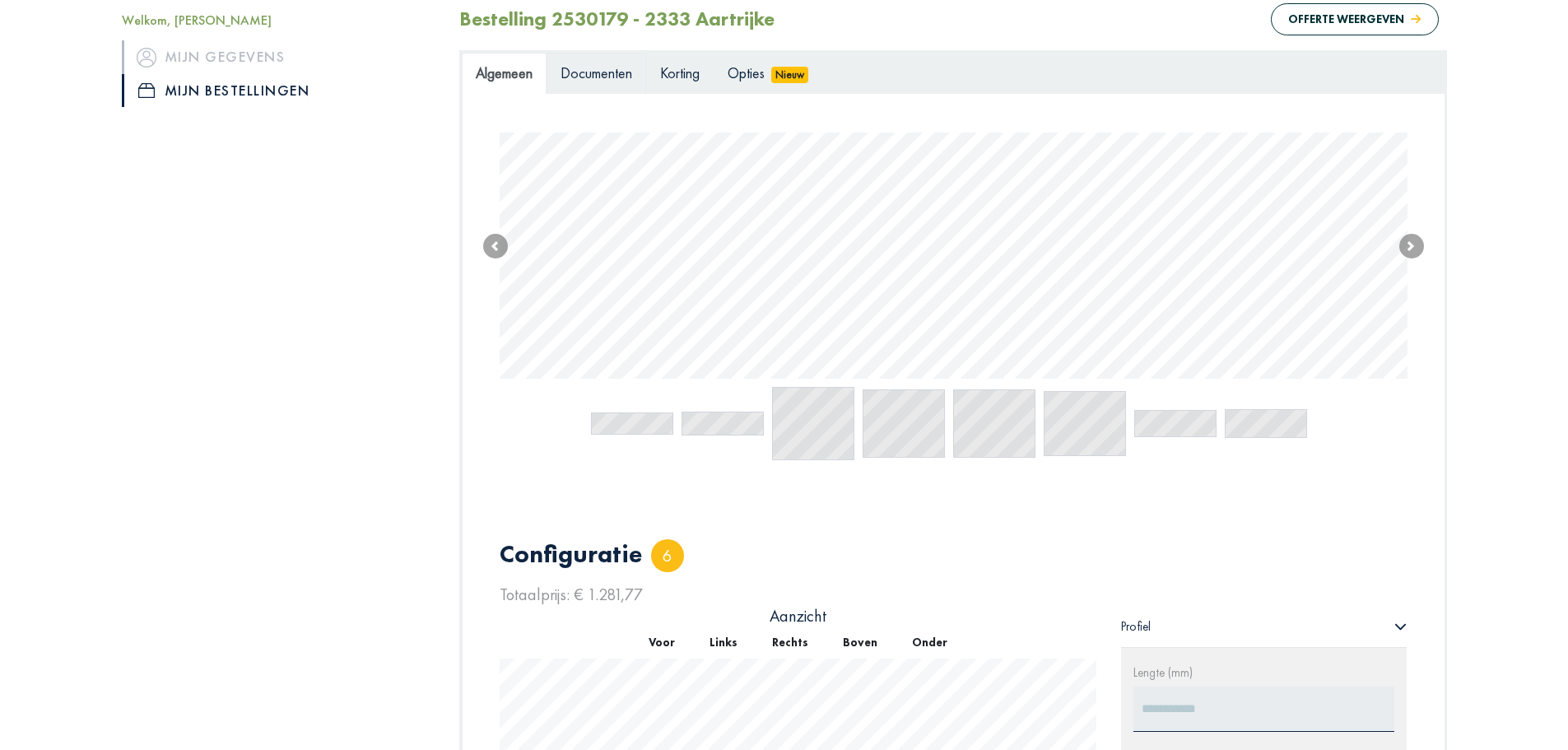
click at [594, 75] on span "Documenten" at bounding box center [597, 72] width 72 height 19
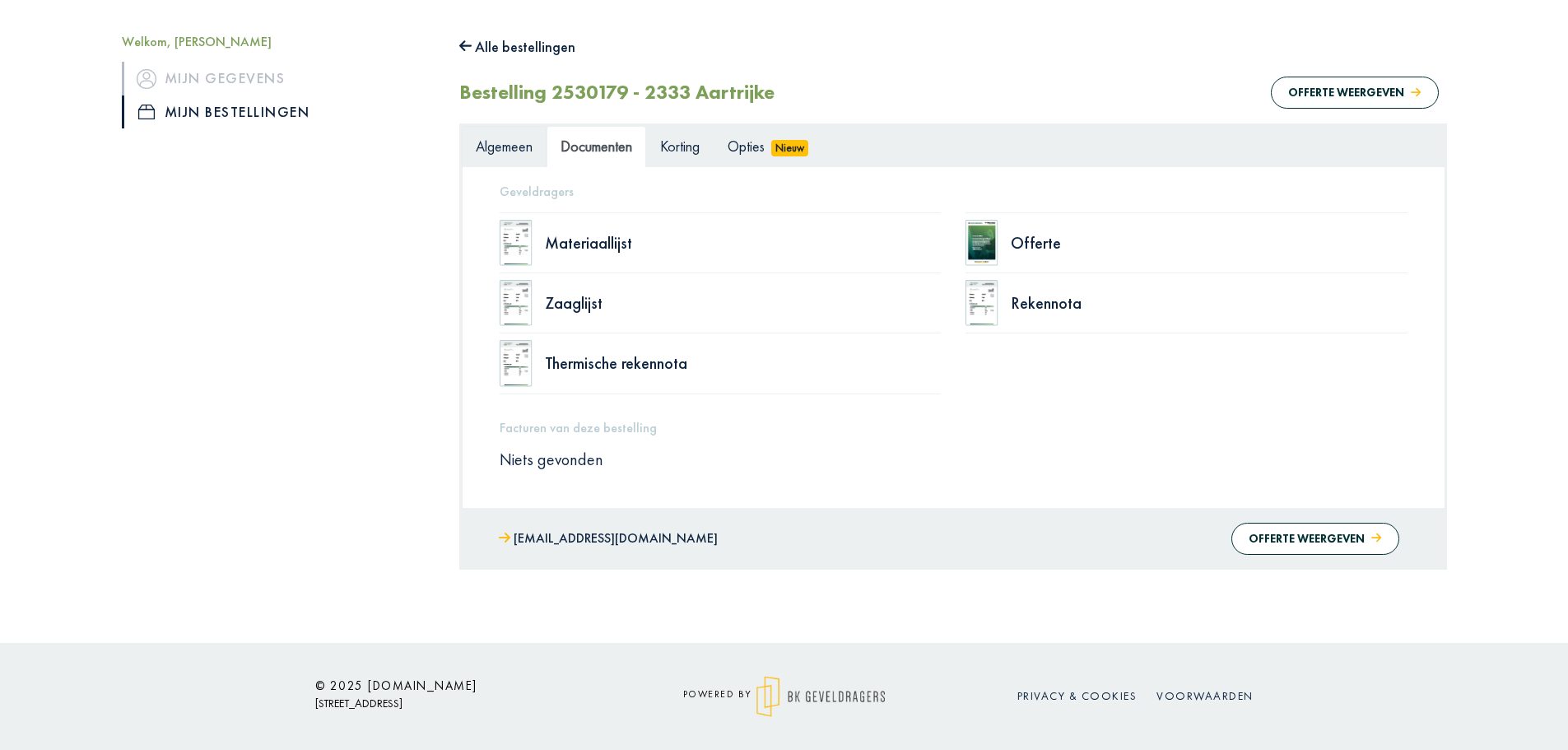
click at [519, 153] on span "Algemeen" at bounding box center [504, 146] width 57 height 19
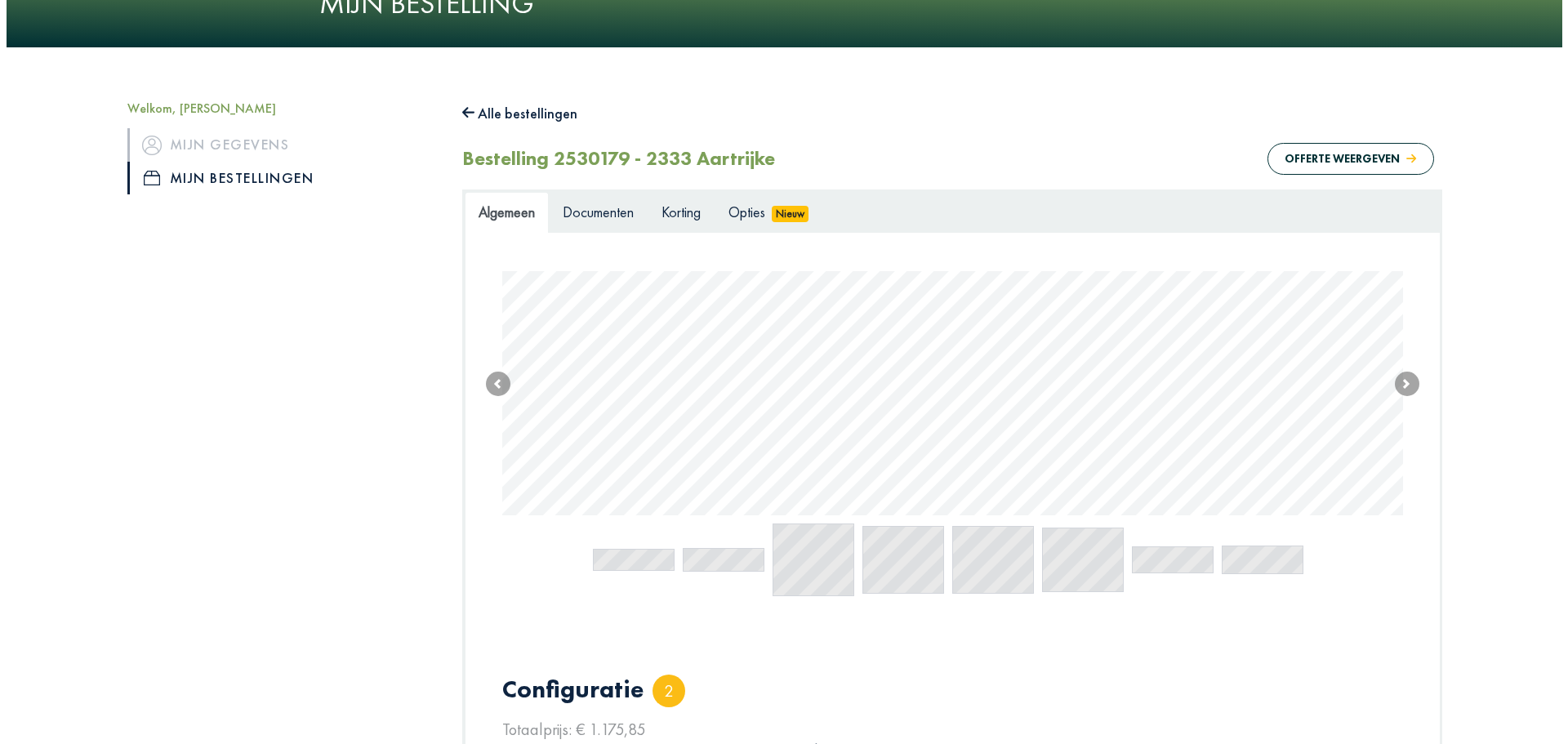
scroll to position [92, 0]
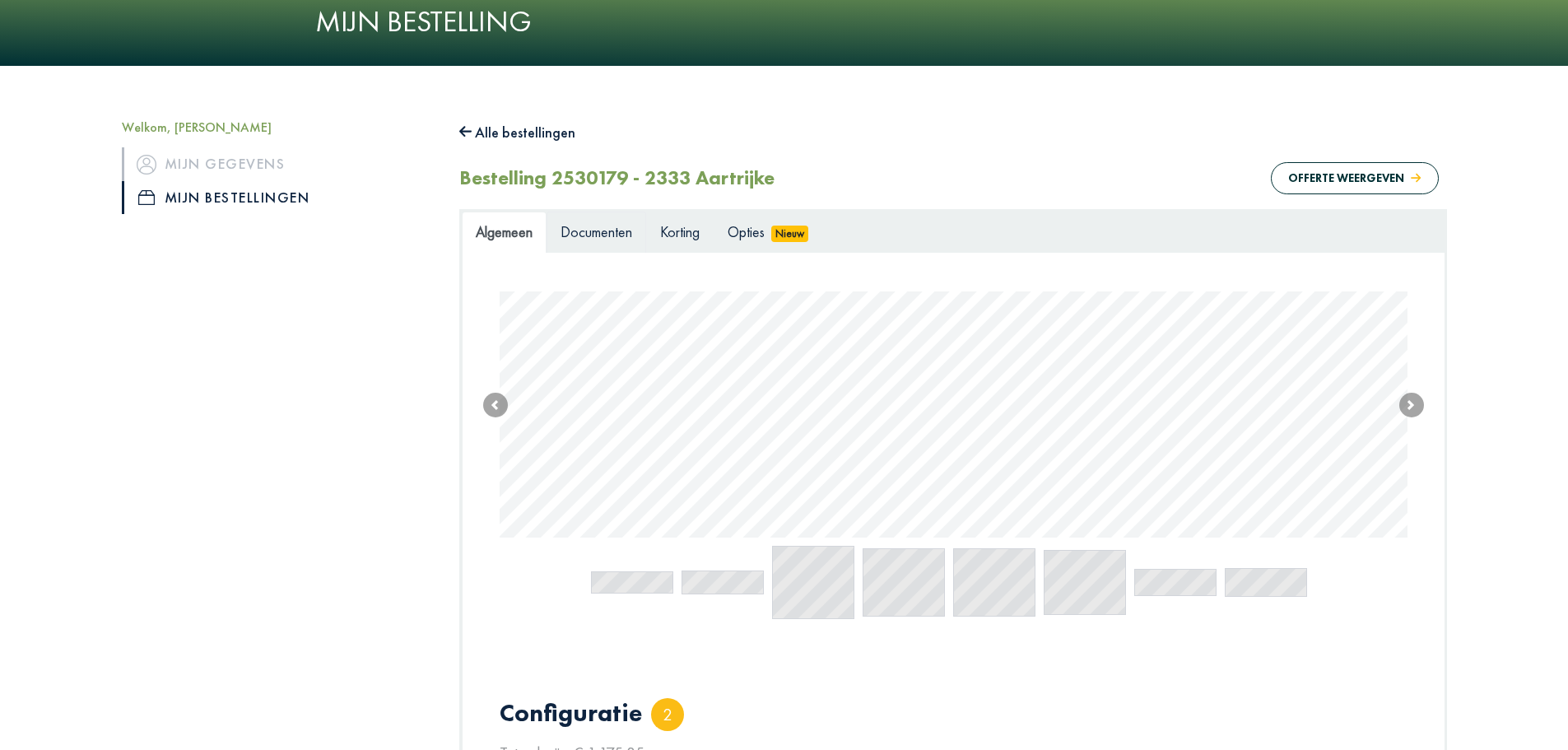
click at [593, 231] on span "Documenten" at bounding box center [597, 232] width 72 height 19
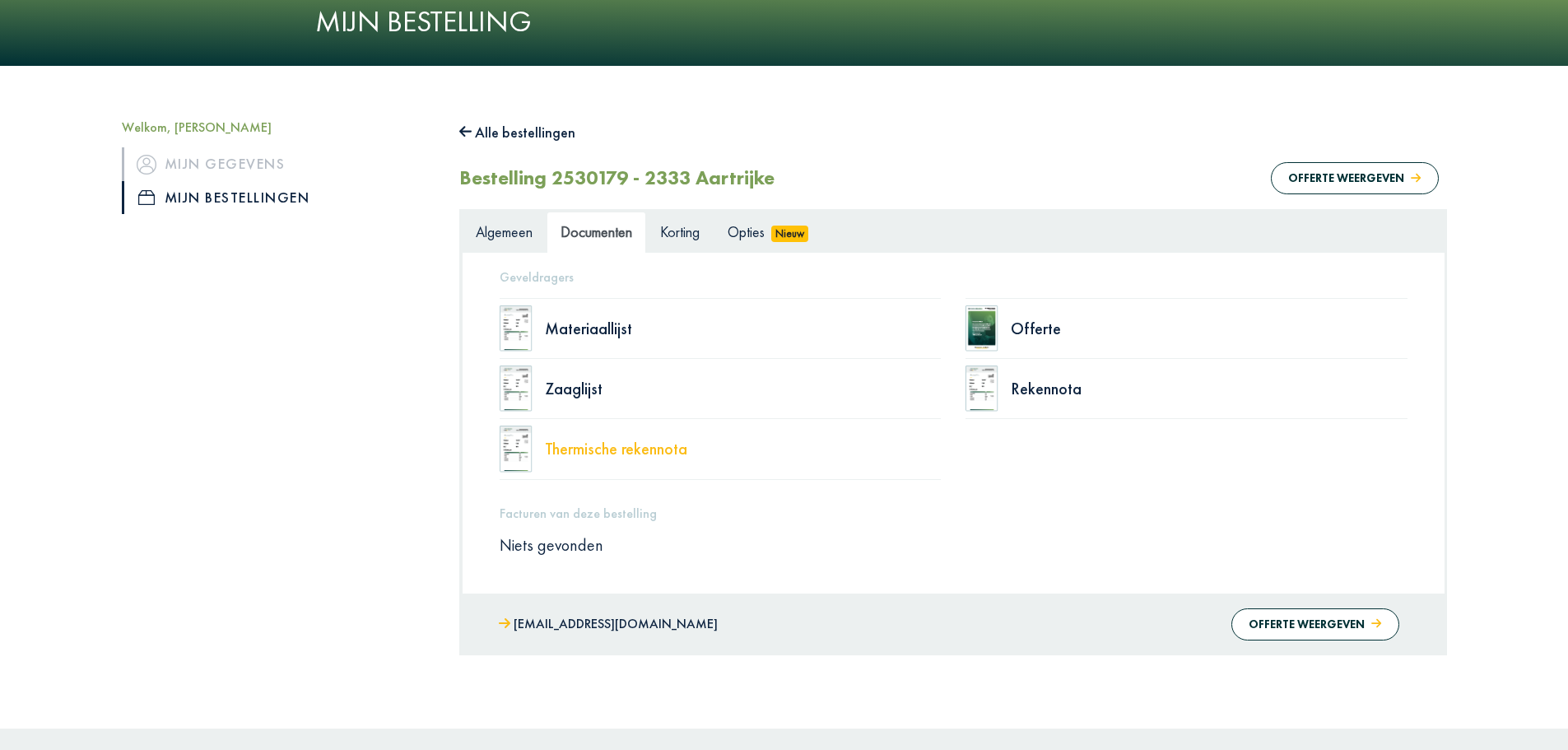
click at [658, 452] on div "Thermische rekennota" at bounding box center [744, 448] width 397 height 16
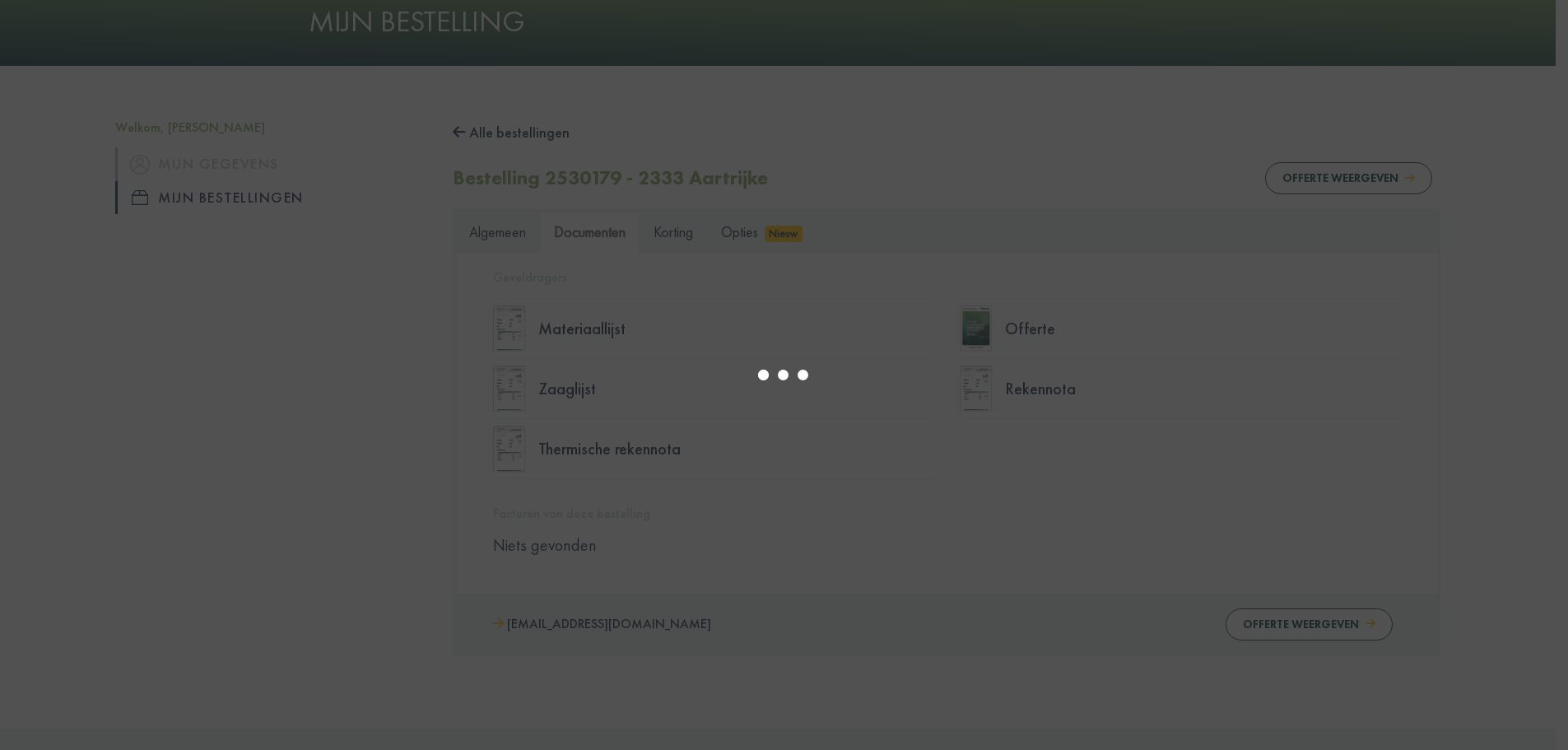
type input "*"
select select "****"
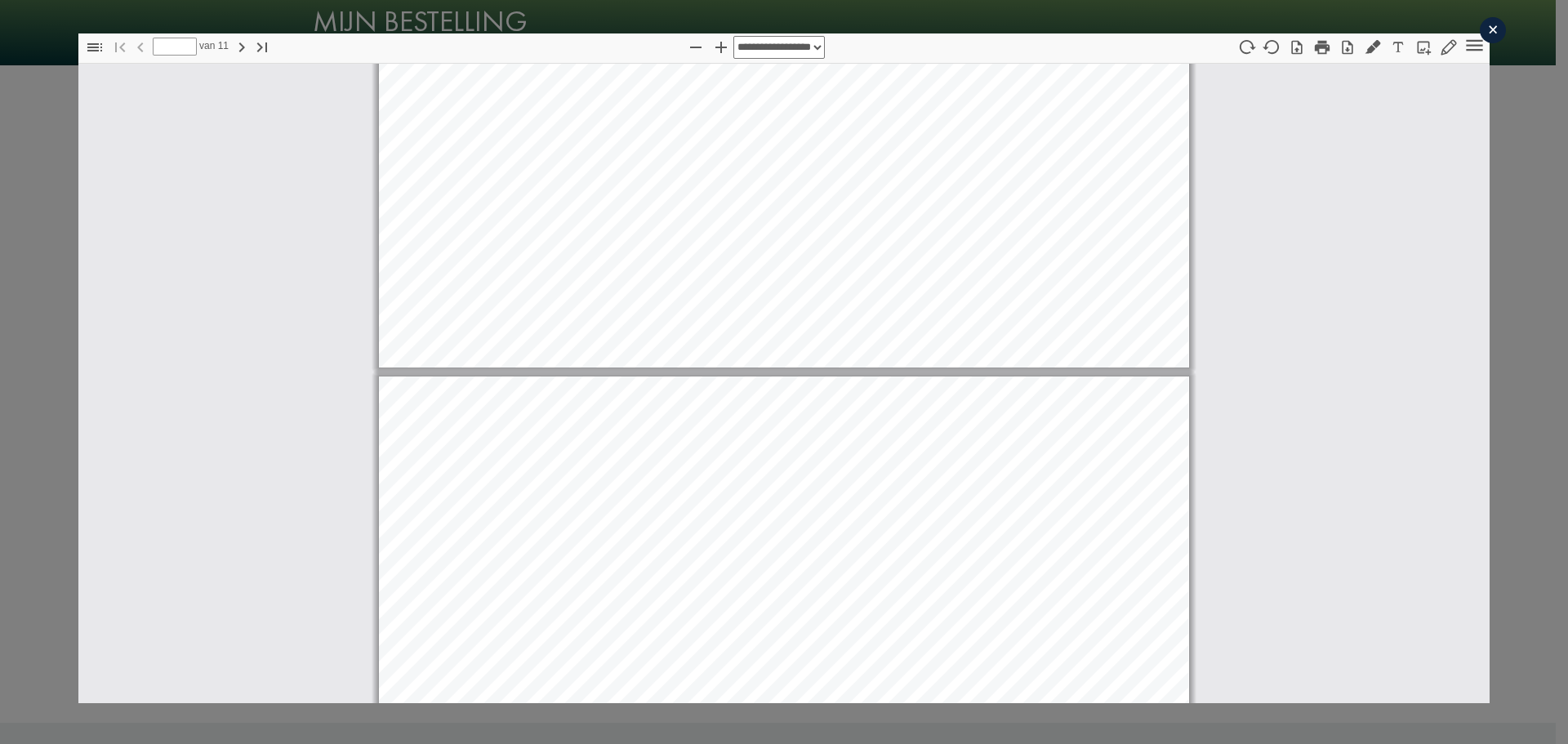
type input "*"
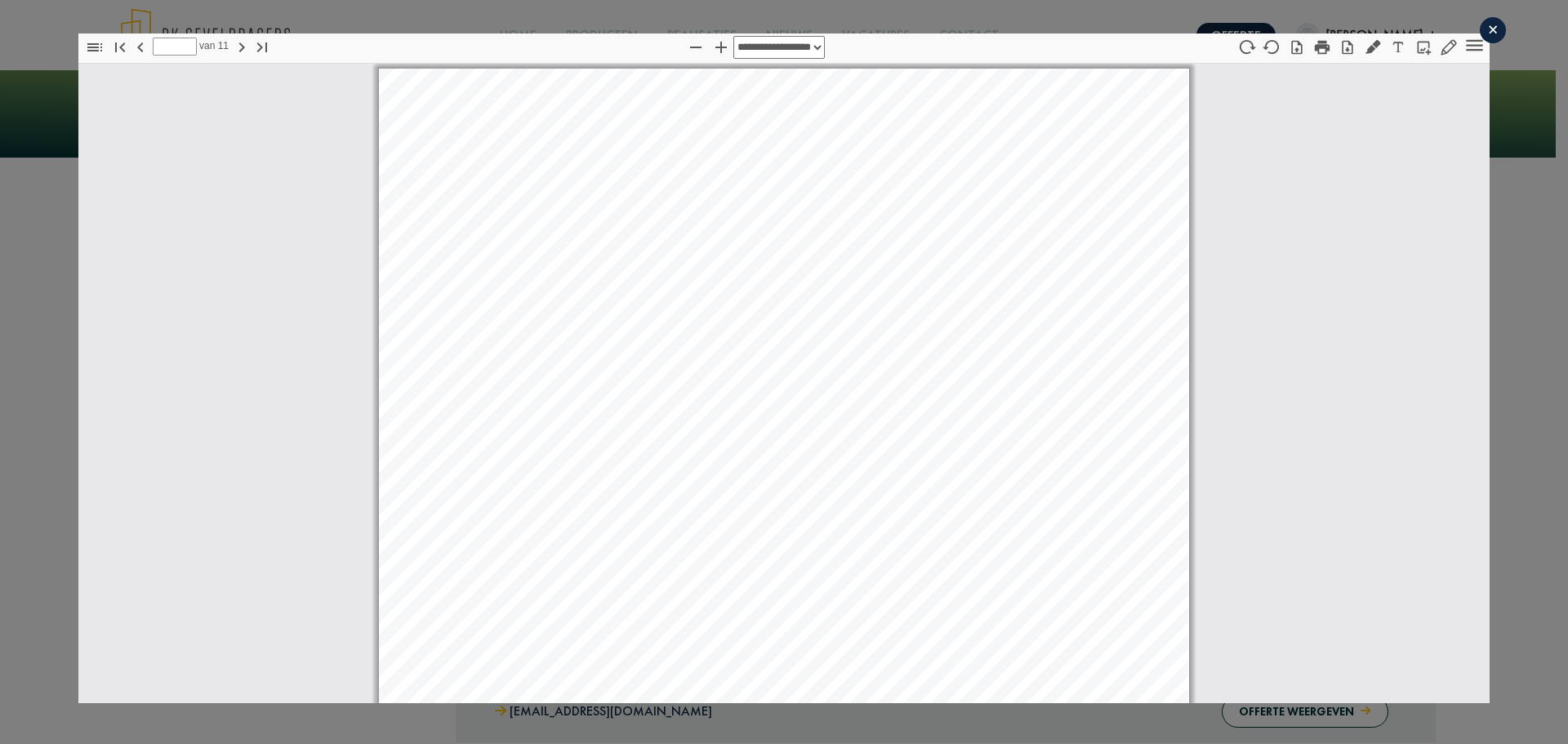
scroll to position [92, 0]
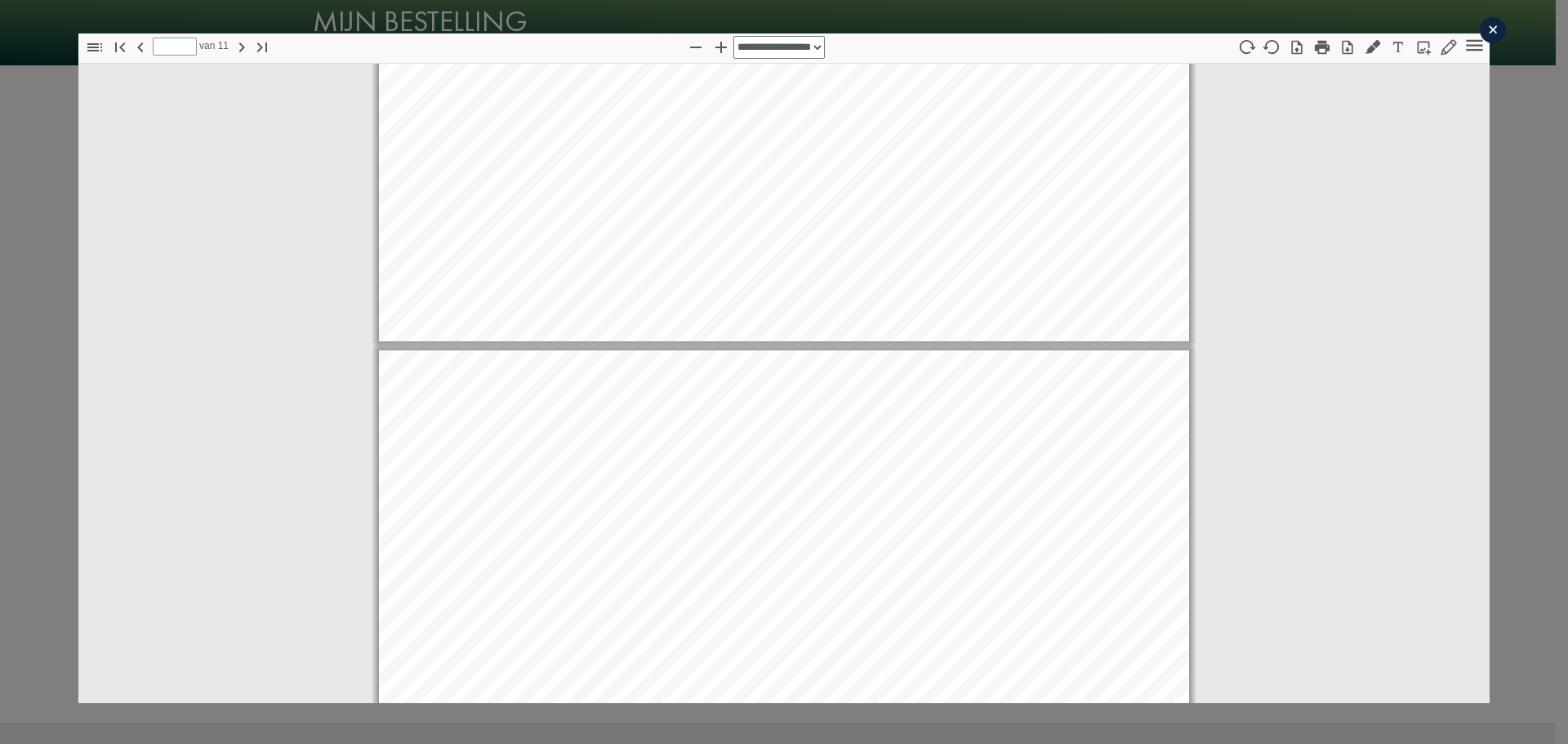
type input "*"
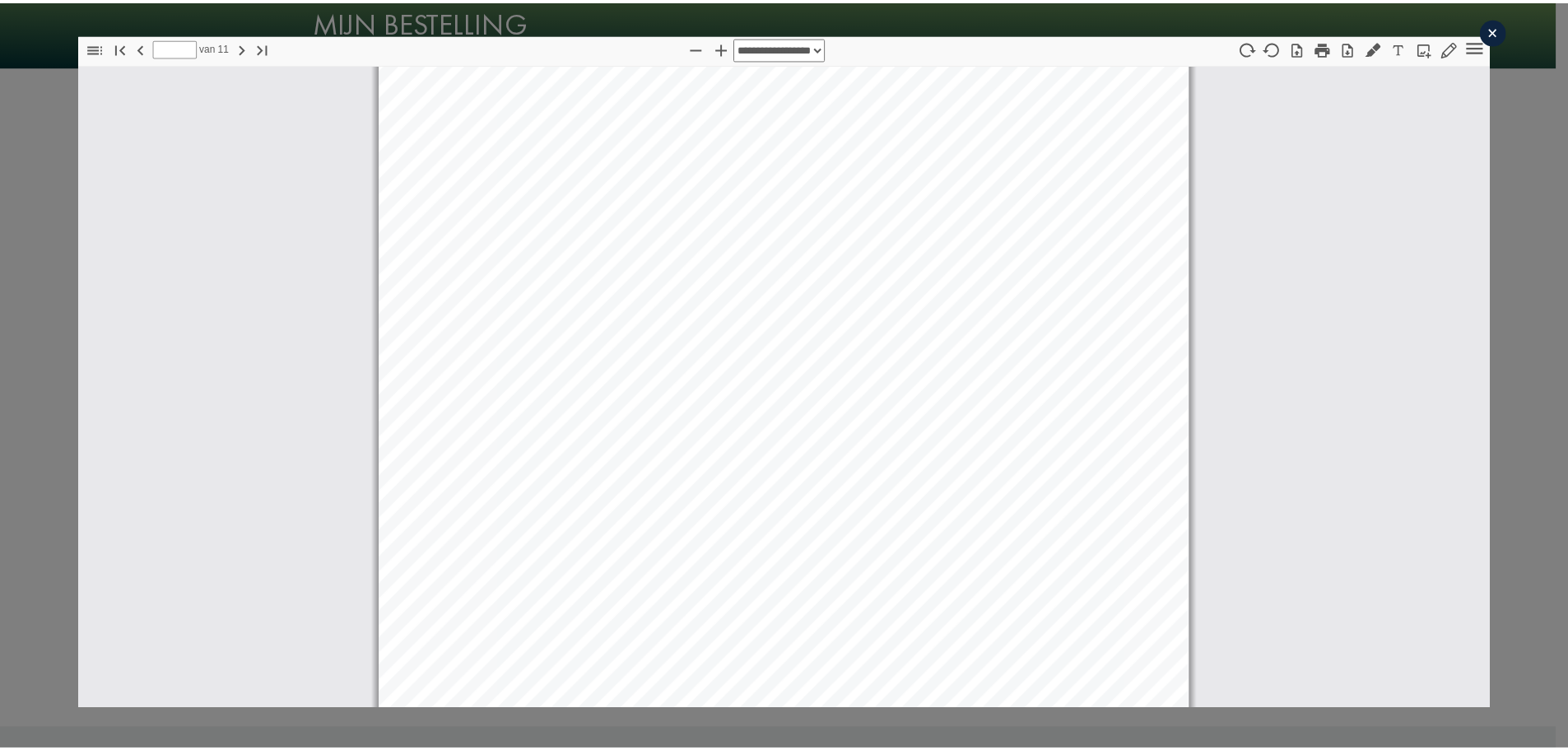
scroll to position [8324, 0]
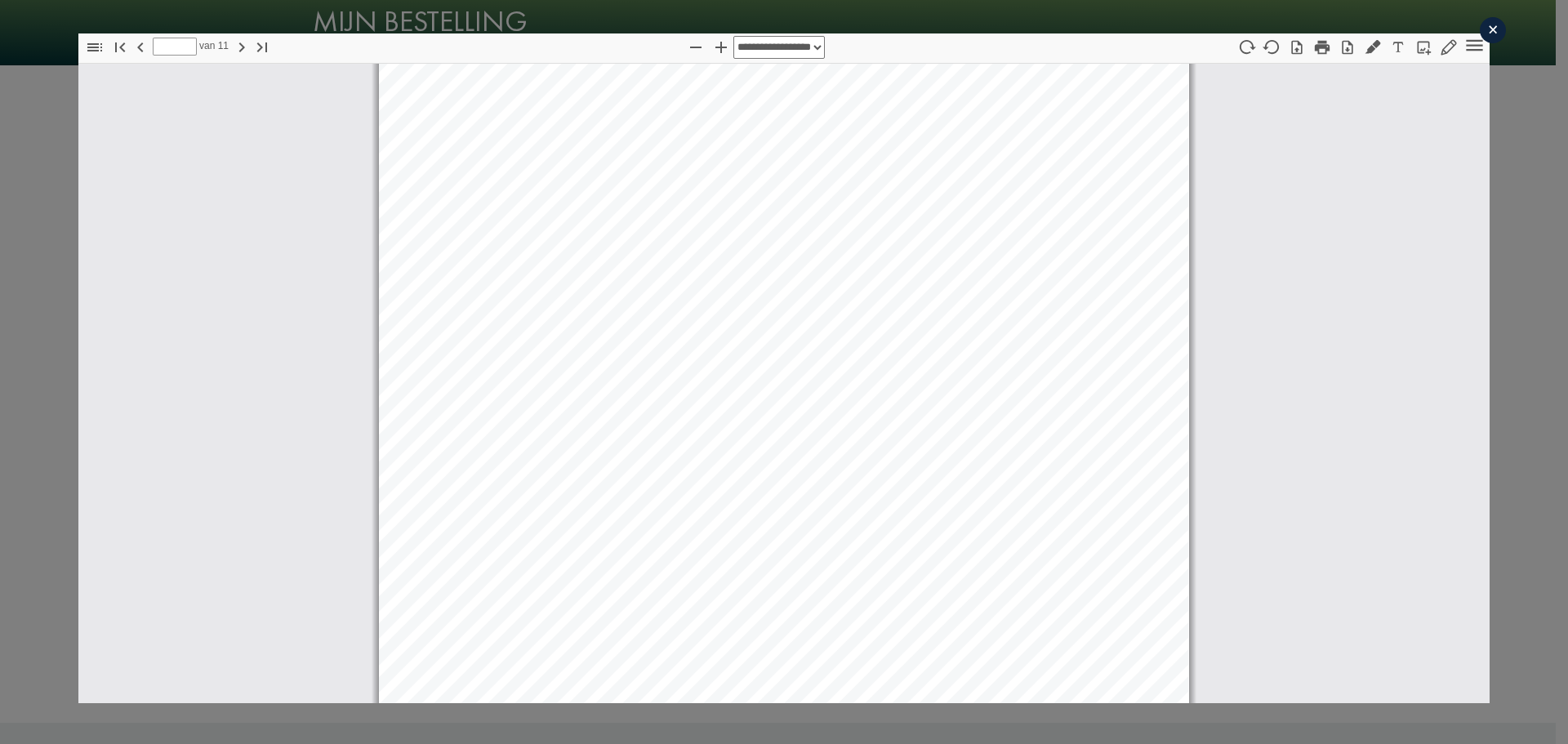
click at [1480, 26] on div "×" at bounding box center [1493, 30] width 26 height 26
